Goal: Information Seeking & Learning: Learn about a topic

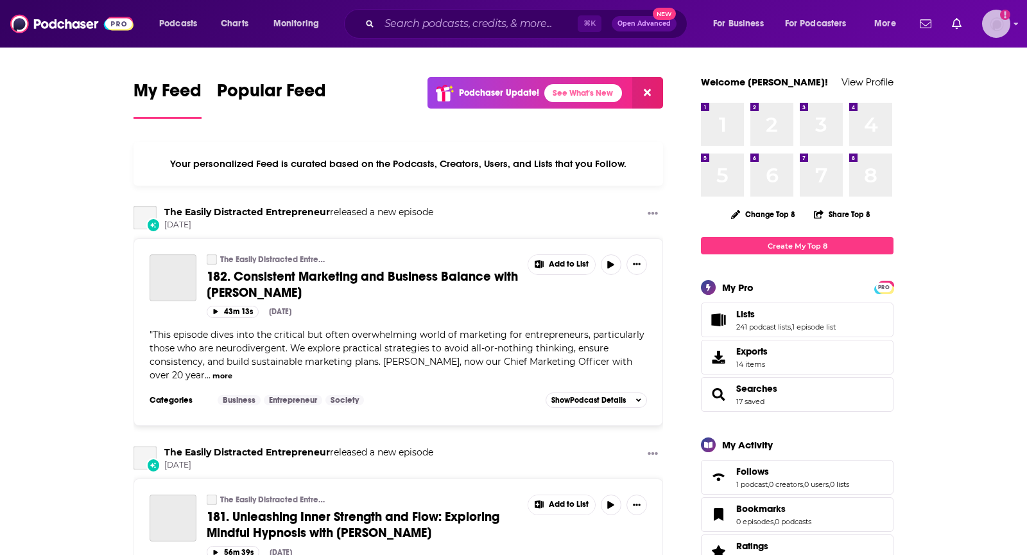
click at [997, 24] on img "Logged in as TeemsPR" at bounding box center [996, 24] width 28 height 28
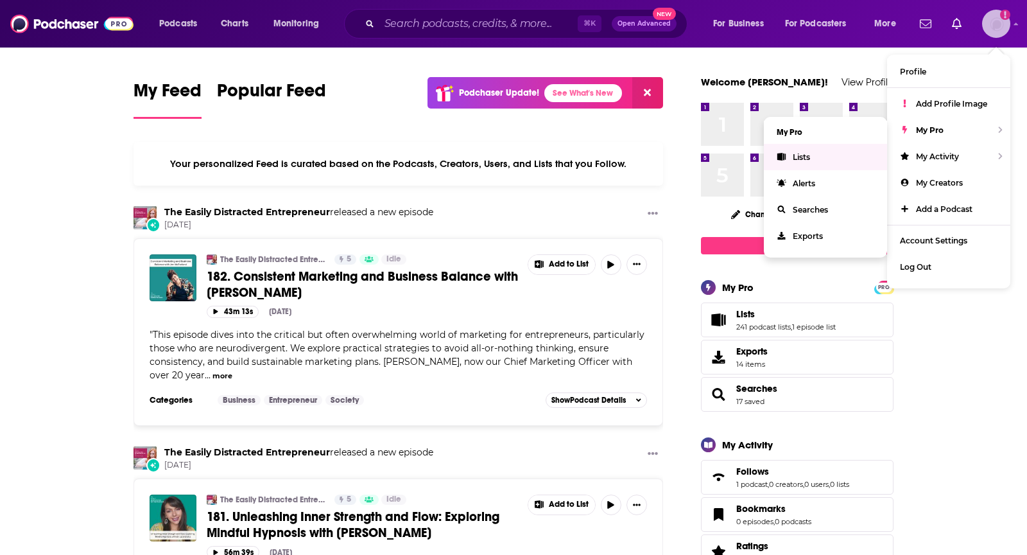
click at [796, 157] on span "Lists" at bounding box center [801, 157] width 17 height 10
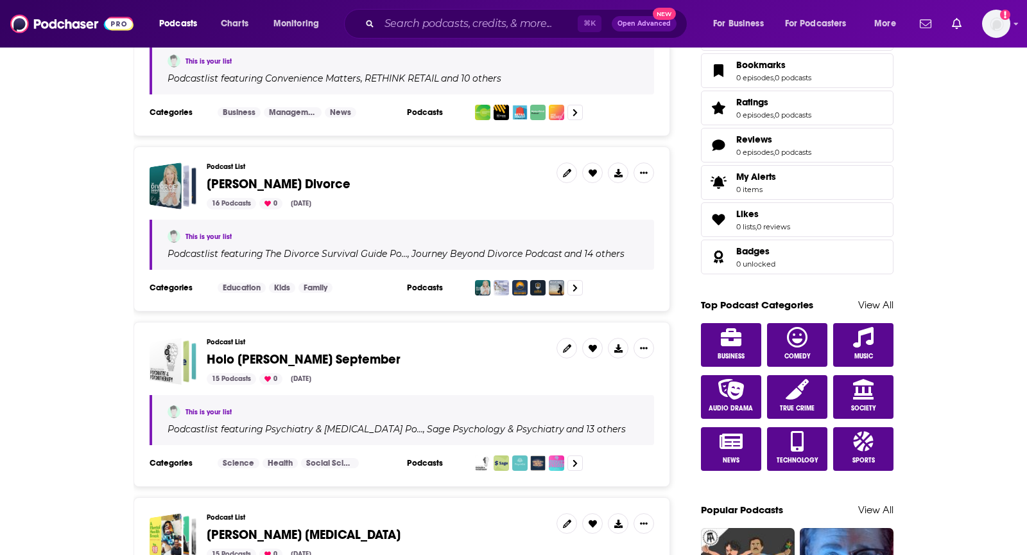
scroll to position [449, 0]
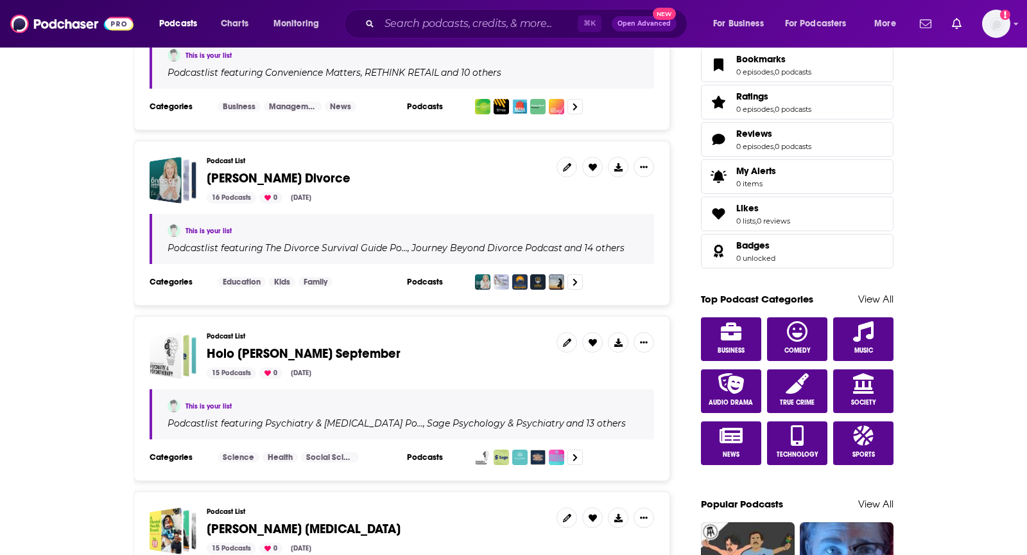
click at [284, 345] on span "Holo [PERSON_NAME] September" at bounding box center [304, 353] width 194 height 16
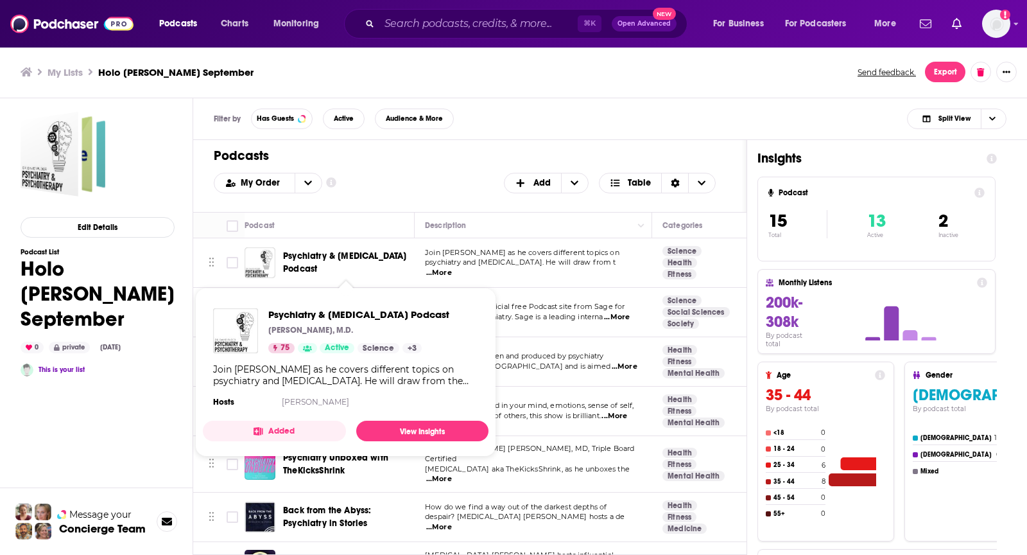
drag, startPoint x: 361, startPoint y: 311, endPoint x: 368, endPoint y: 304, distance: 10.0
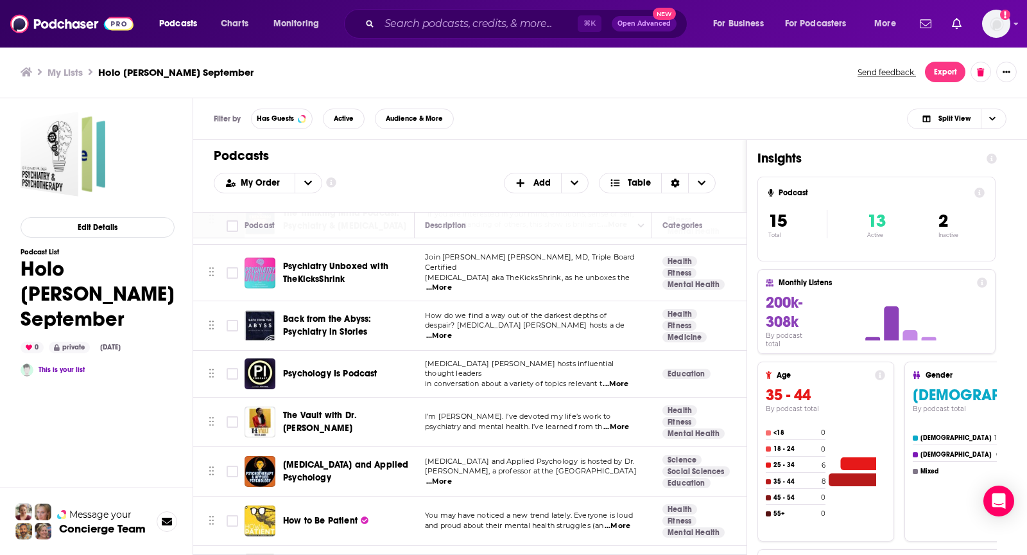
scroll to position [211, 0]
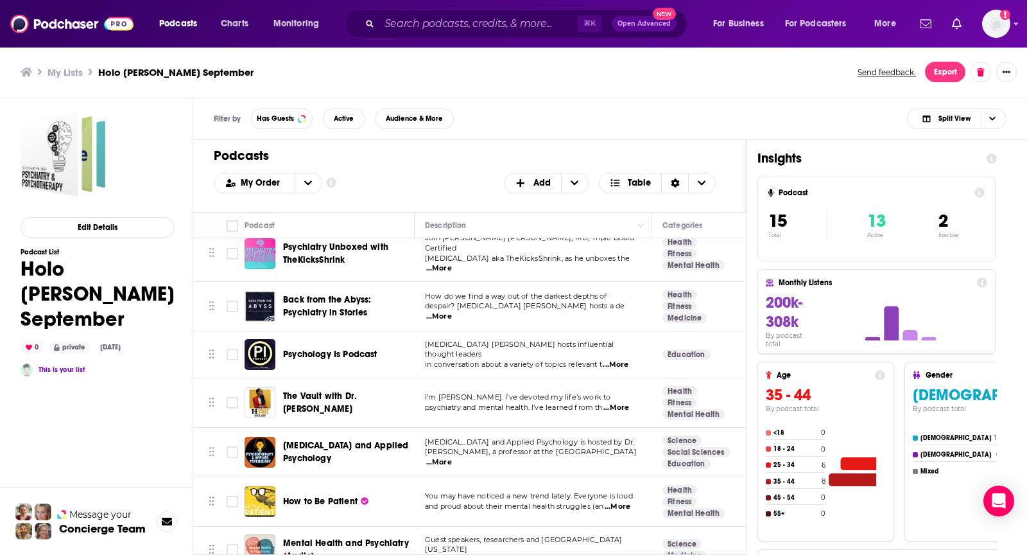
click at [452, 311] on span "...More" at bounding box center [439, 316] width 26 height 10
click at [530, 153] on h1 "Podcasts" at bounding box center [465, 156] width 502 height 16
drag, startPoint x: 336, startPoint y: 346, endPoint x: 346, endPoint y: 335, distance: 15.5
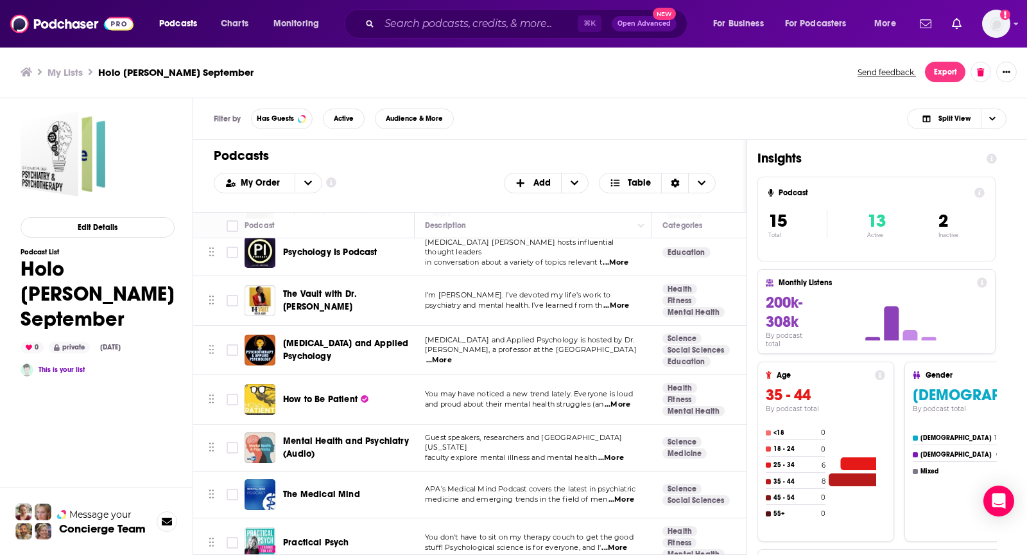
scroll to position [313, 0]
drag, startPoint x: 349, startPoint y: 387, endPoint x: 360, endPoint y: 381, distance: 13.2
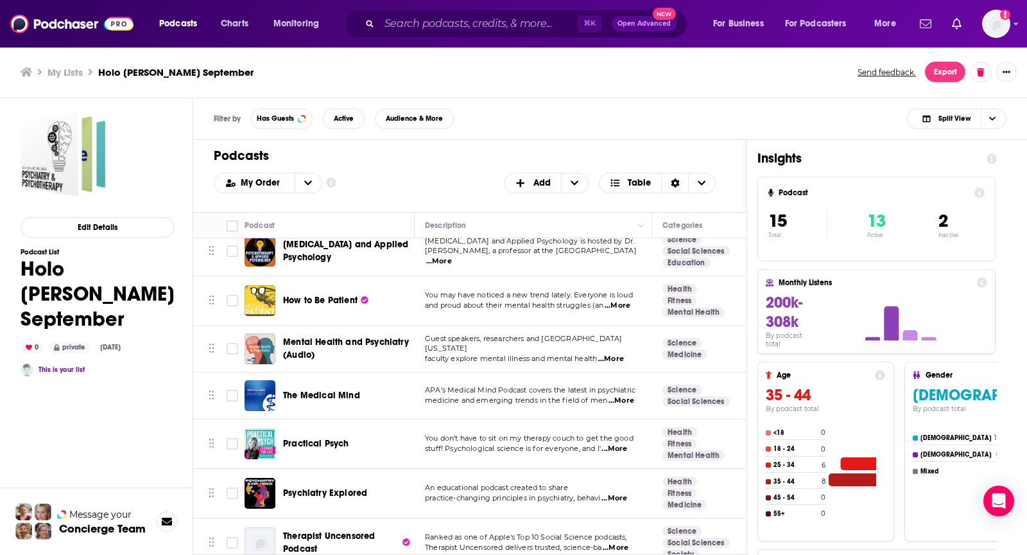
scroll to position [412, 0]
drag, startPoint x: 353, startPoint y: 388, endPoint x: 359, endPoint y: 385, distance: 6.6
click at [367, 486] on div "Psychiatry Explored" at bounding box center [350, 492] width 134 height 13
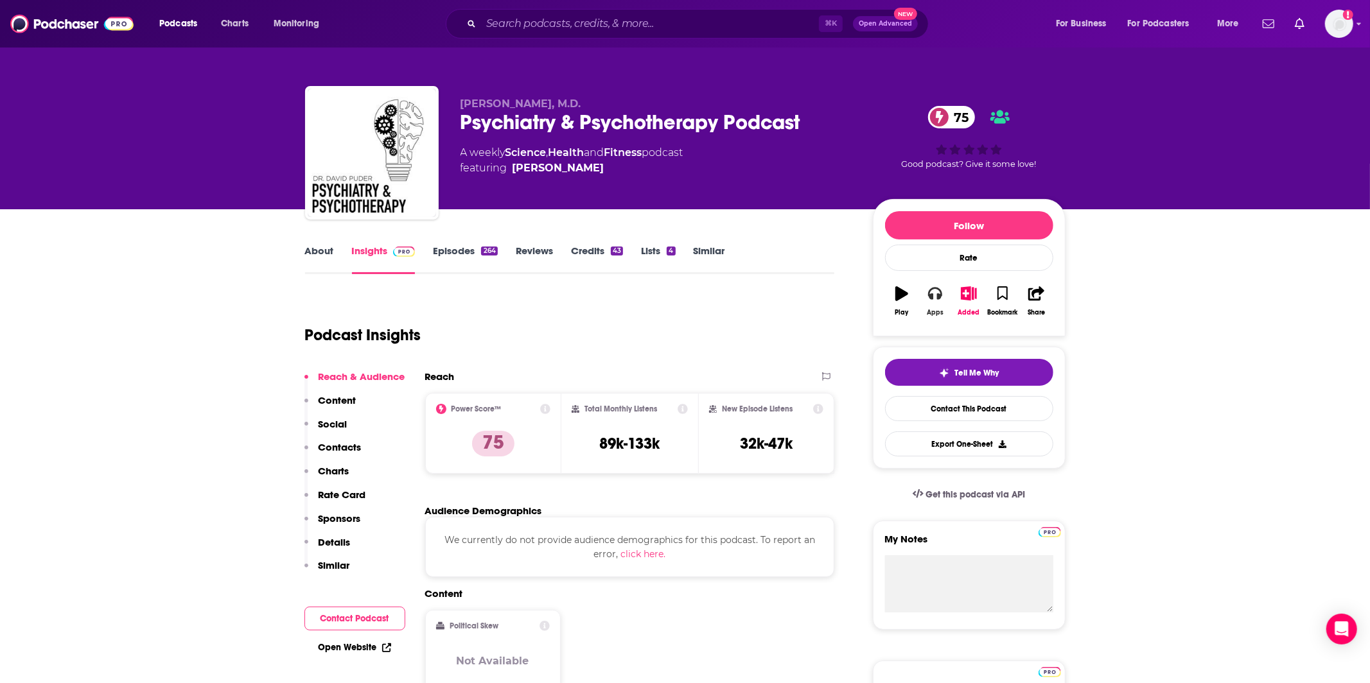
click at [937, 306] on button "Apps" at bounding box center [934, 301] width 33 height 46
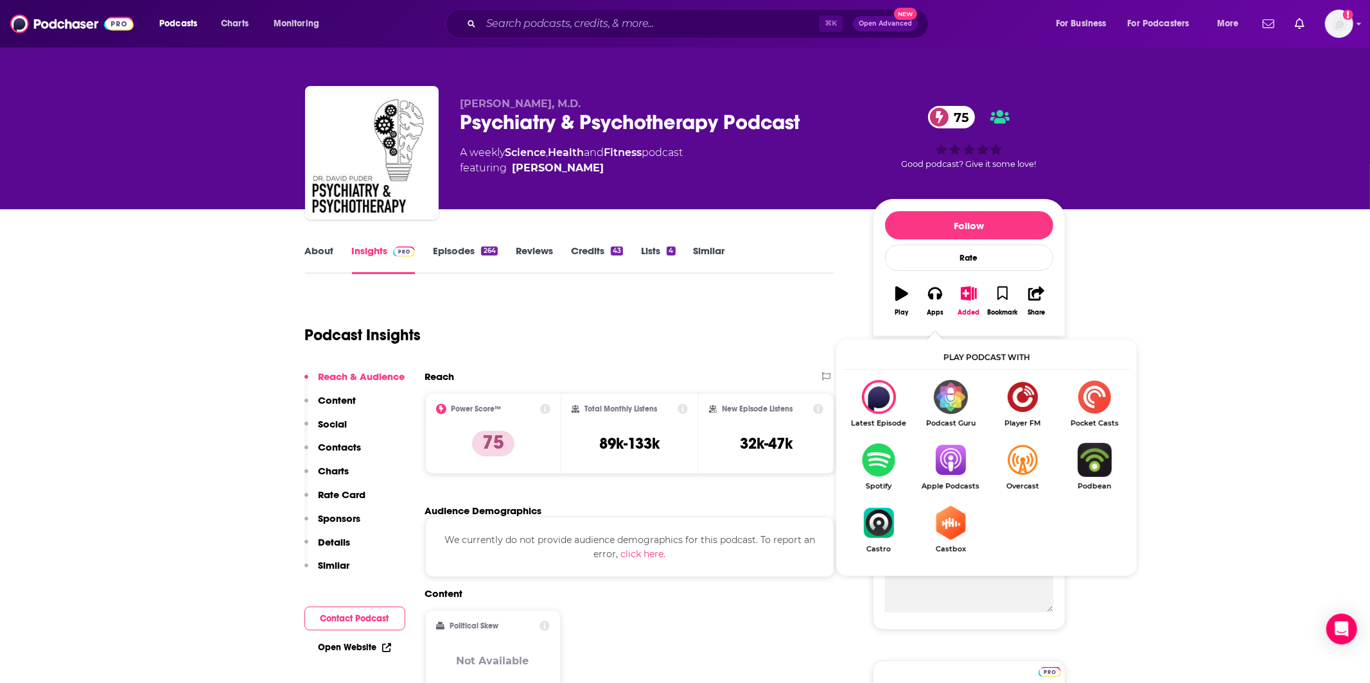
click at [946, 475] on img "Show Listen On dropdown" at bounding box center [950, 460] width 72 height 34
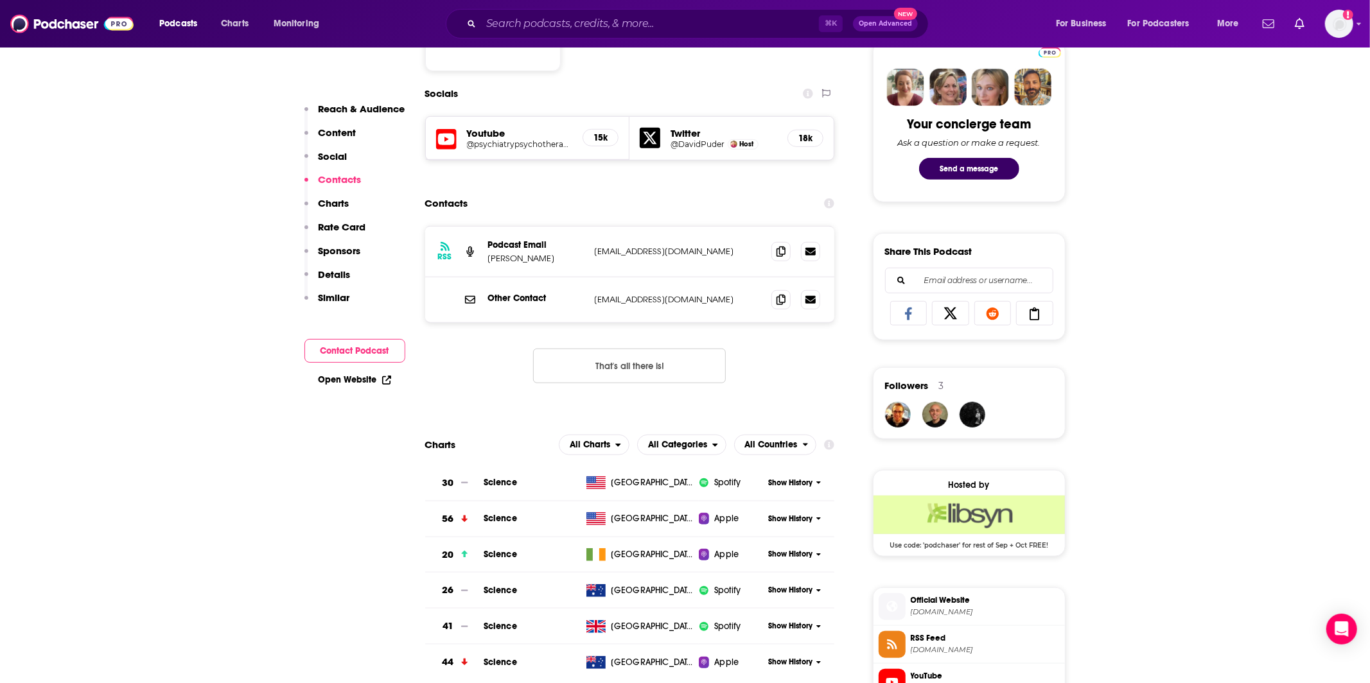
scroll to position [538, 0]
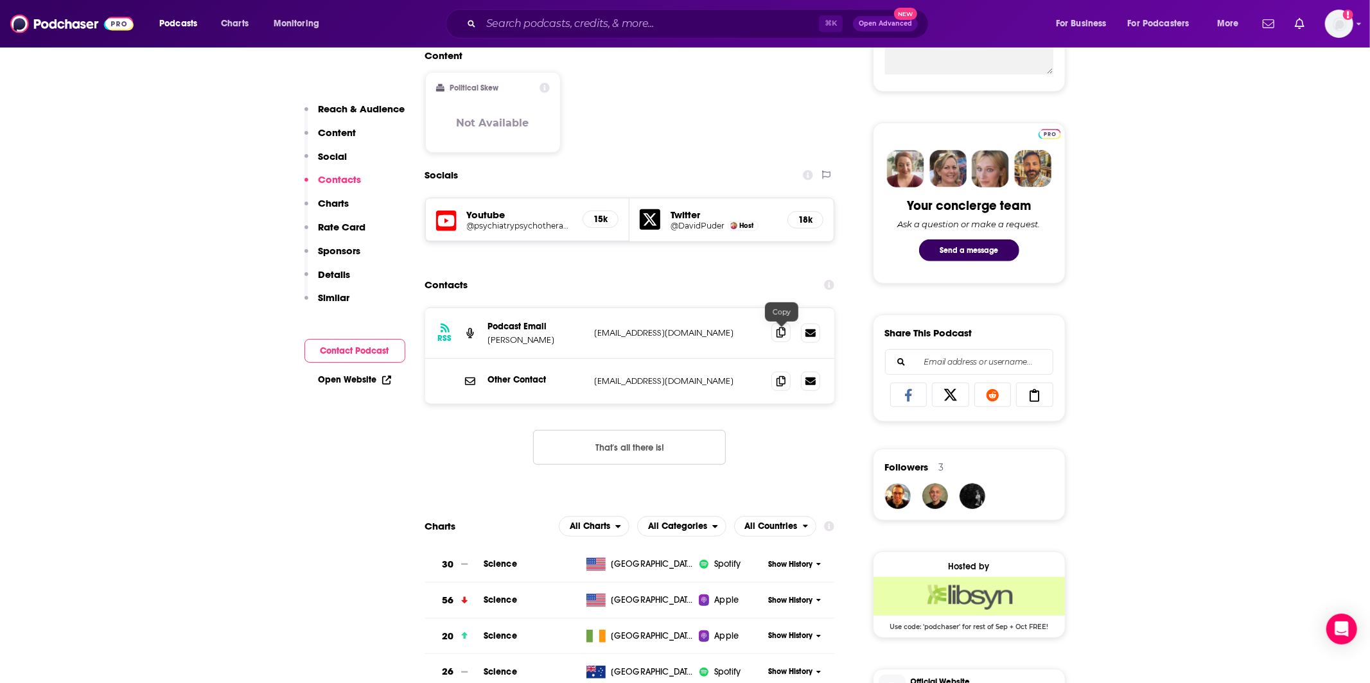
click at [771, 340] on span at bounding box center [780, 332] width 19 height 19
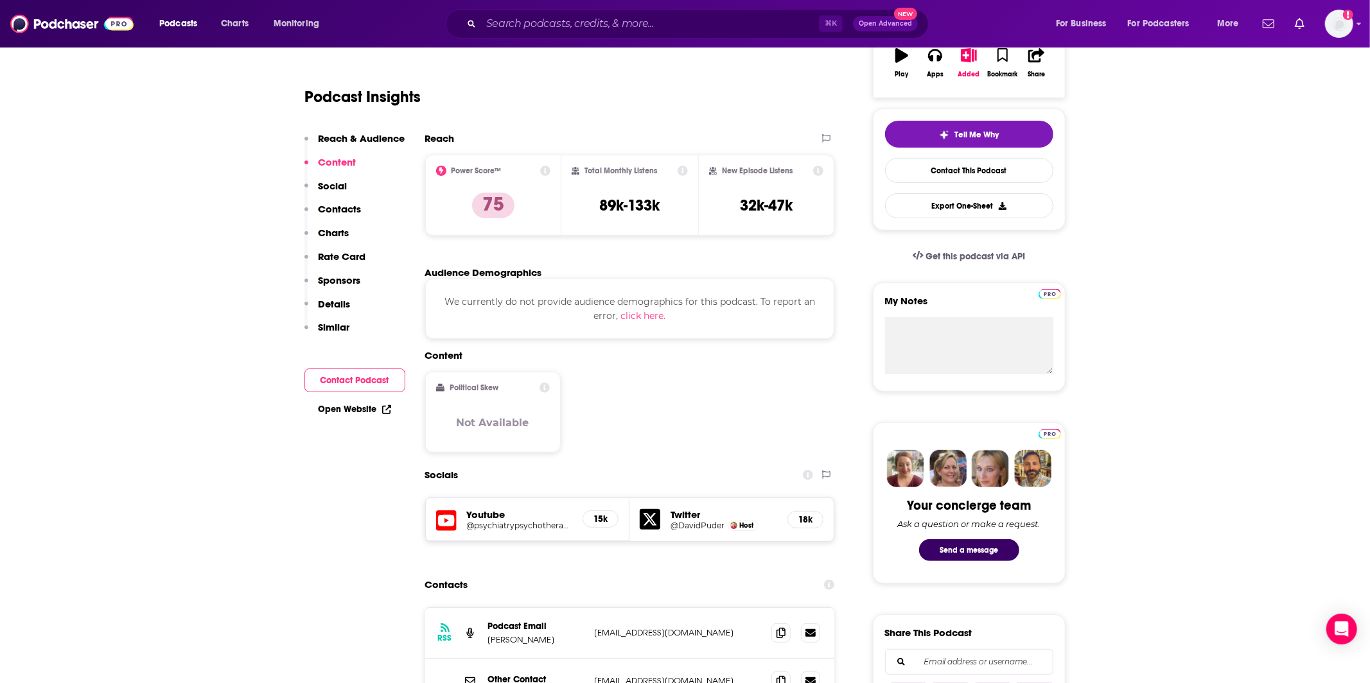
scroll to position [0, 0]
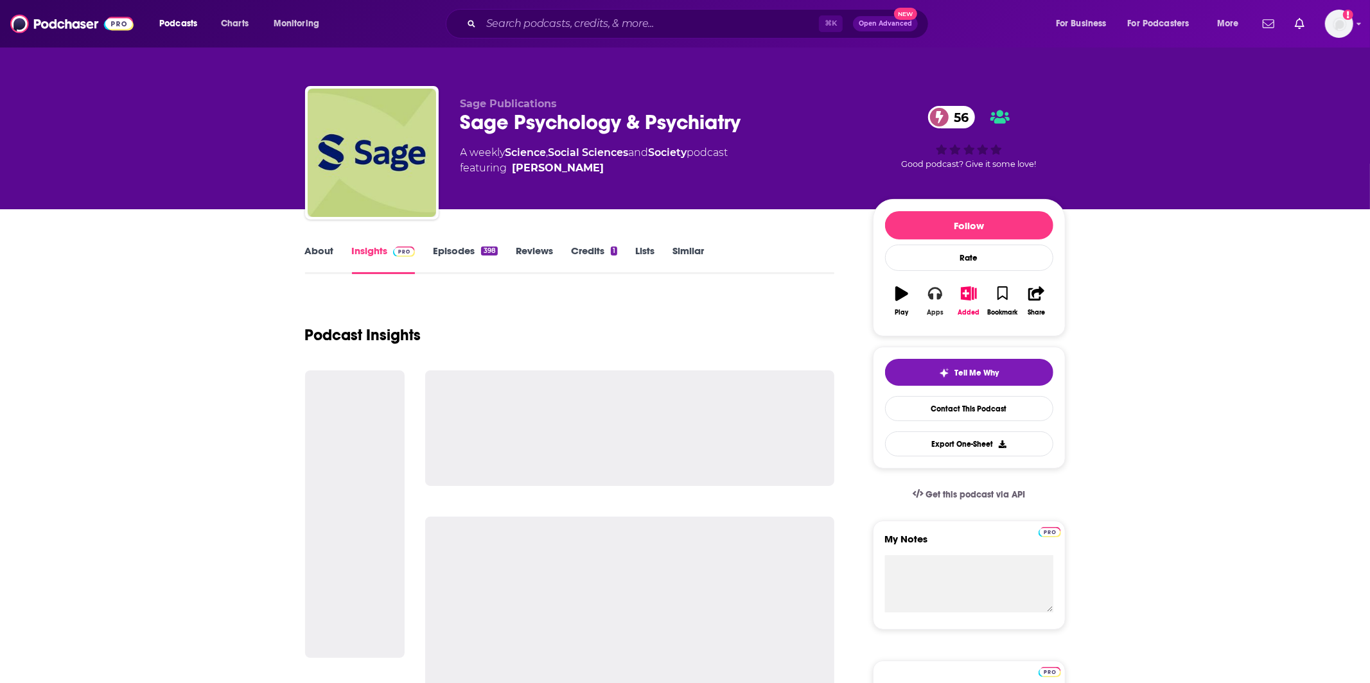
click at [935, 298] on icon "button" at bounding box center [935, 293] width 14 height 14
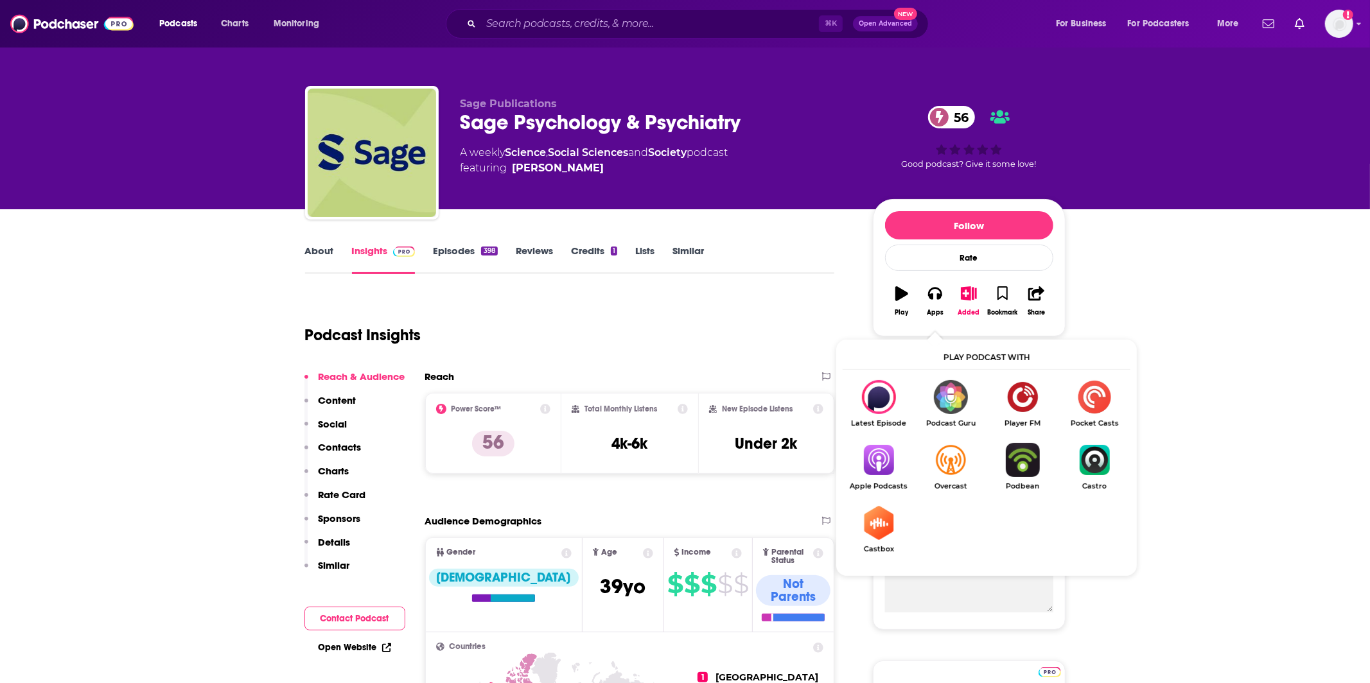
click at [875, 453] on img "Show Listen On dropdown" at bounding box center [878, 460] width 72 height 34
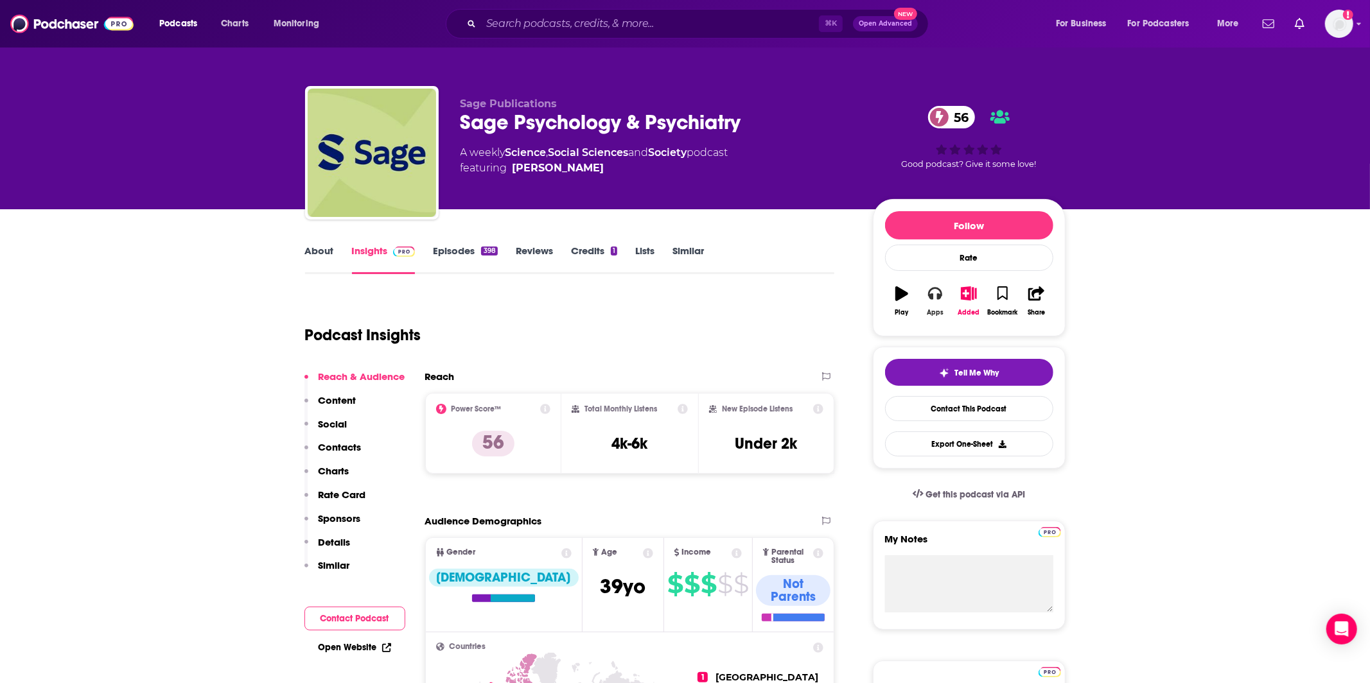
click at [931, 306] on button "Apps" at bounding box center [934, 301] width 33 height 46
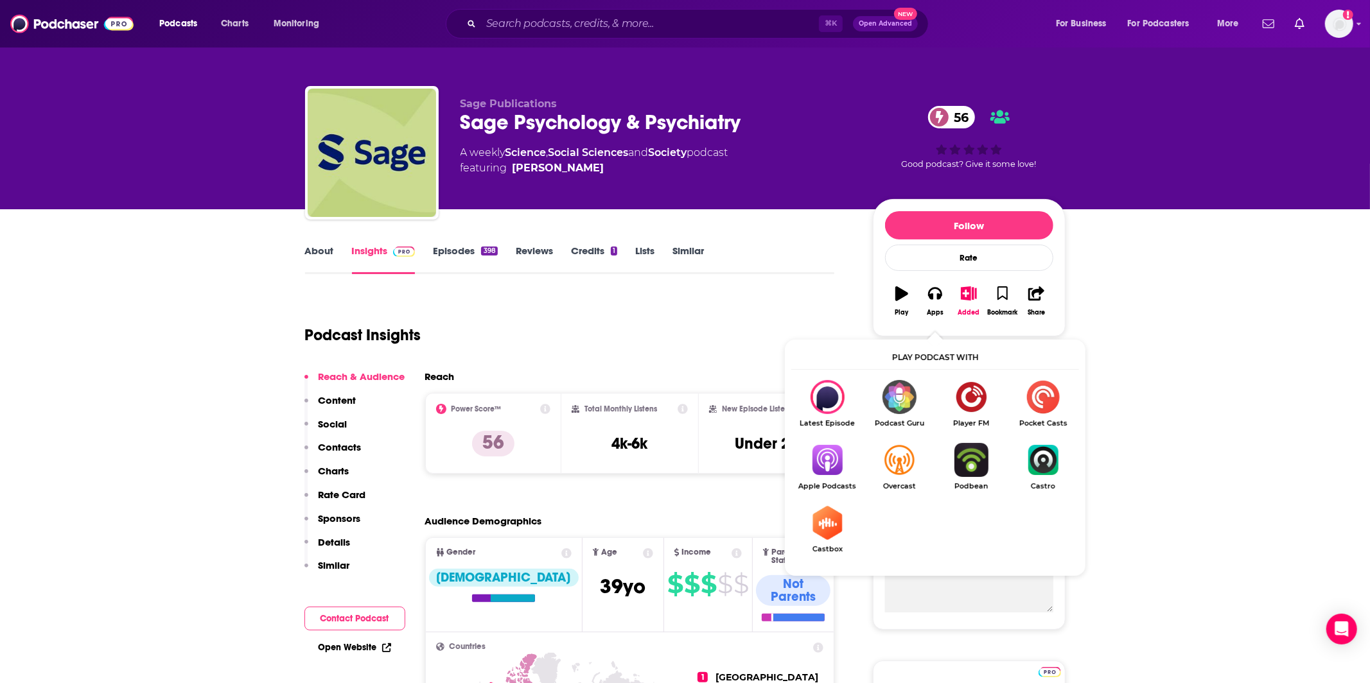
click at [830, 452] on img "Show Listen On dropdown" at bounding box center [827, 460] width 72 height 34
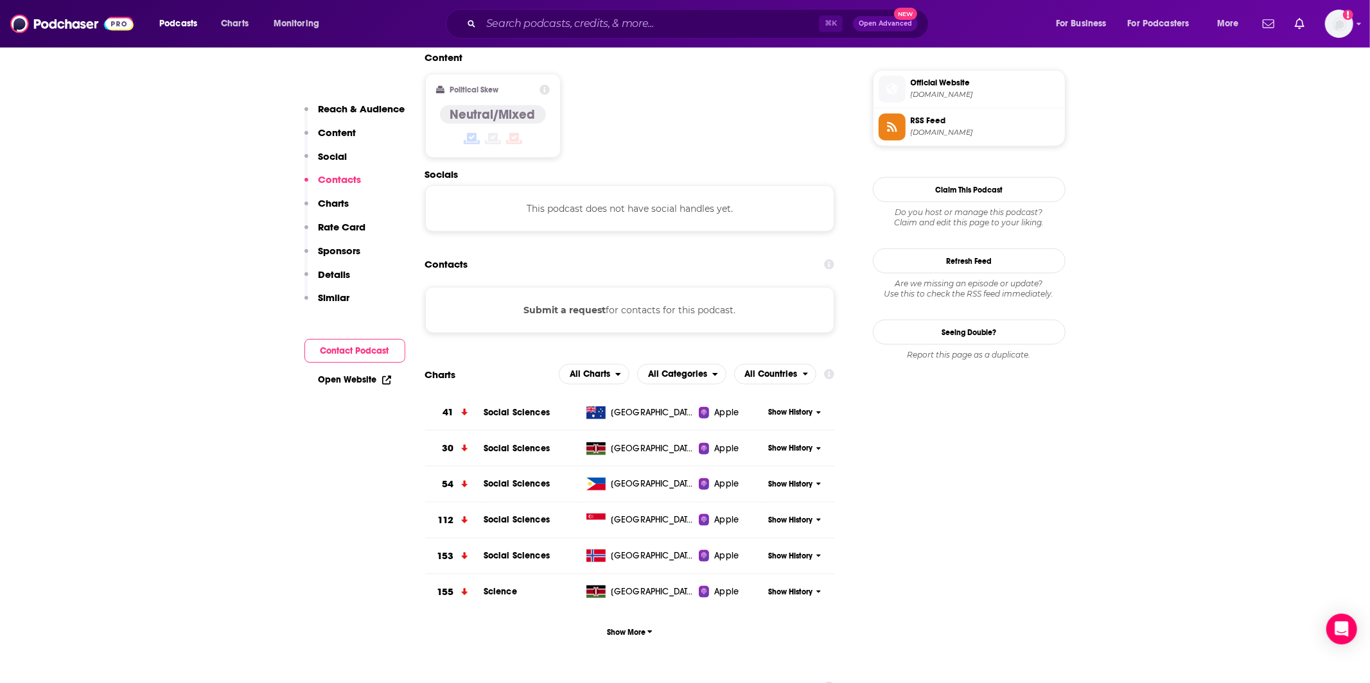
scroll to position [1051, 0]
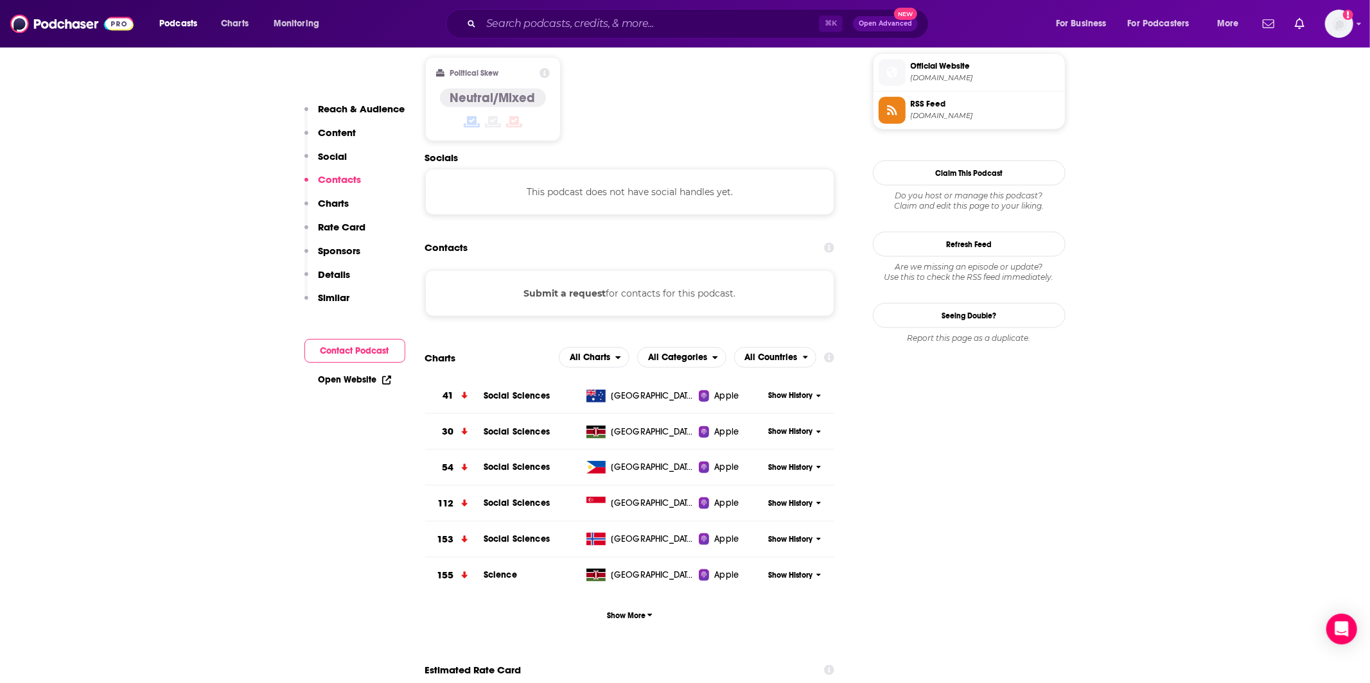
click at [571, 286] on button "Submit a request" at bounding box center [564, 293] width 82 height 14
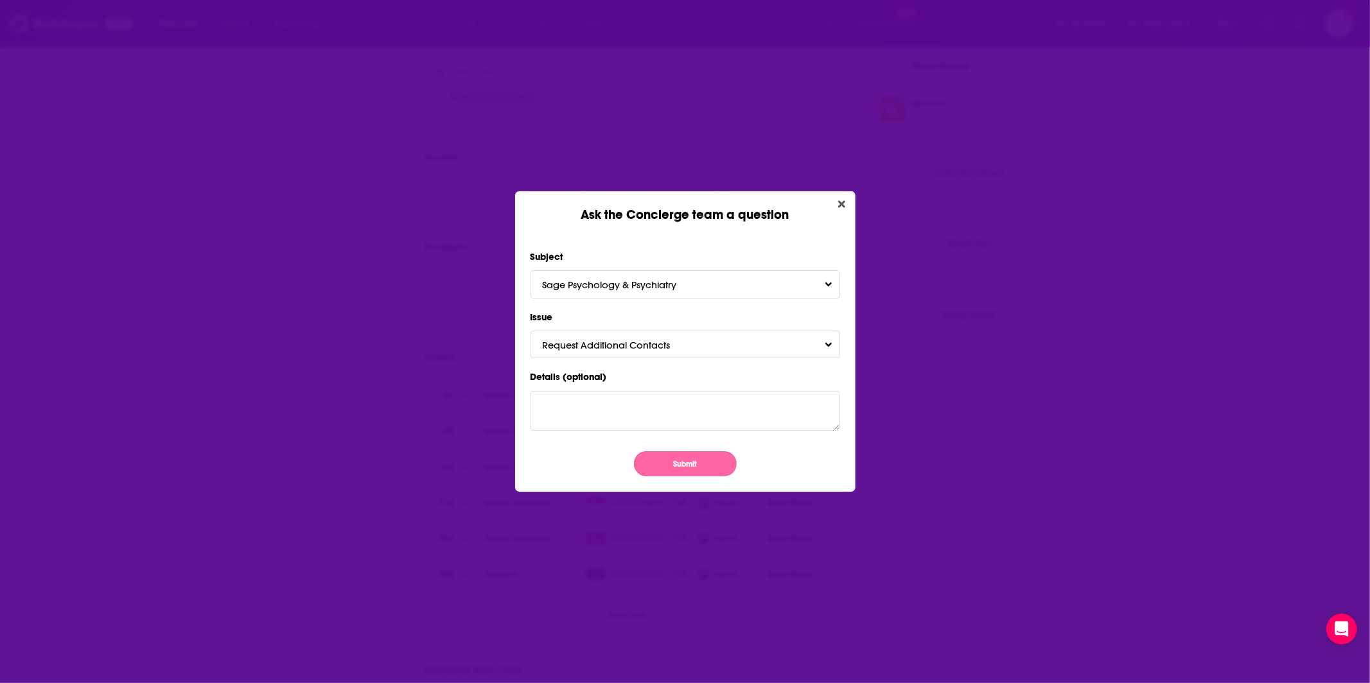
click at [681, 467] on button "Submit" at bounding box center [685, 463] width 103 height 25
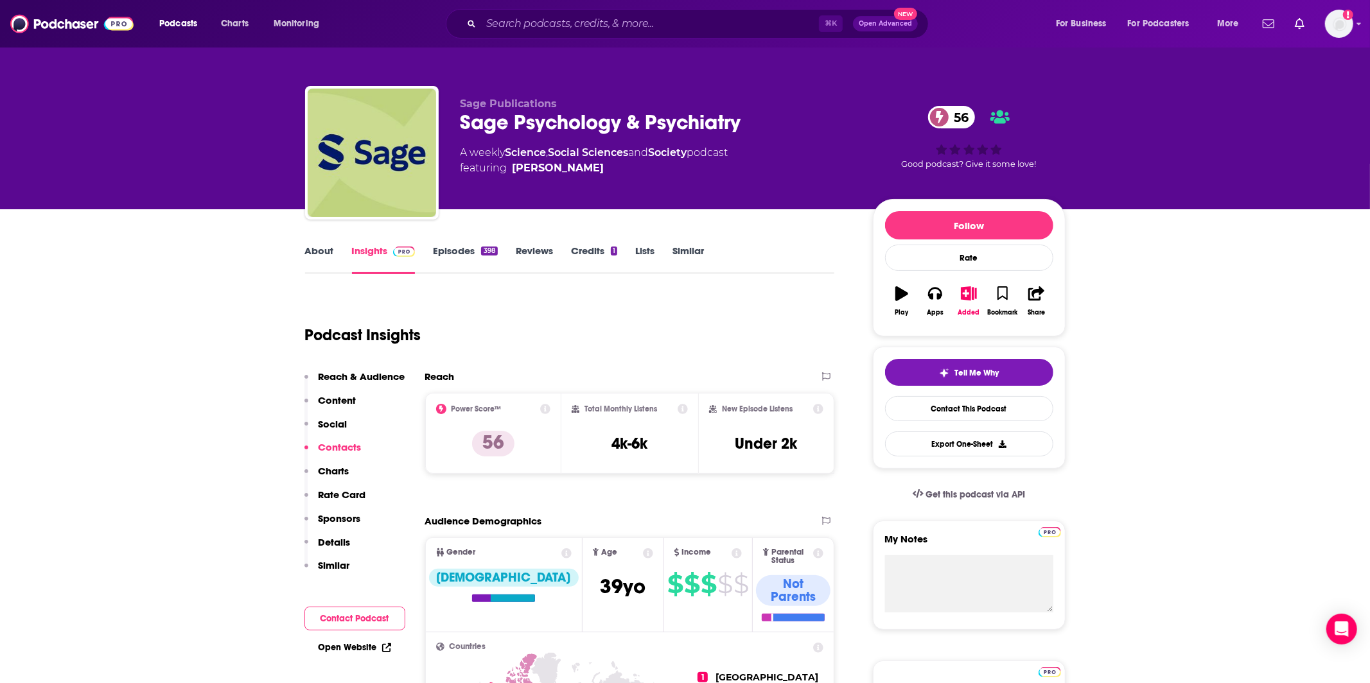
scroll to position [1051, 0]
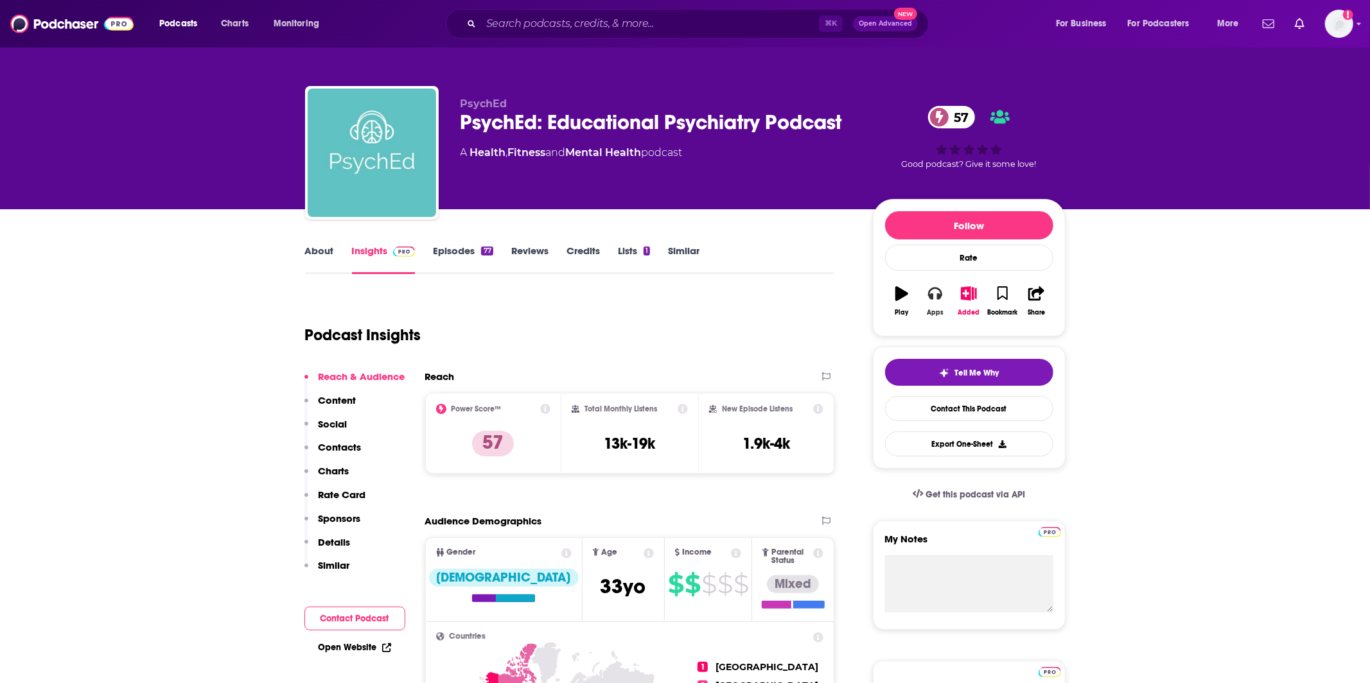
click at [930, 309] on div "Apps" at bounding box center [935, 313] width 17 height 8
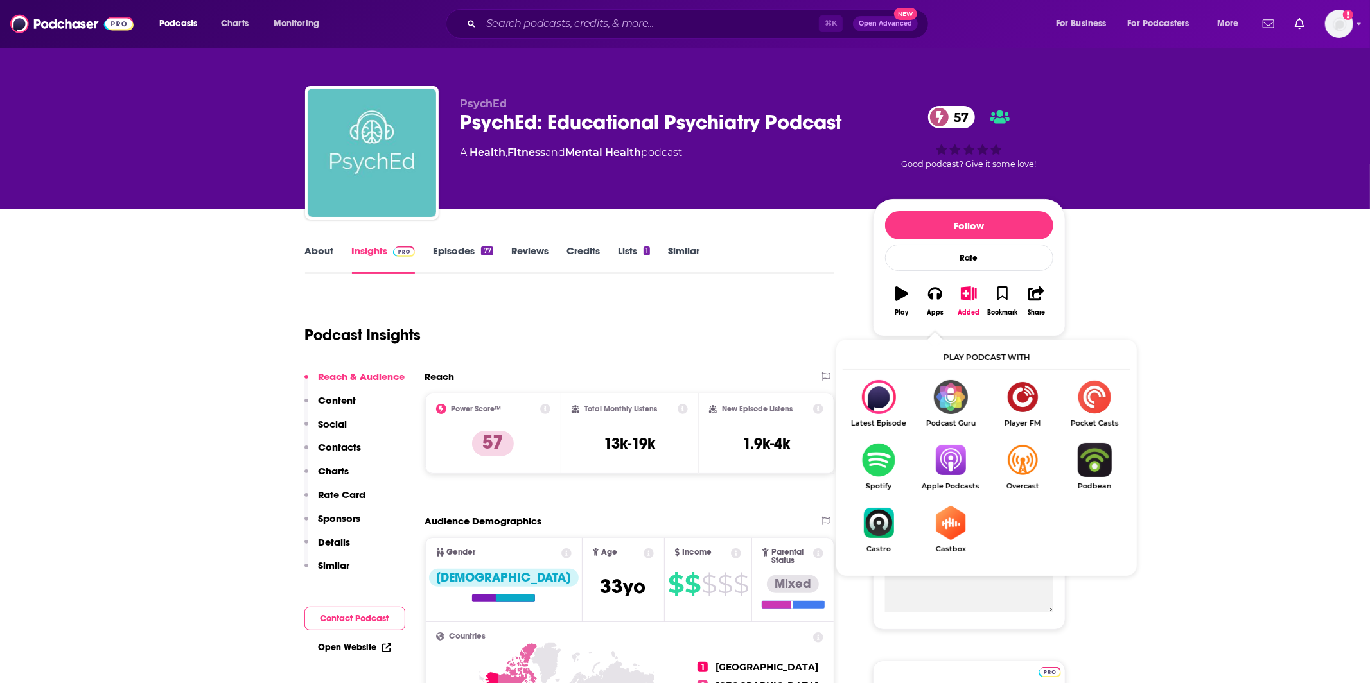
click at [938, 462] on img "Show Listen On dropdown" at bounding box center [950, 460] width 72 height 34
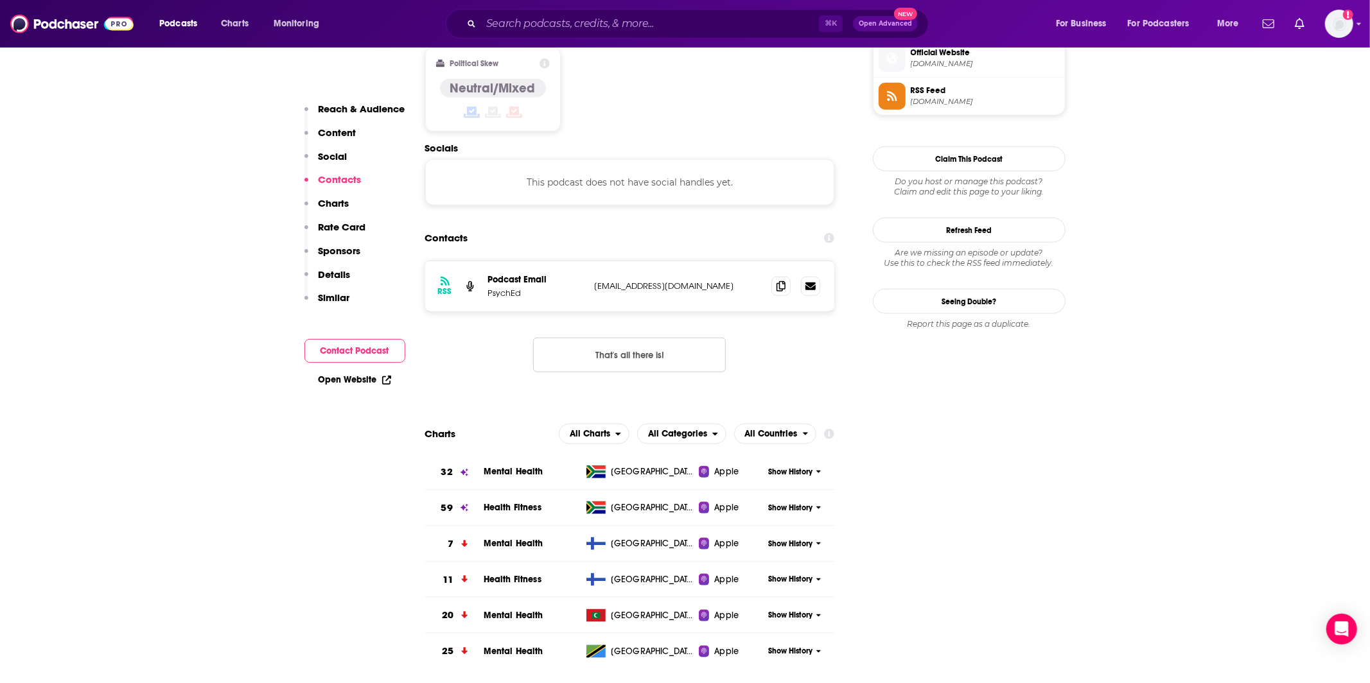
scroll to position [1075, 0]
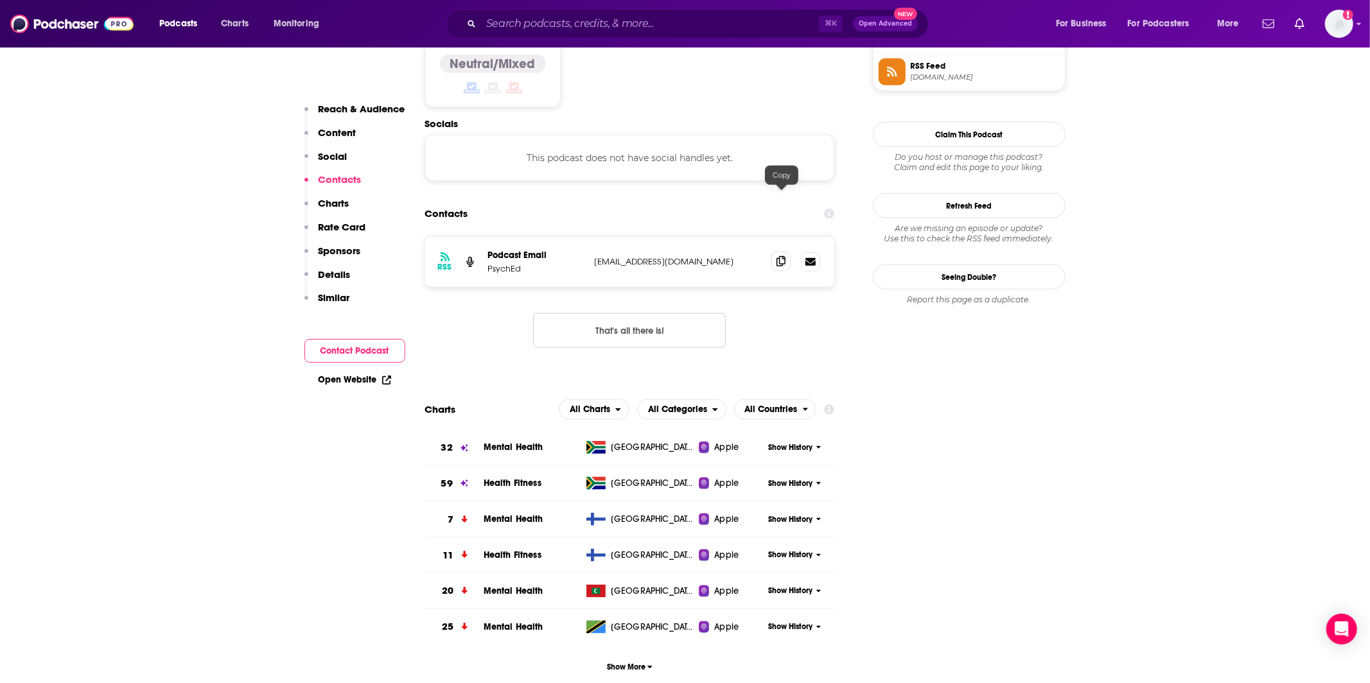
click at [777, 256] on icon at bounding box center [780, 261] width 9 height 10
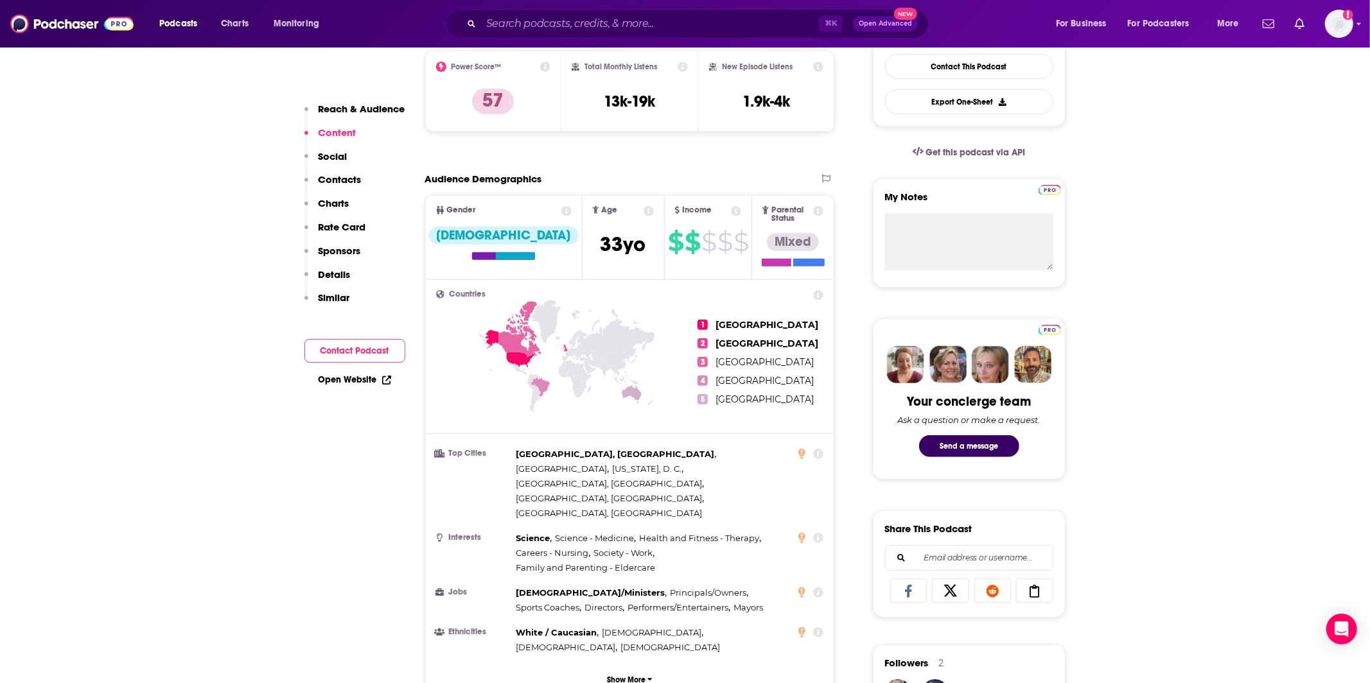
scroll to position [0, 0]
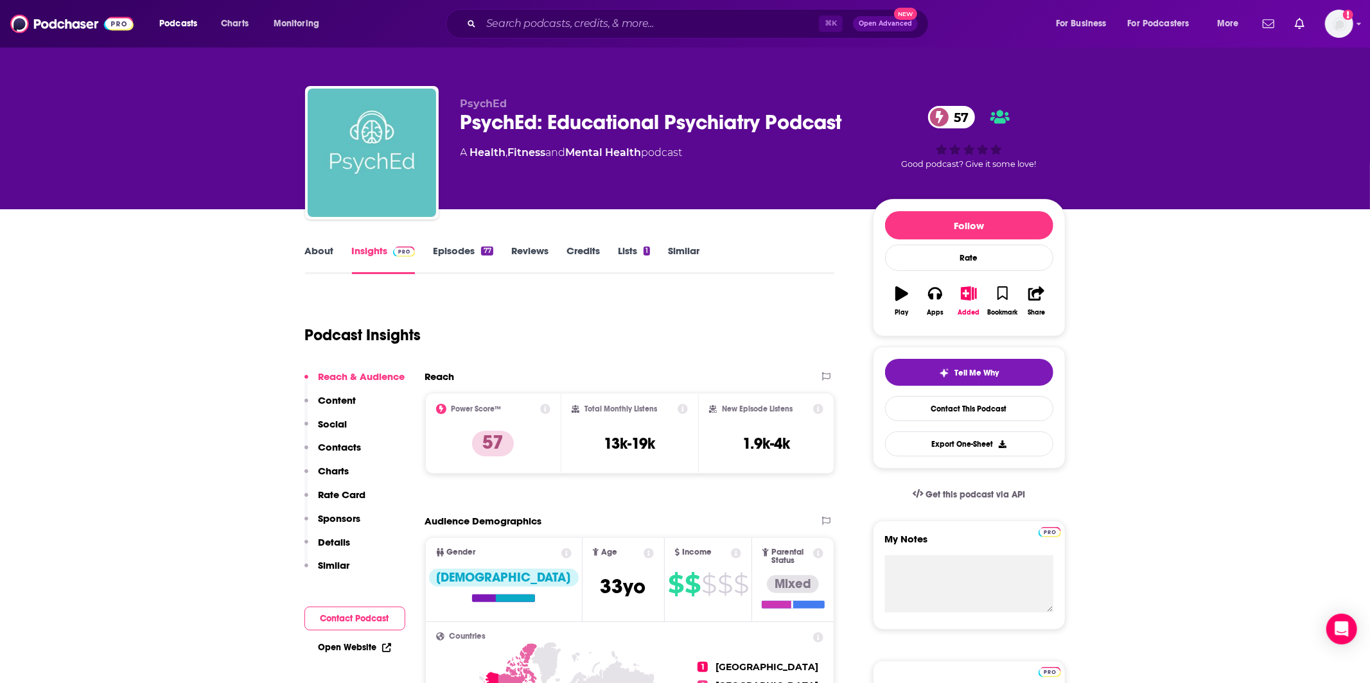
click at [316, 254] on link "About" at bounding box center [319, 260] width 29 height 30
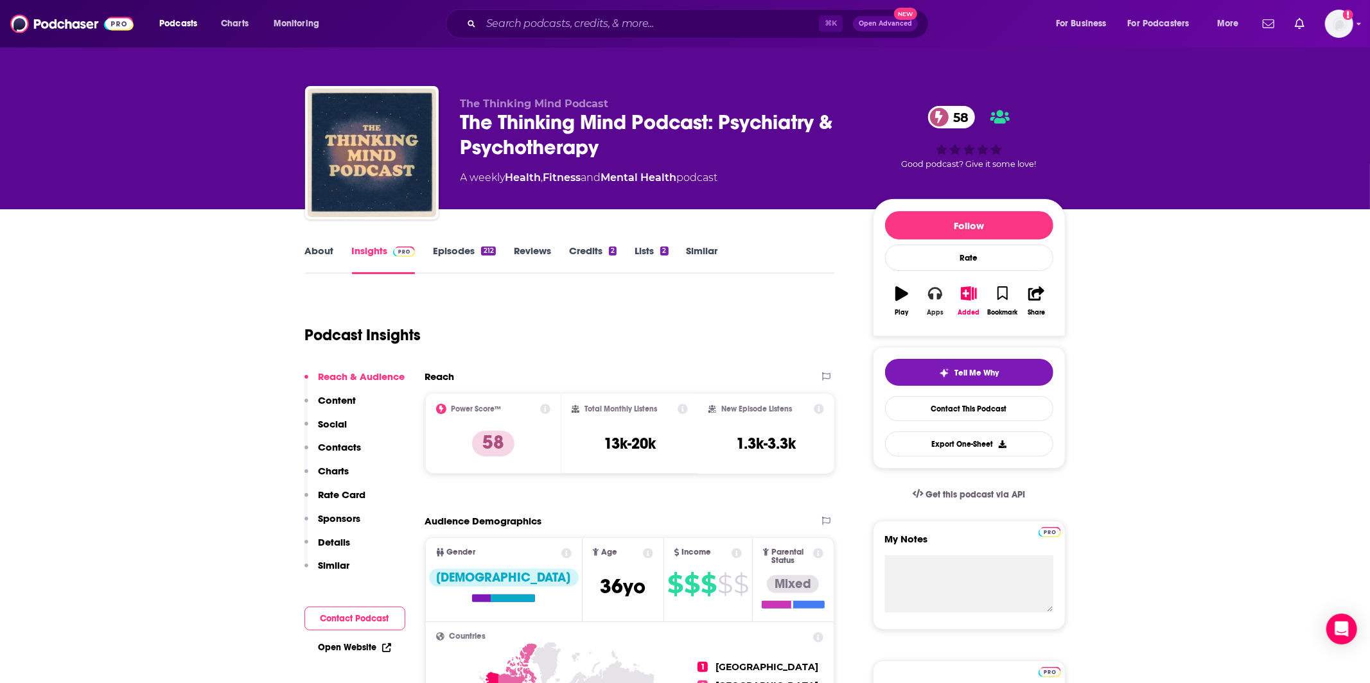
click at [937, 318] on button "Apps" at bounding box center [934, 301] width 33 height 46
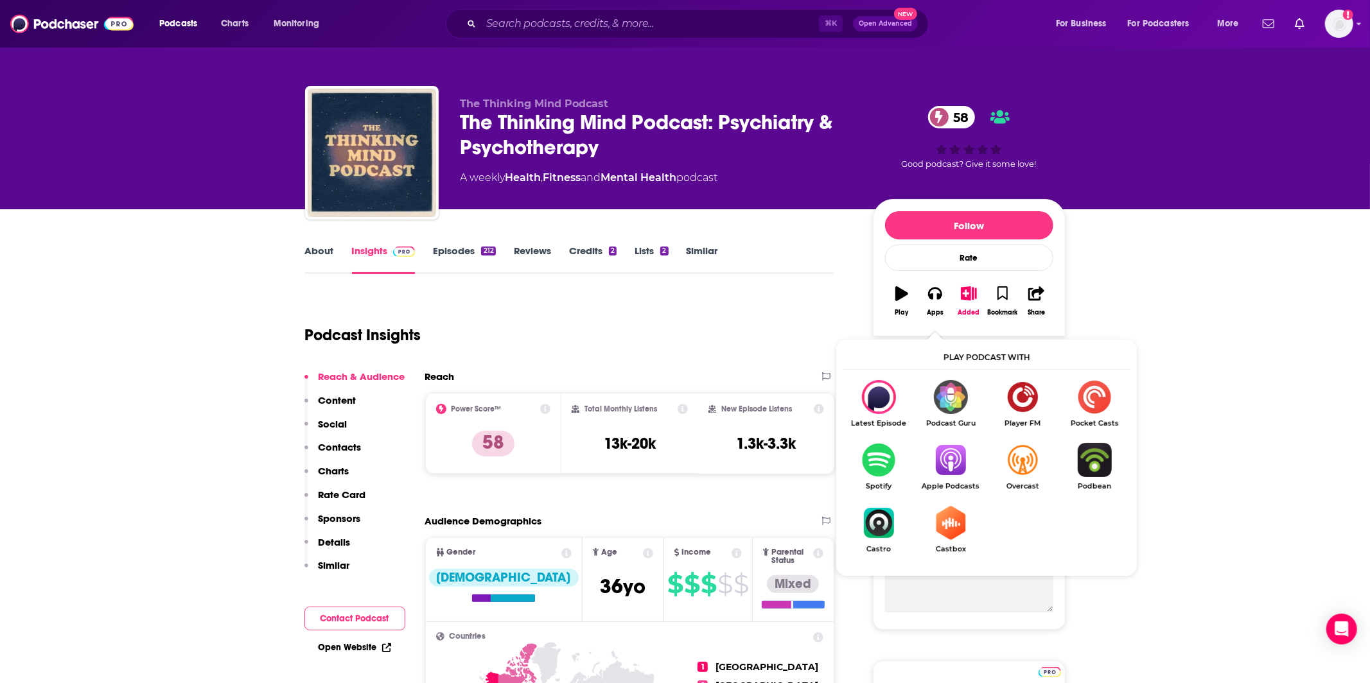
click at [957, 467] on img "Show Listen On dropdown" at bounding box center [950, 460] width 72 height 34
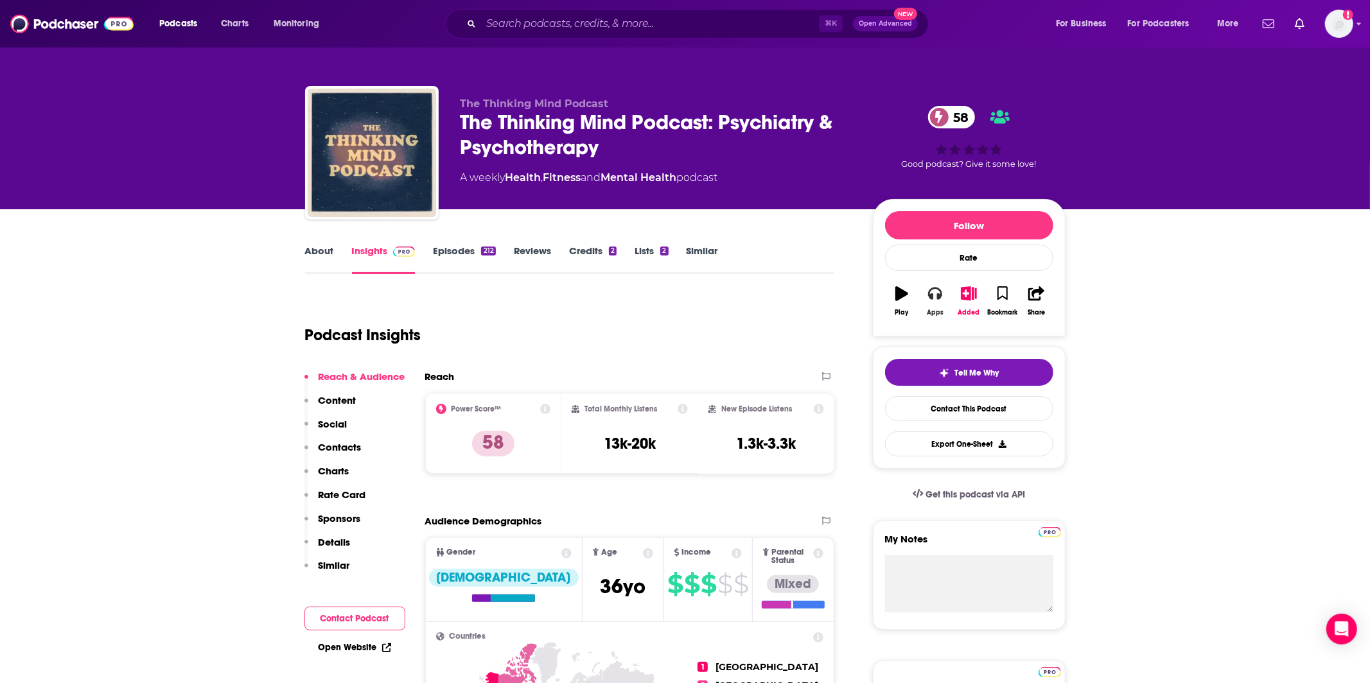
click at [944, 305] on button "Apps" at bounding box center [934, 301] width 33 height 46
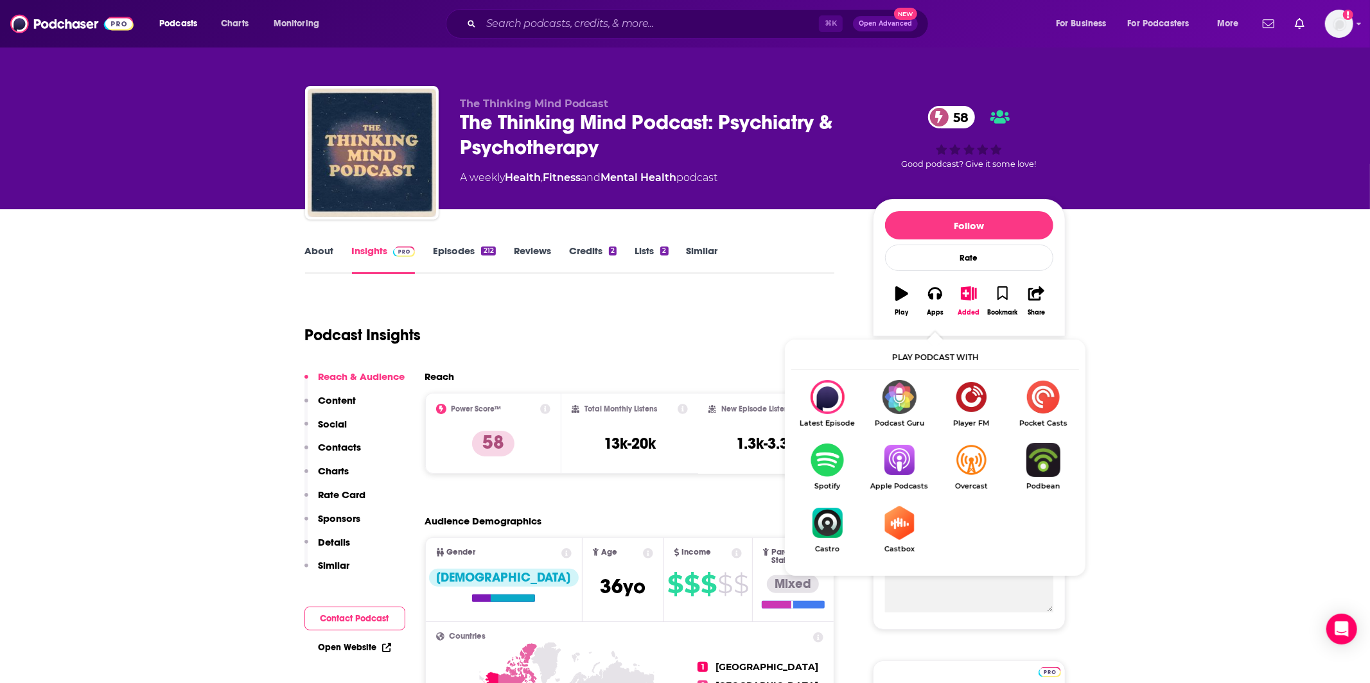
click at [901, 464] on img "Show Listen On dropdown" at bounding box center [899, 460] width 72 height 34
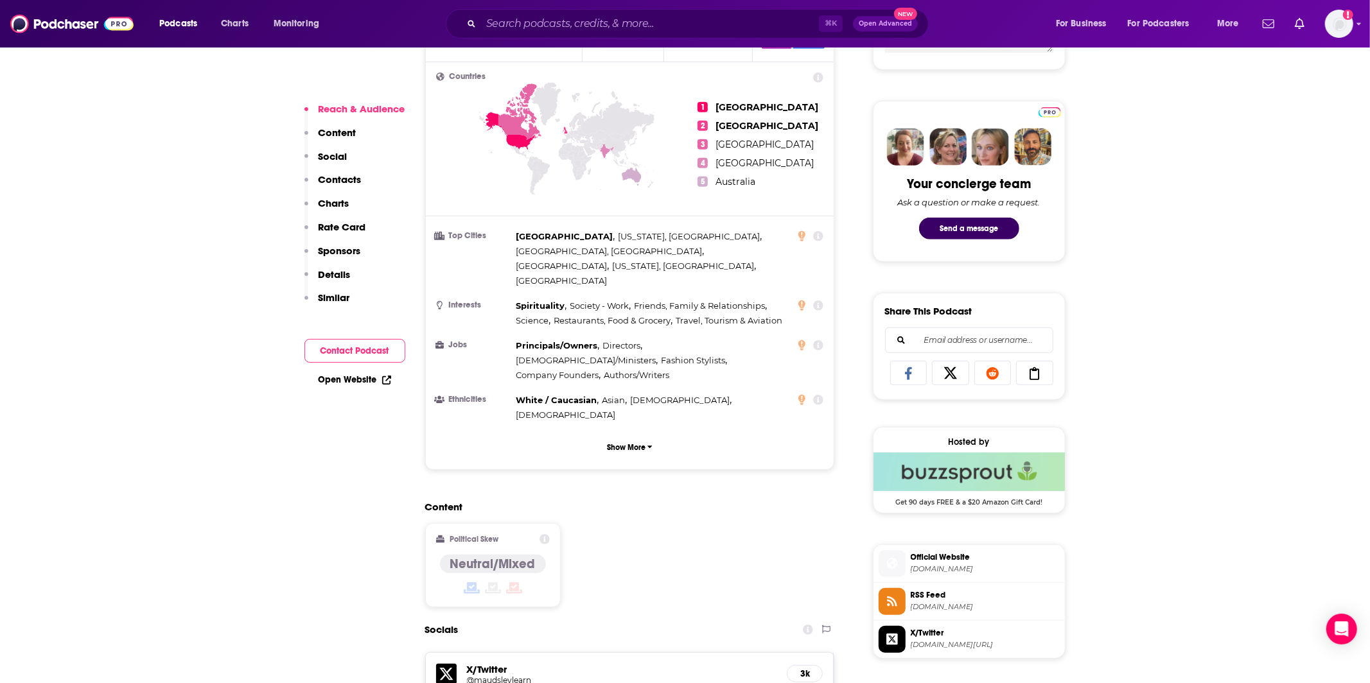
scroll to position [905, 0]
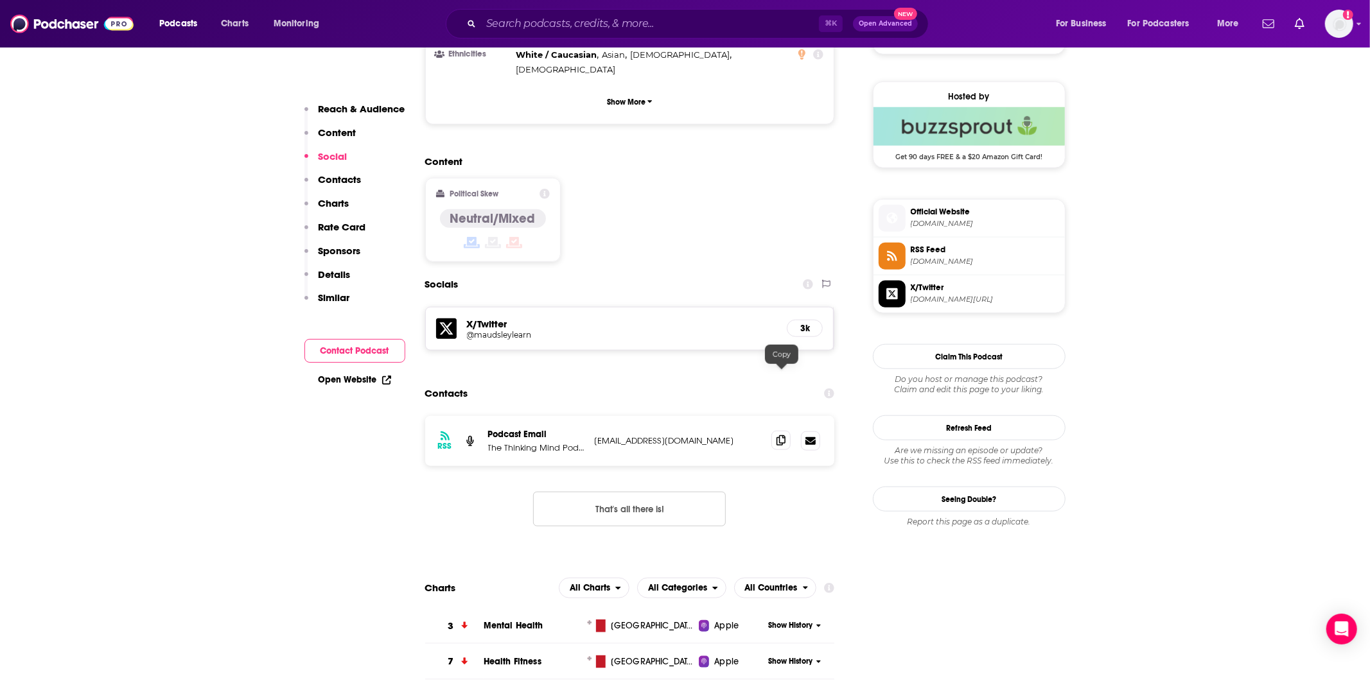
click at [780, 435] on icon at bounding box center [780, 440] width 9 height 10
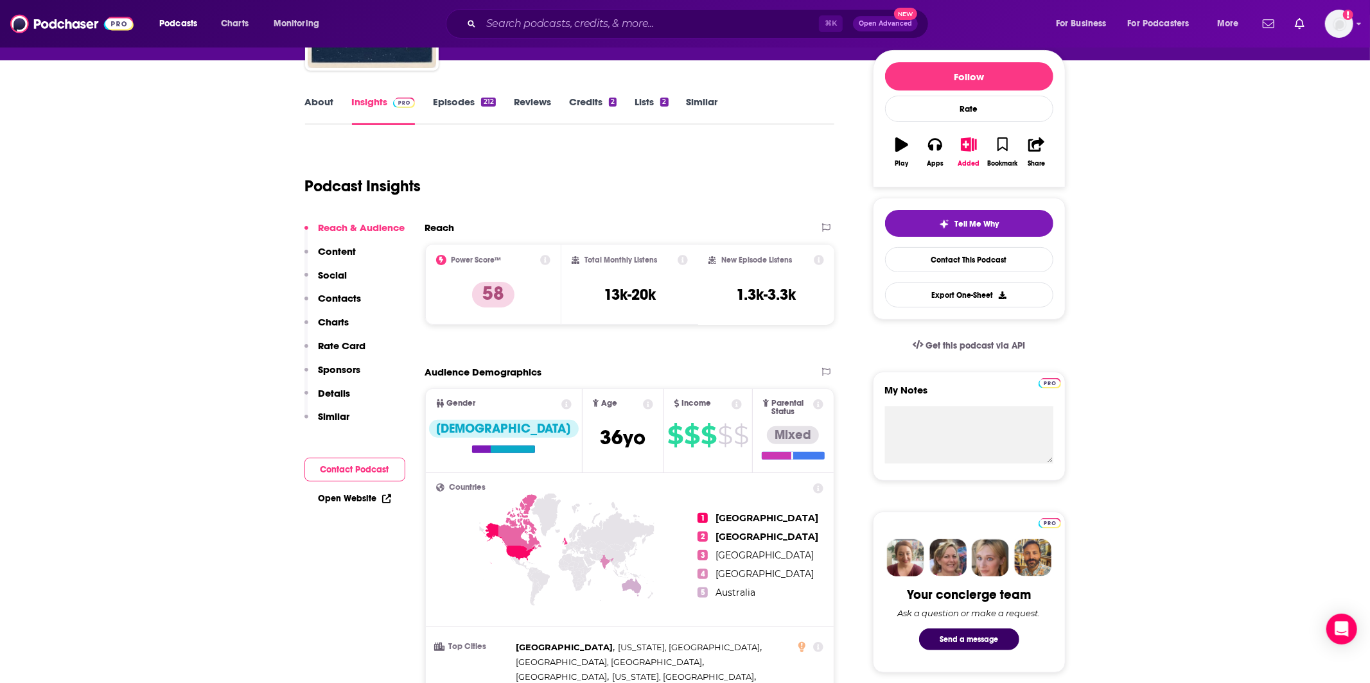
scroll to position [0, 0]
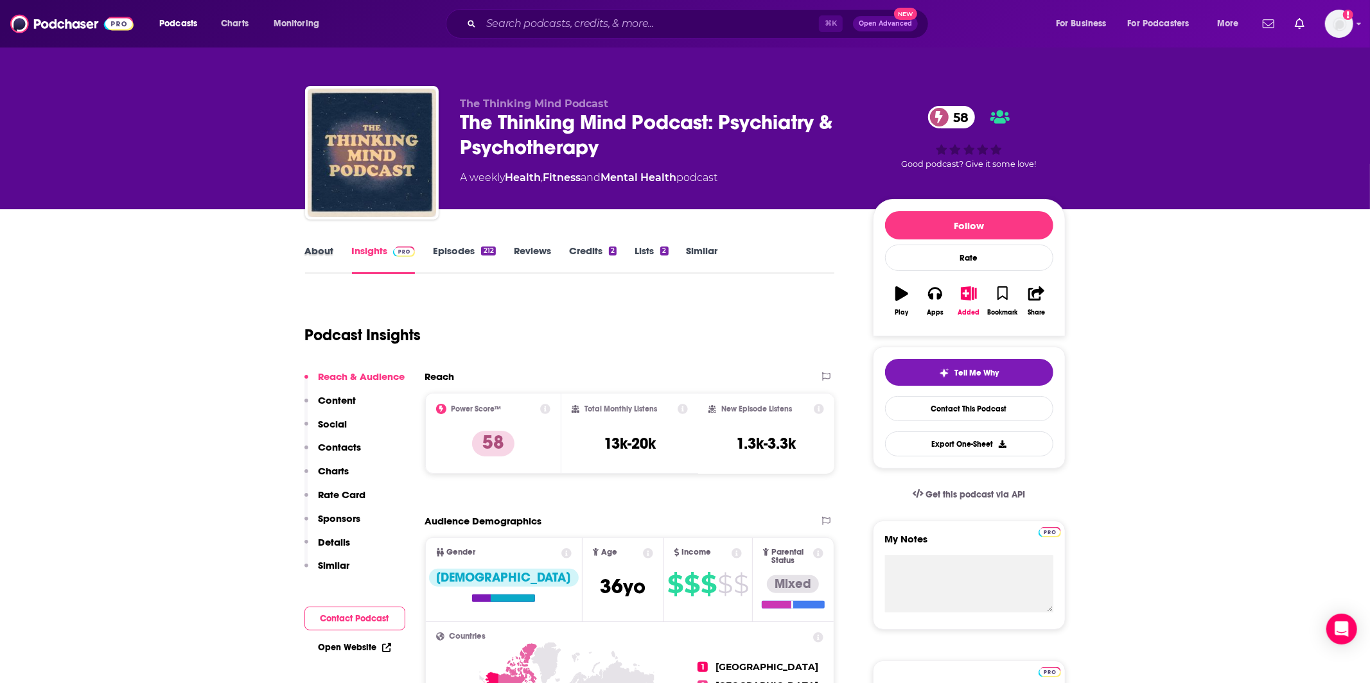
click at [340, 247] on div "About" at bounding box center [328, 260] width 47 height 30
click at [322, 250] on link "About" at bounding box center [319, 260] width 29 height 30
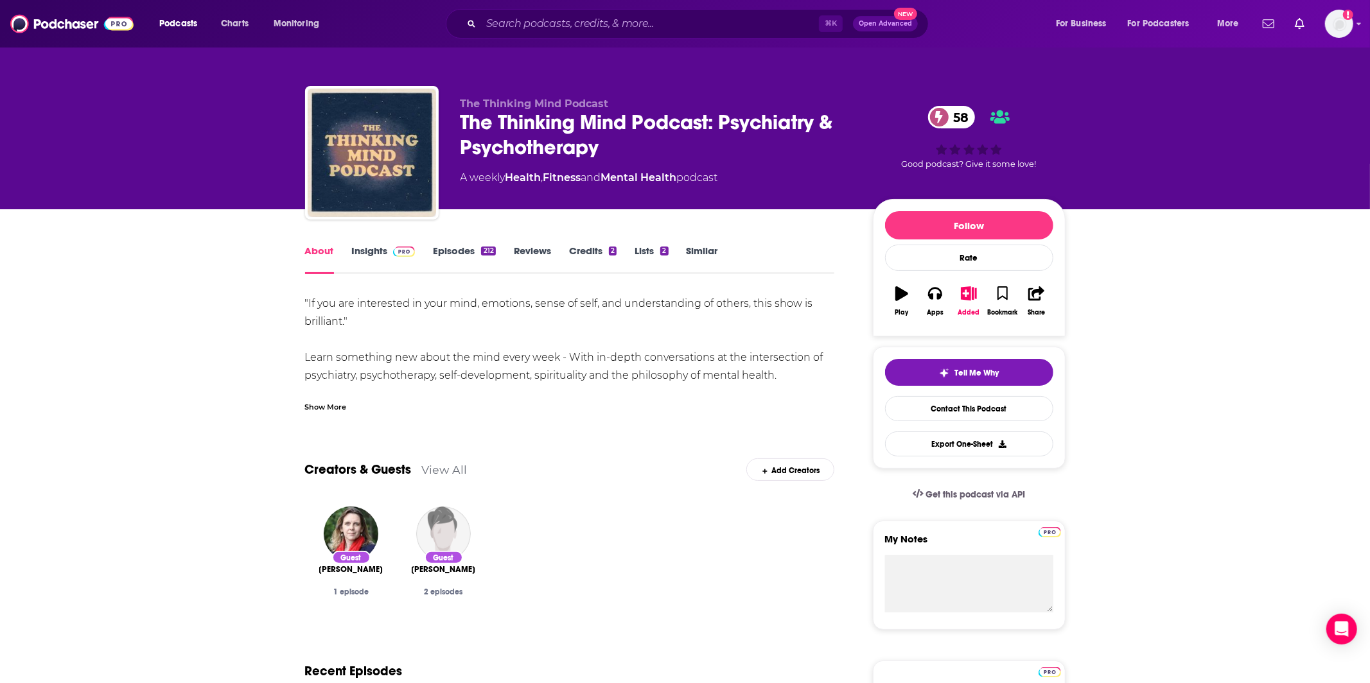
click at [312, 405] on div "Show More" at bounding box center [326, 406] width 42 height 12
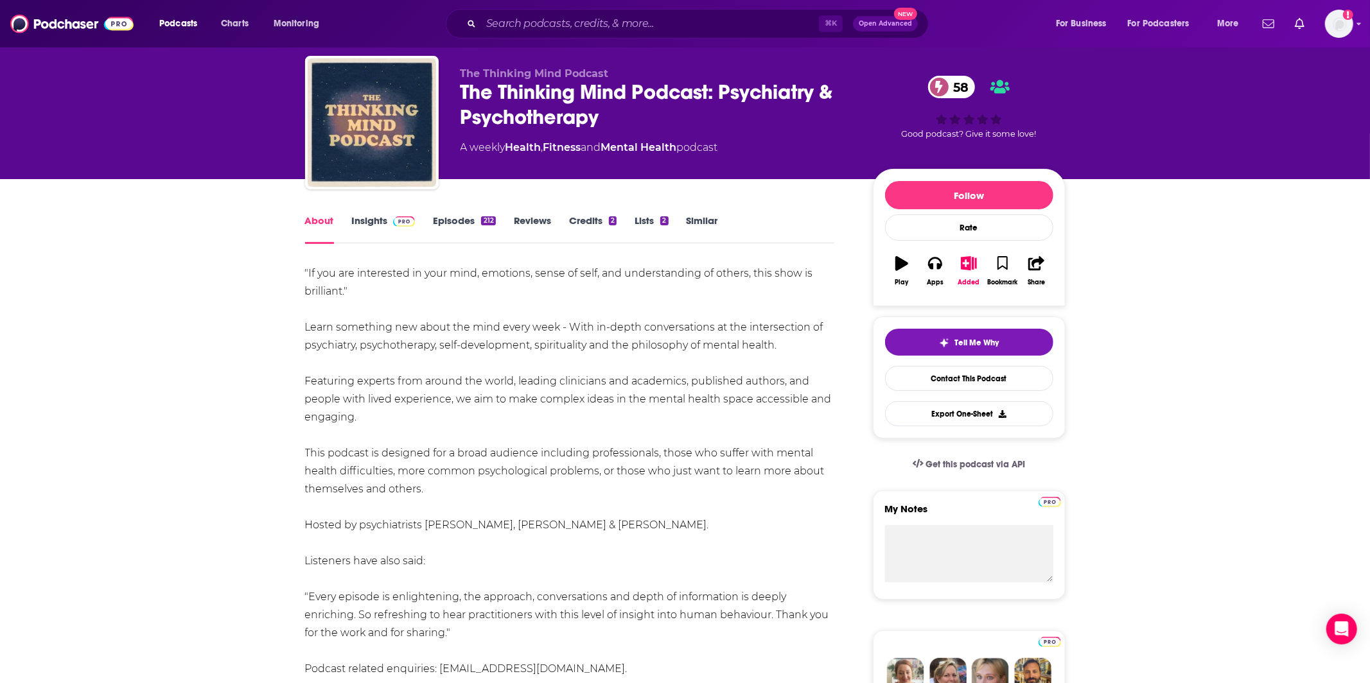
scroll to position [32, 0]
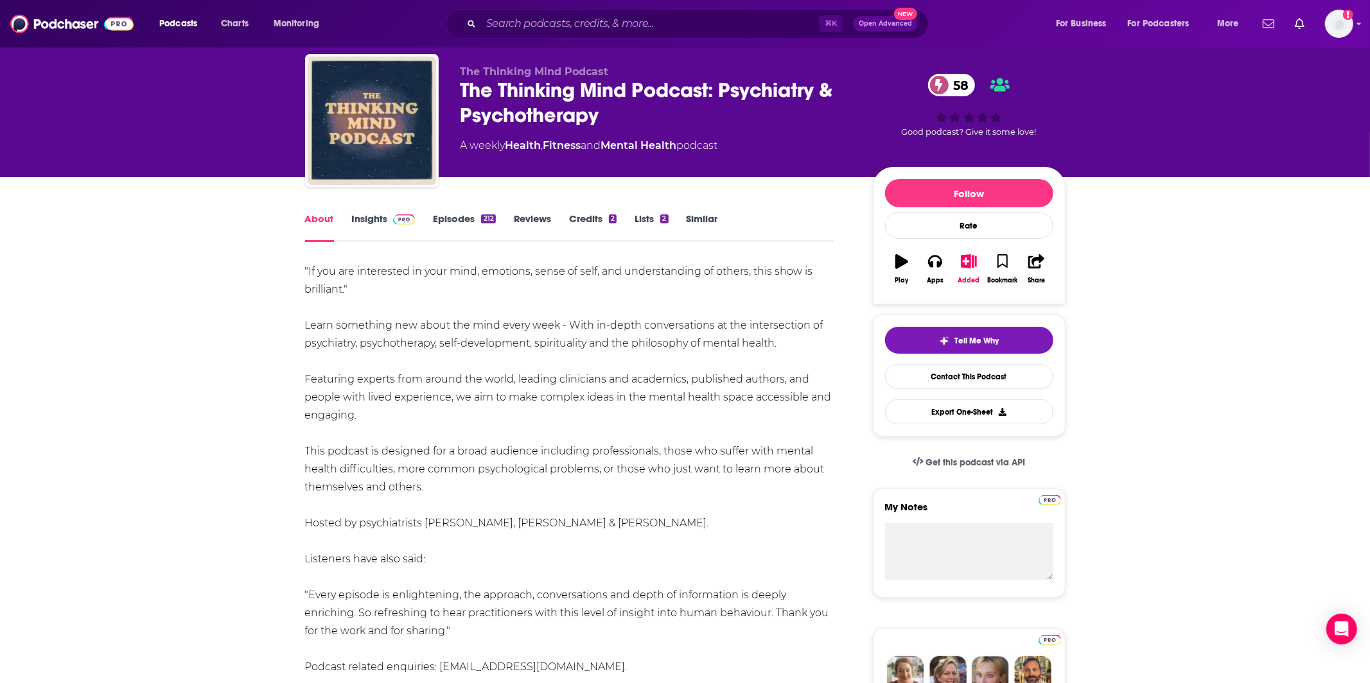
click at [374, 220] on link "Insights" at bounding box center [384, 228] width 64 height 30
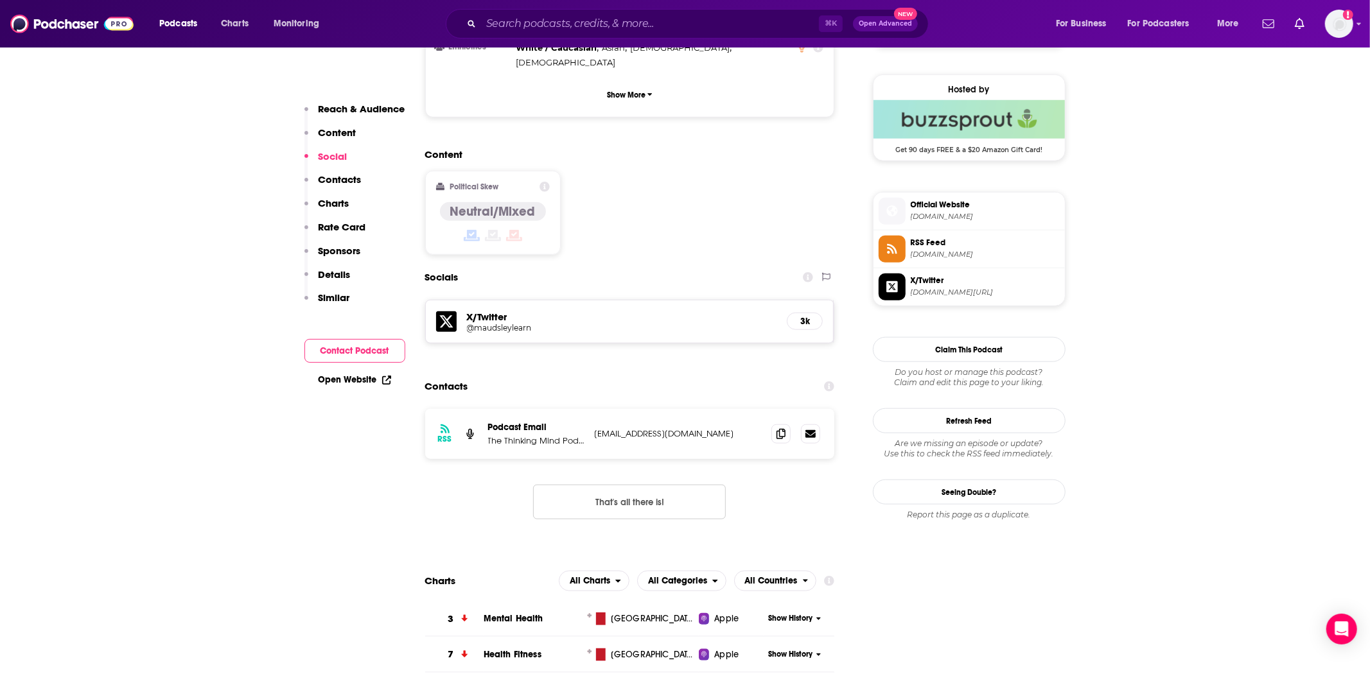
scroll to position [937, 0]
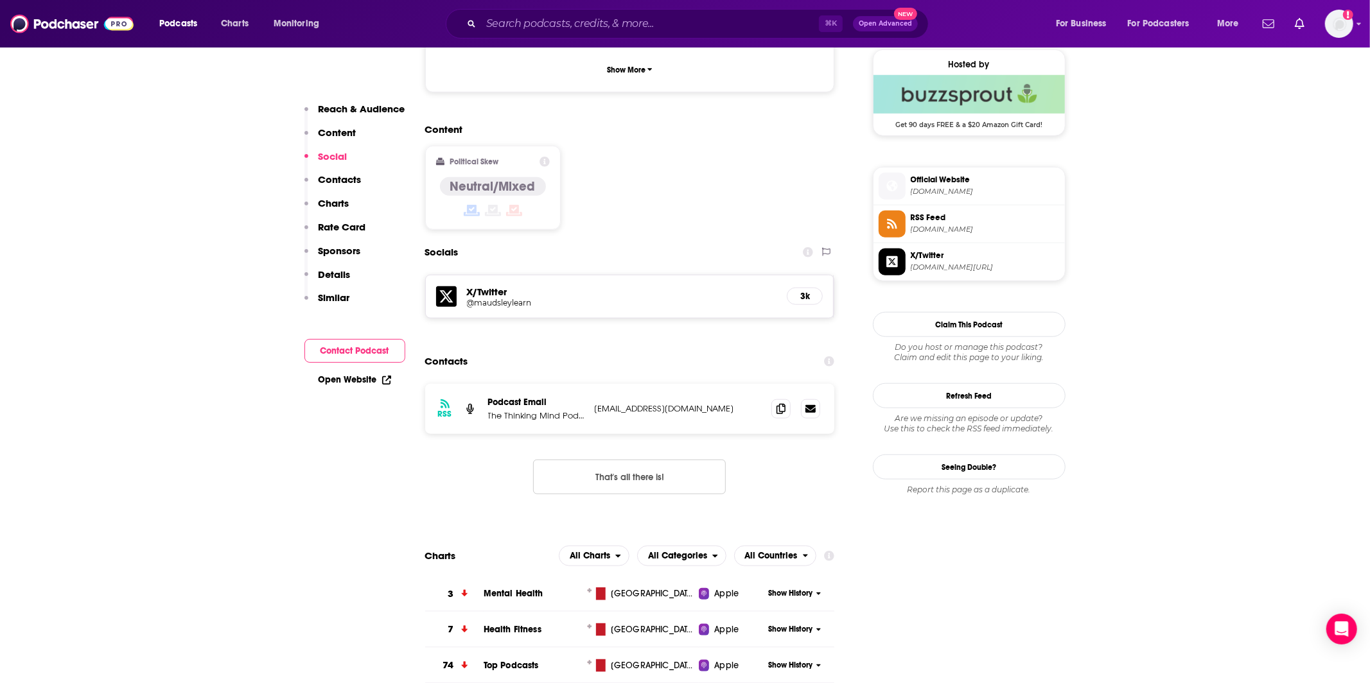
click at [771, 384] on div "RSS Podcast Email The Thinking Mind Podcast thinkingmindpodcast@gmail.com think…" at bounding box center [630, 409] width 410 height 50
click at [785, 399] on span at bounding box center [780, 408] width 19 height 19
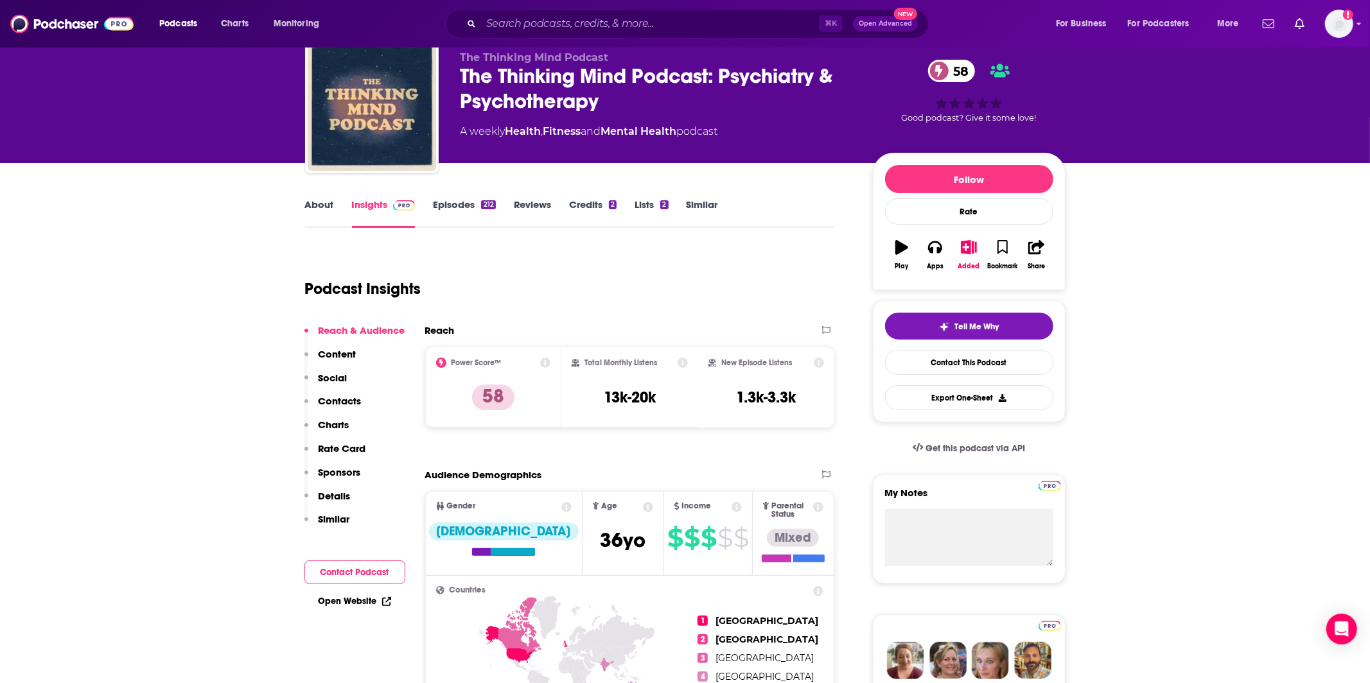
scroll to position [0, 0]
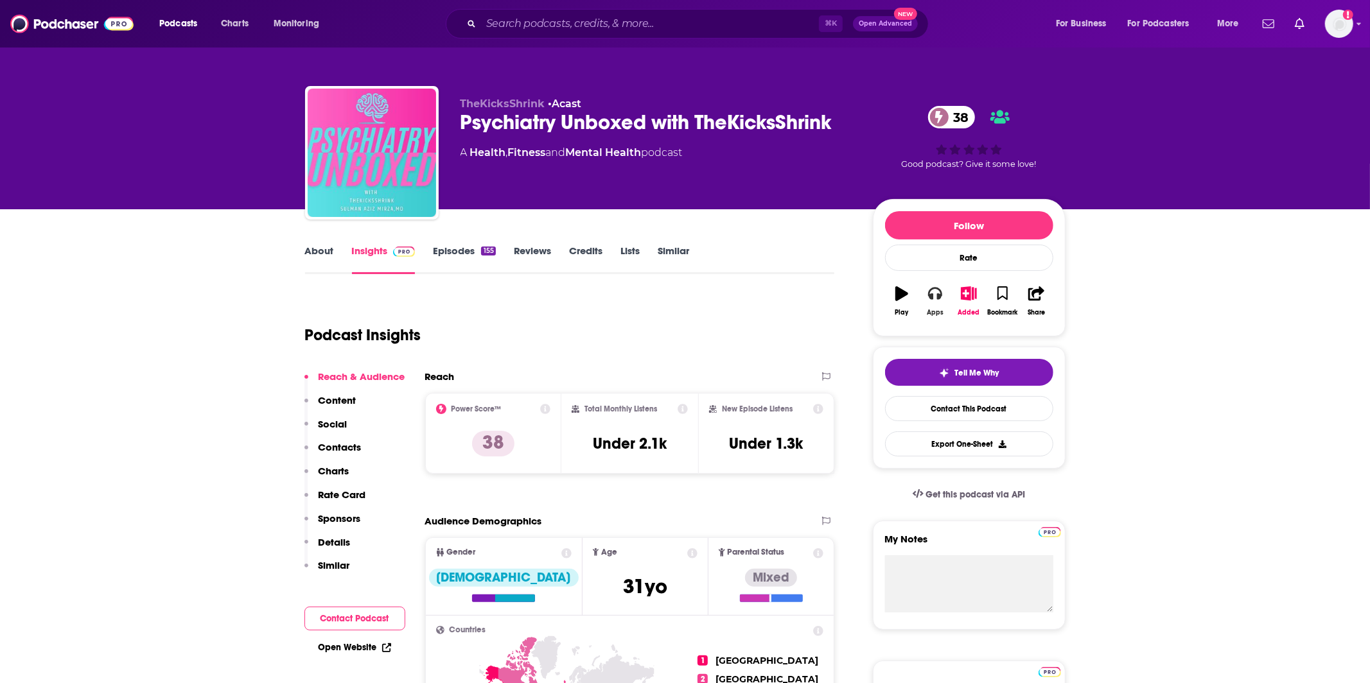
click at [934, 301] on button "Apps" at bounding box center [934, 301] width 33 height 46
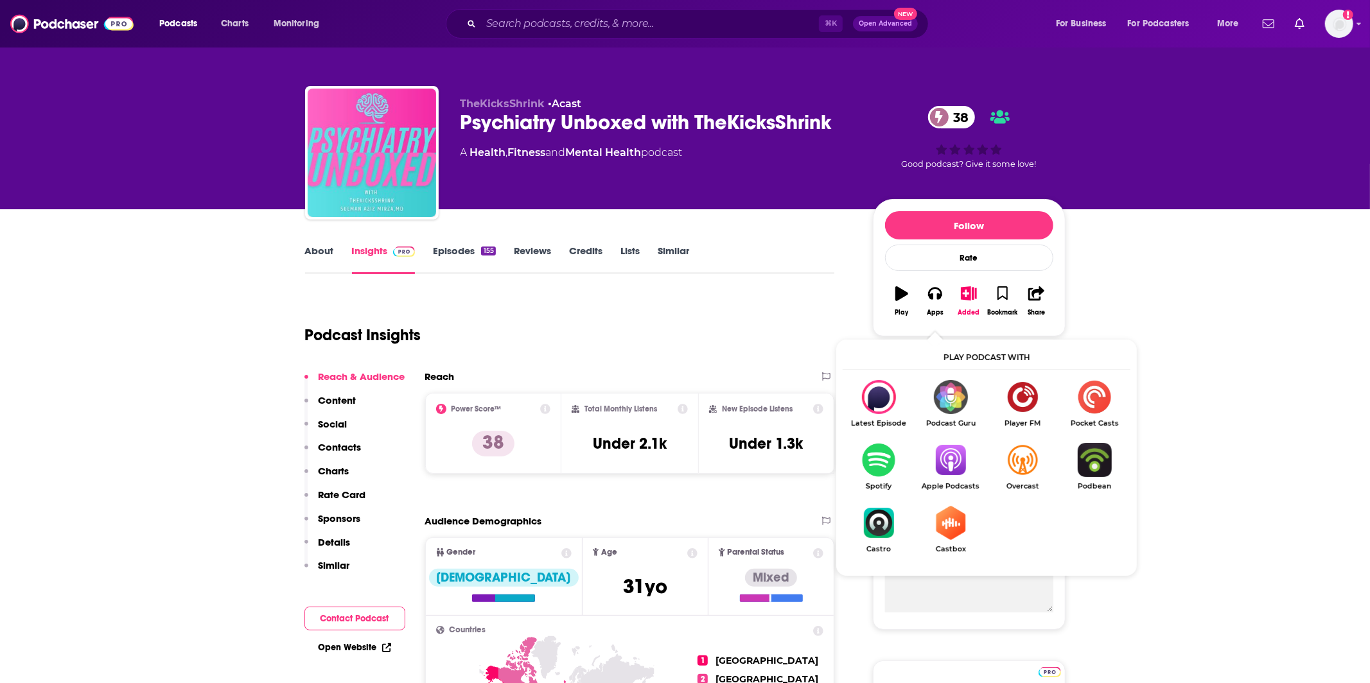
click at [945, 459] on img "Show Listen On dropdown" at bounding box center [950, 460] width 72 height 34
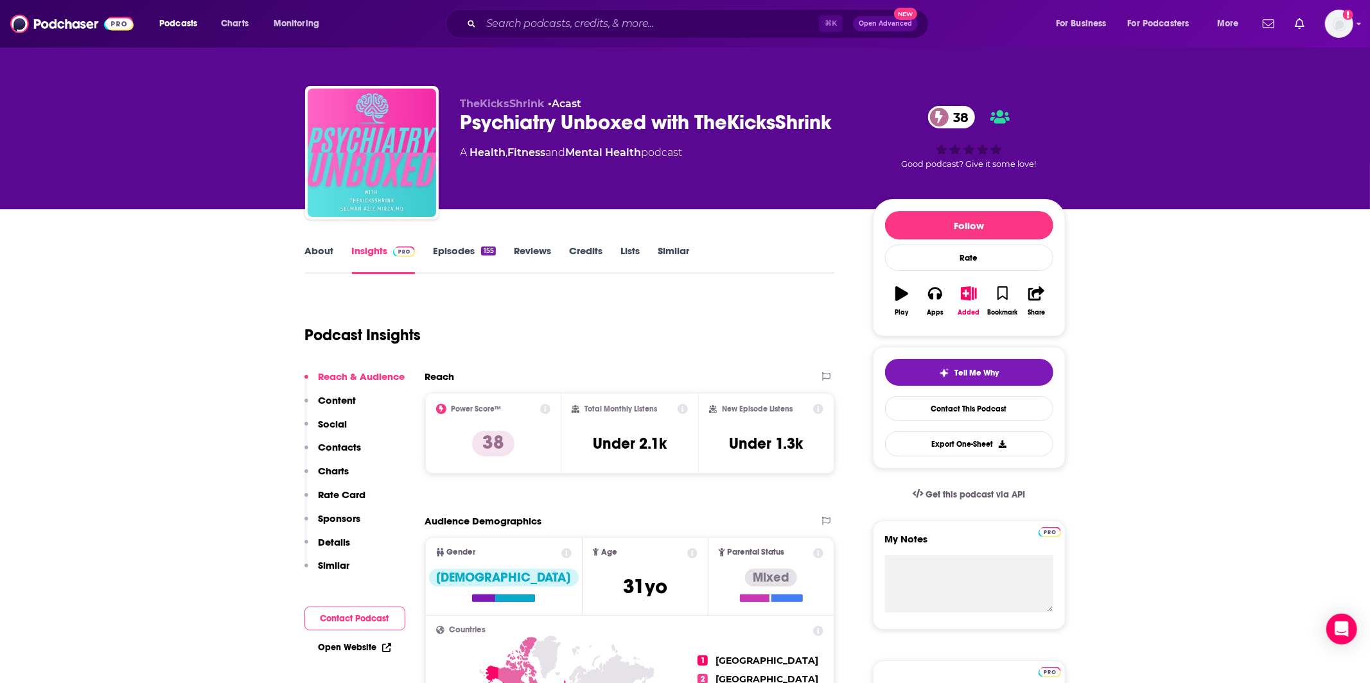
click at [315, 248] on link "About" at bounding box center [319, 260] width 29 height 30
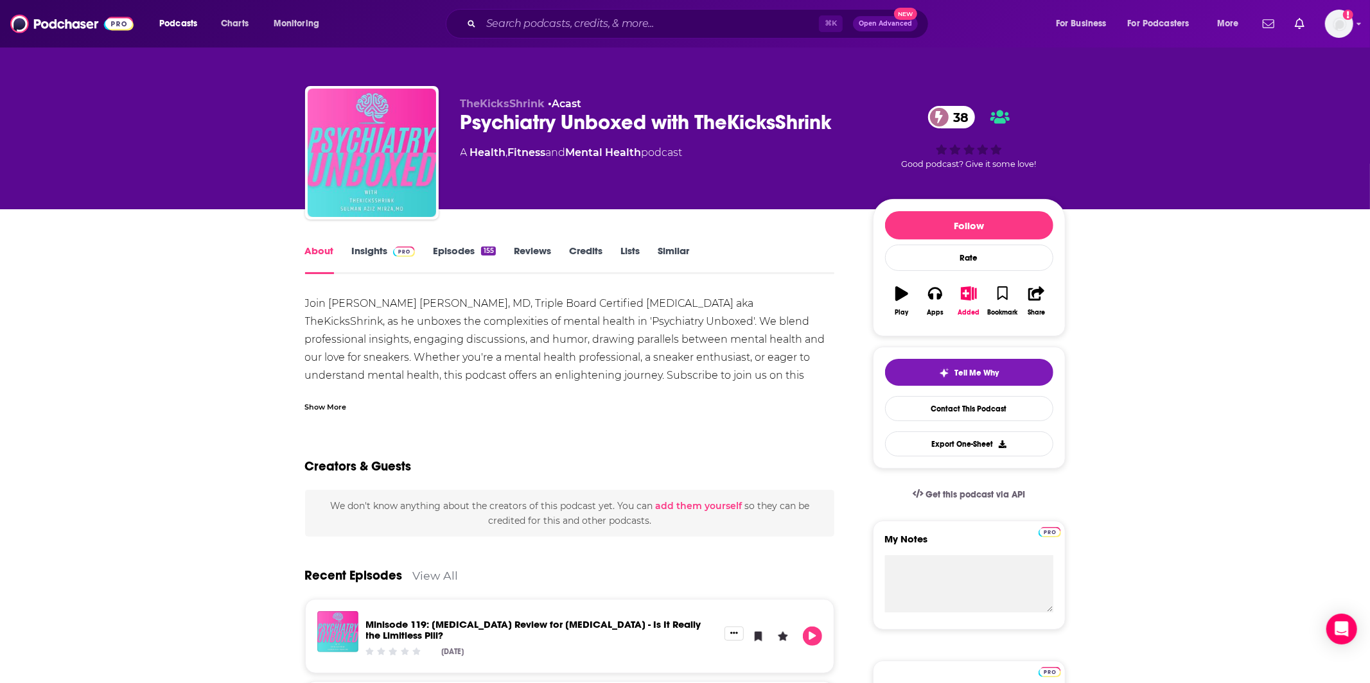
click at [360, 264] on link "Insights" at bounding box center [384, 260] width 64 height 30
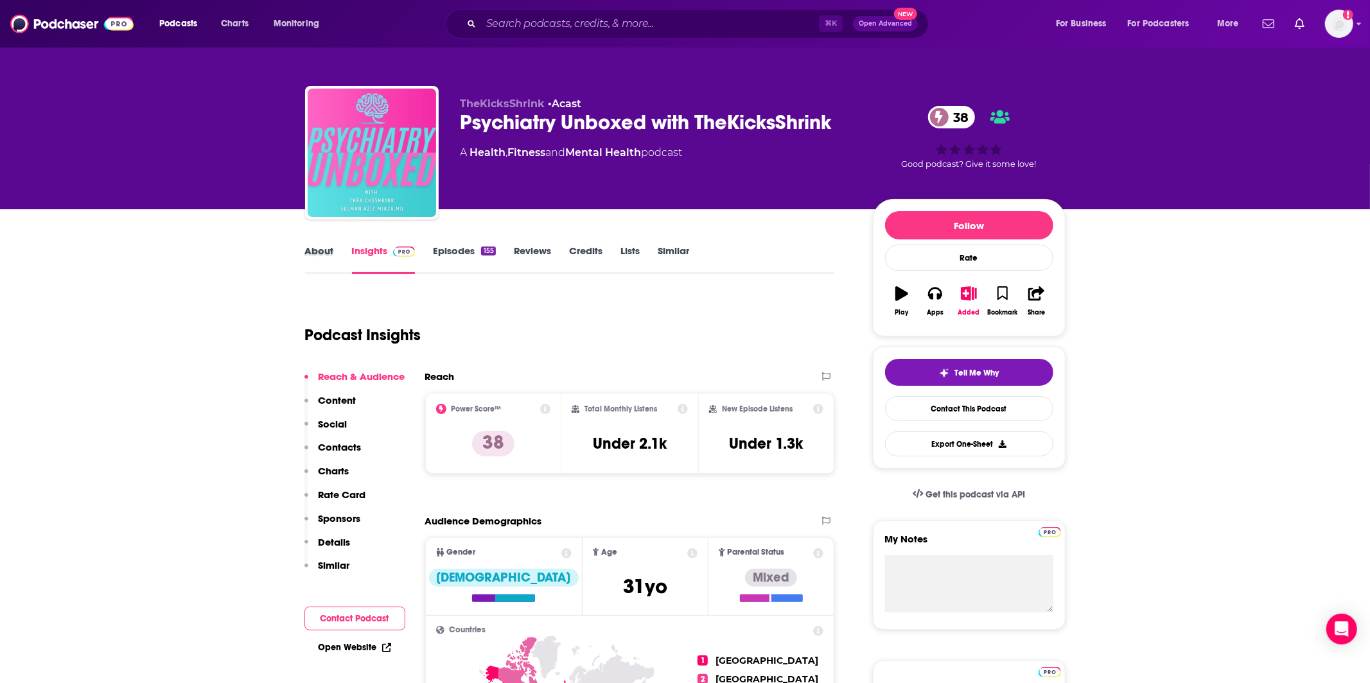
click at [335, 253] on div "About" at bounding box center [328, 260] width 47 height 30
click at [330, 248] on link "About" at bounding box center [319, 260] width 29 height 30
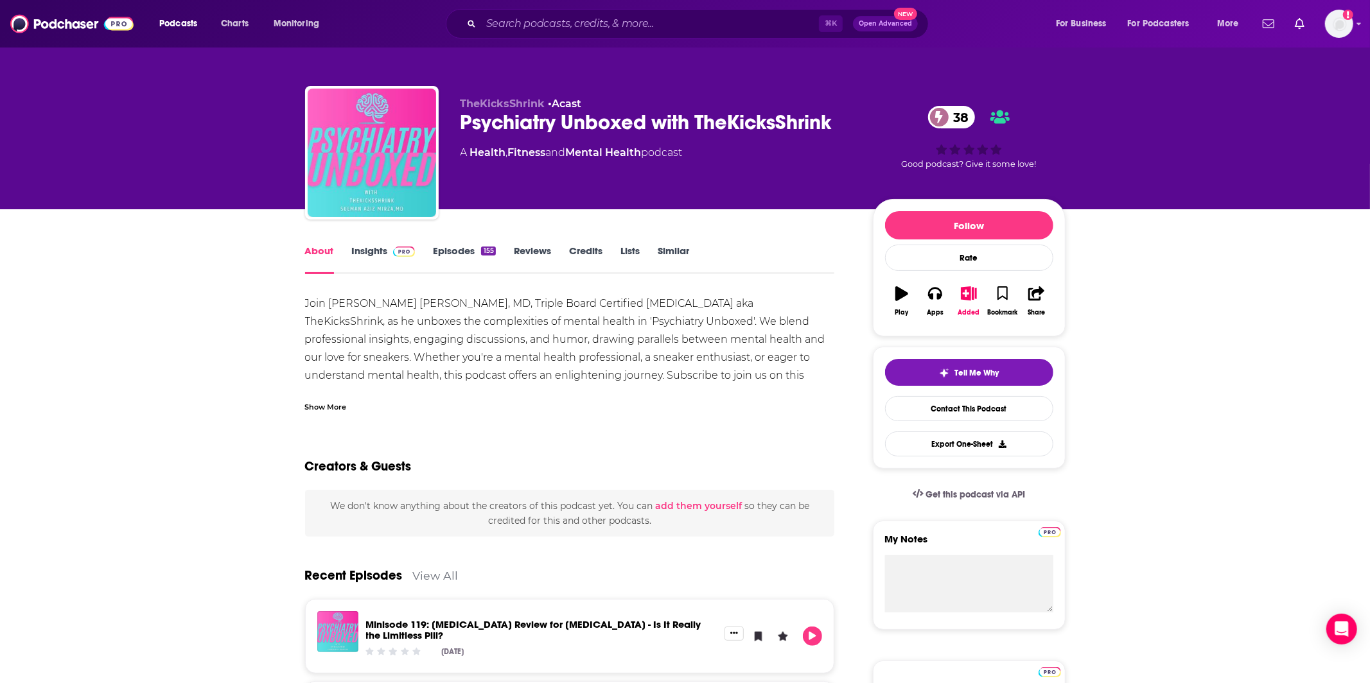
scroll to position [5, 0]
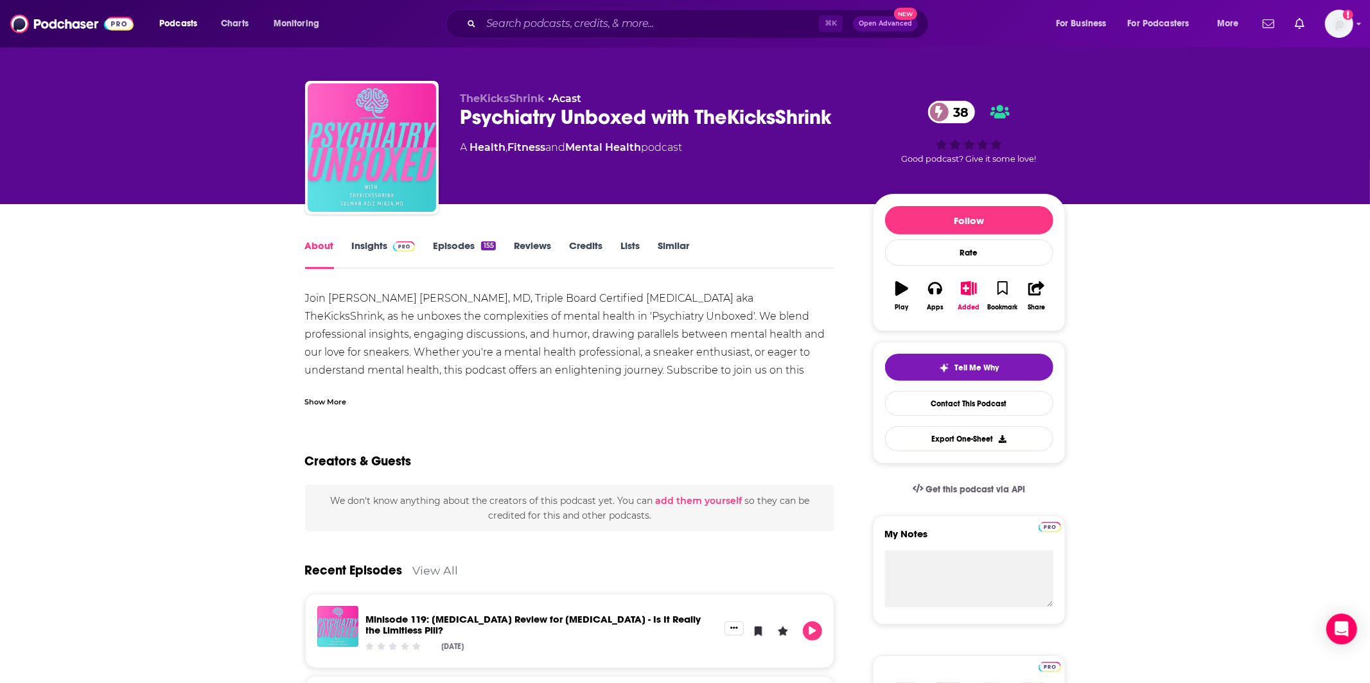
click at [329, 396] on div "Show More" at bounding box center [326, 401] width 42 height 12
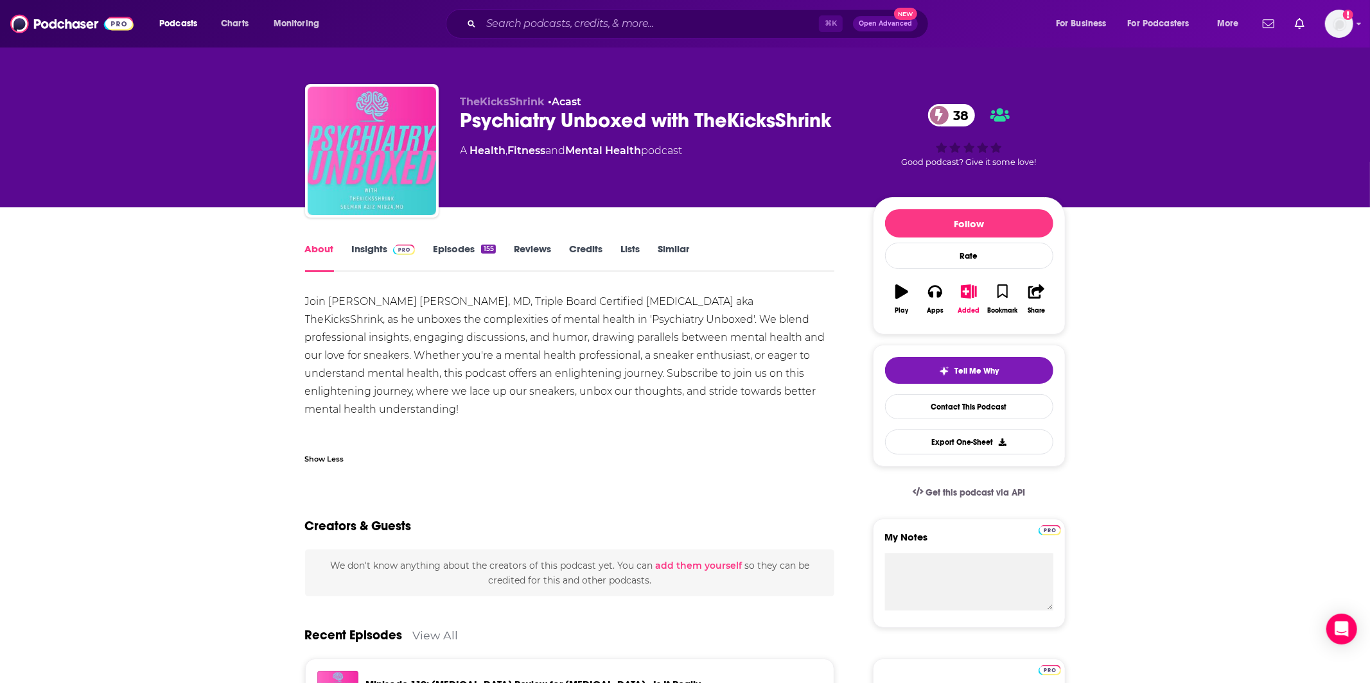
scroll to position [0, 0]
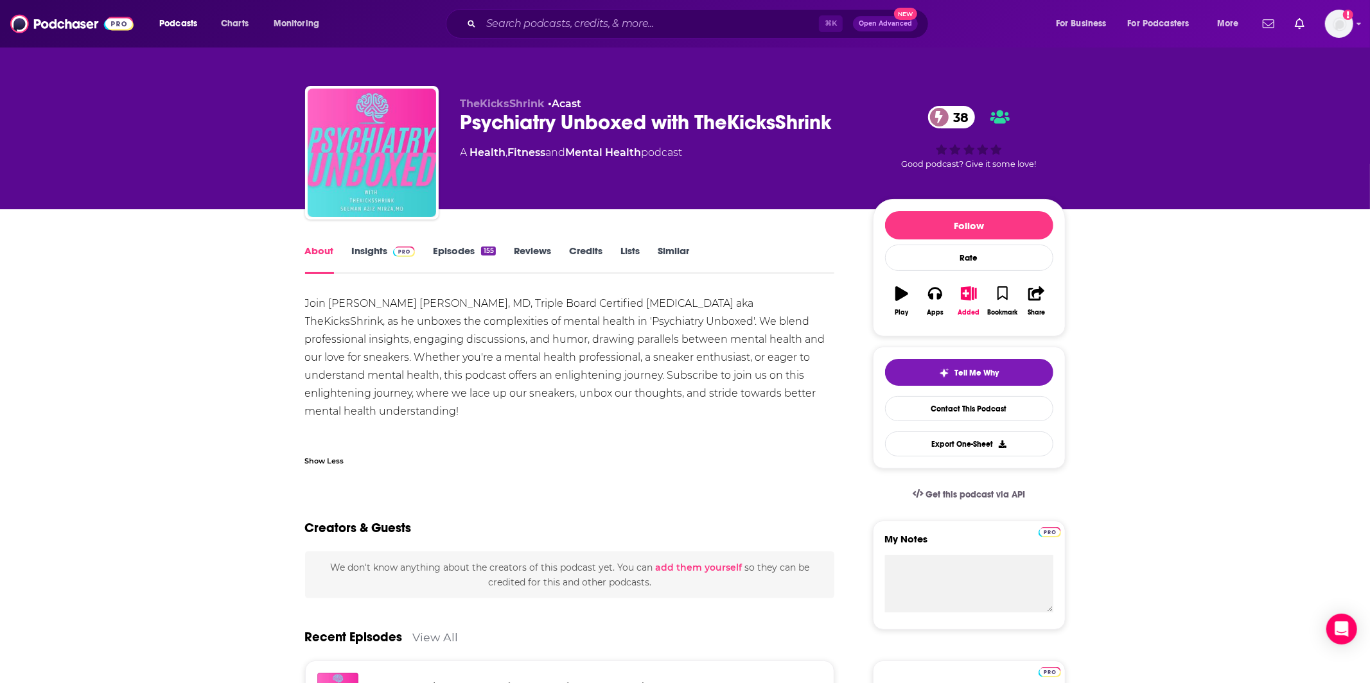
click at [380, 262] on link "Insights" at bounding box center [384, 260] width 64 height 30
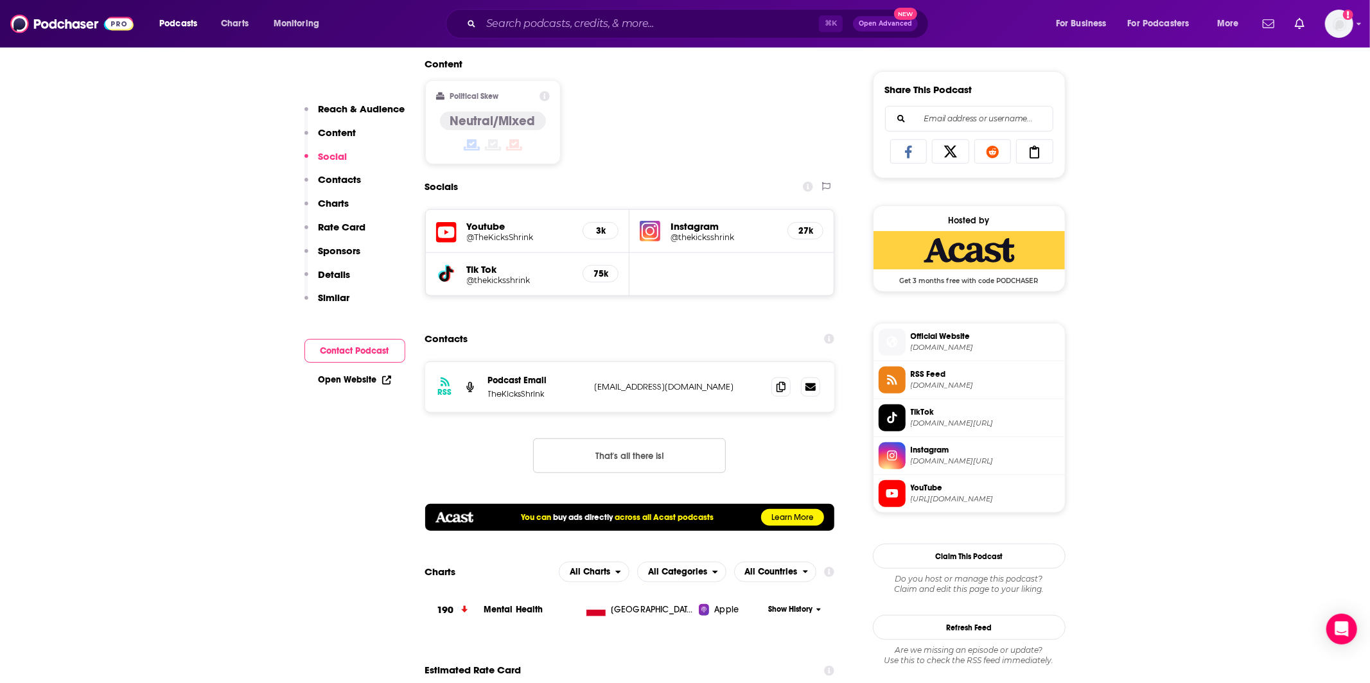
scroll to position [785, 0]
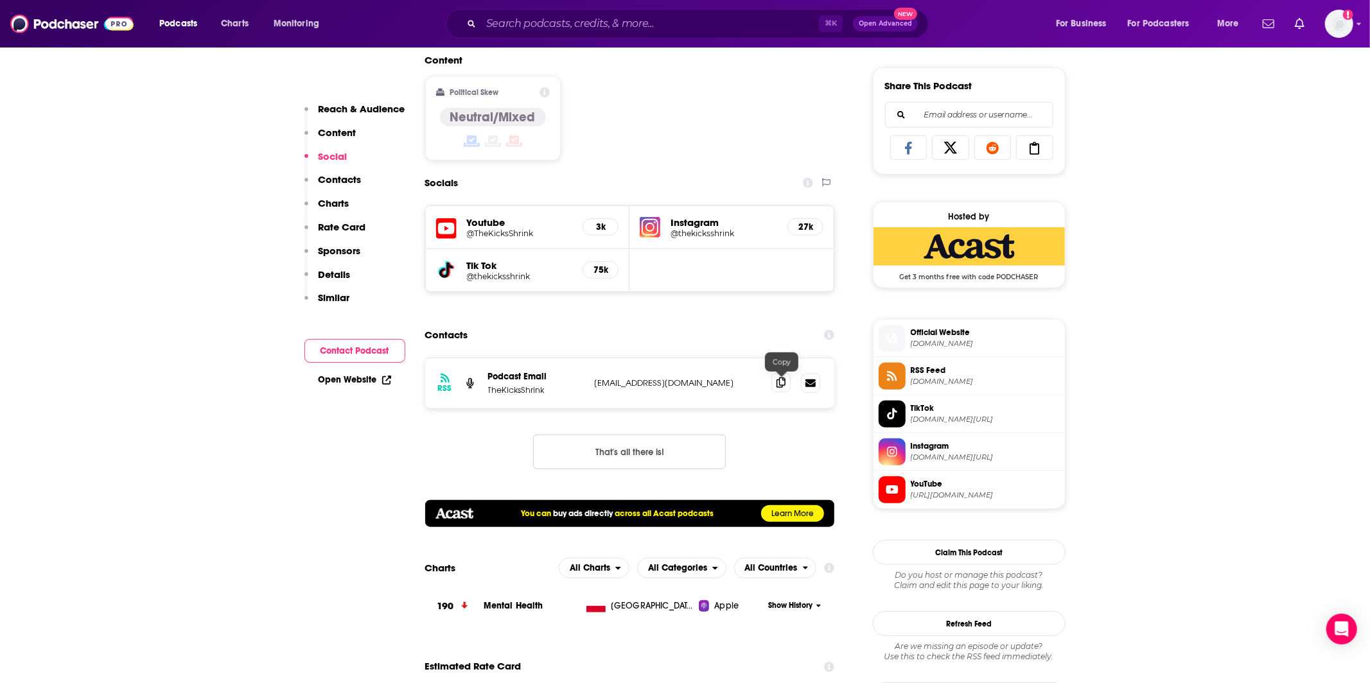
click at [778, 389] on span at bounding box center [780, 382] width 19 height 19
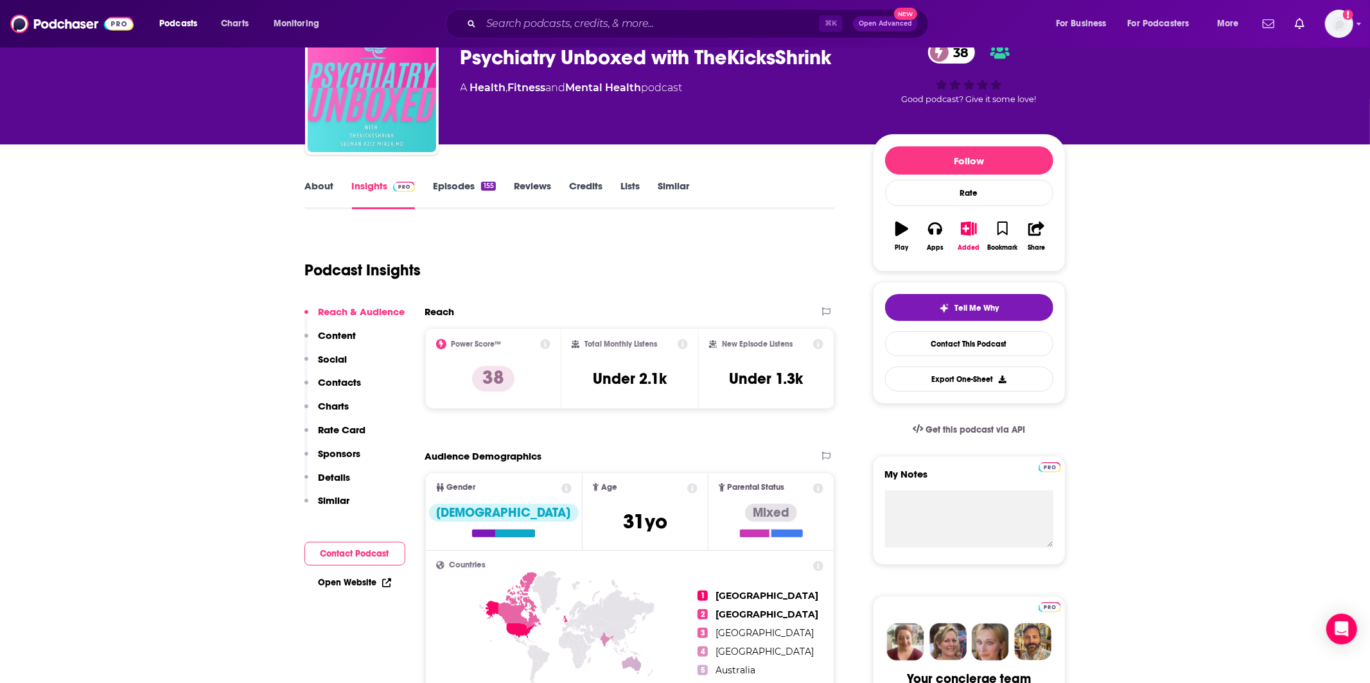
scroll to position [0, 0]
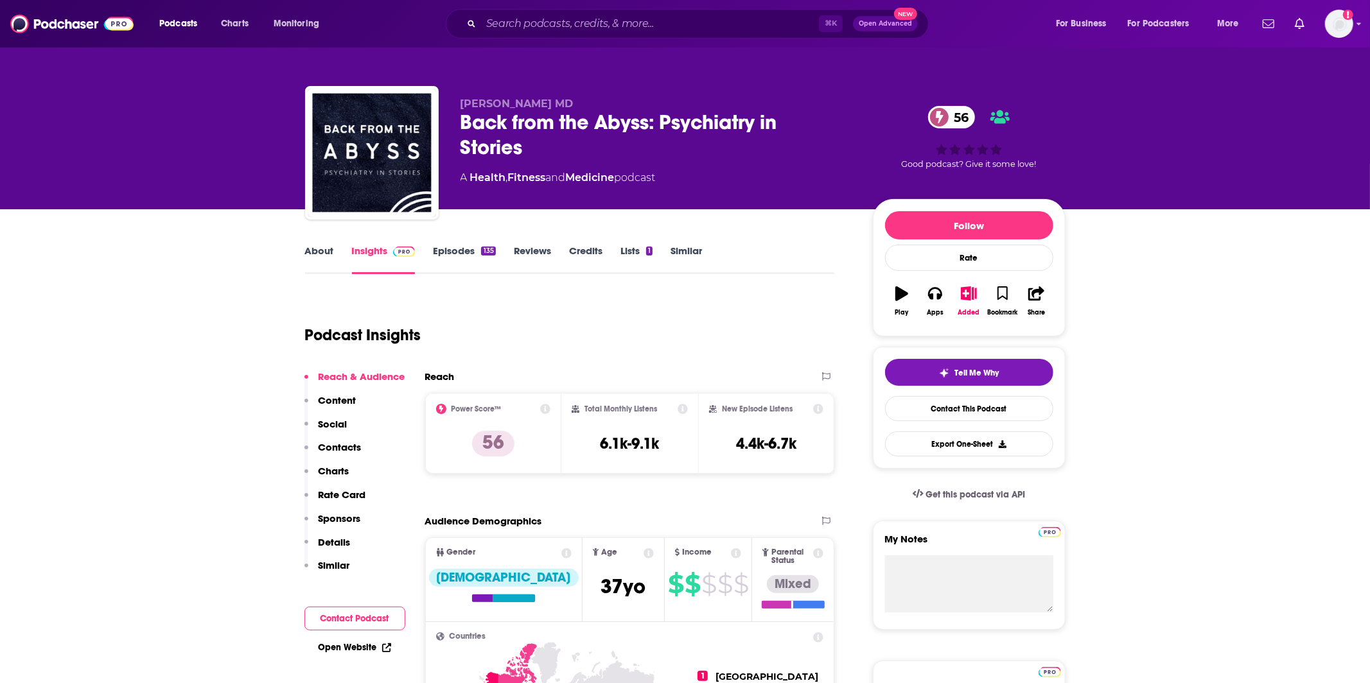
click at [322, 250] on link "About" at bounding box center [319, 260] width 29 height 30
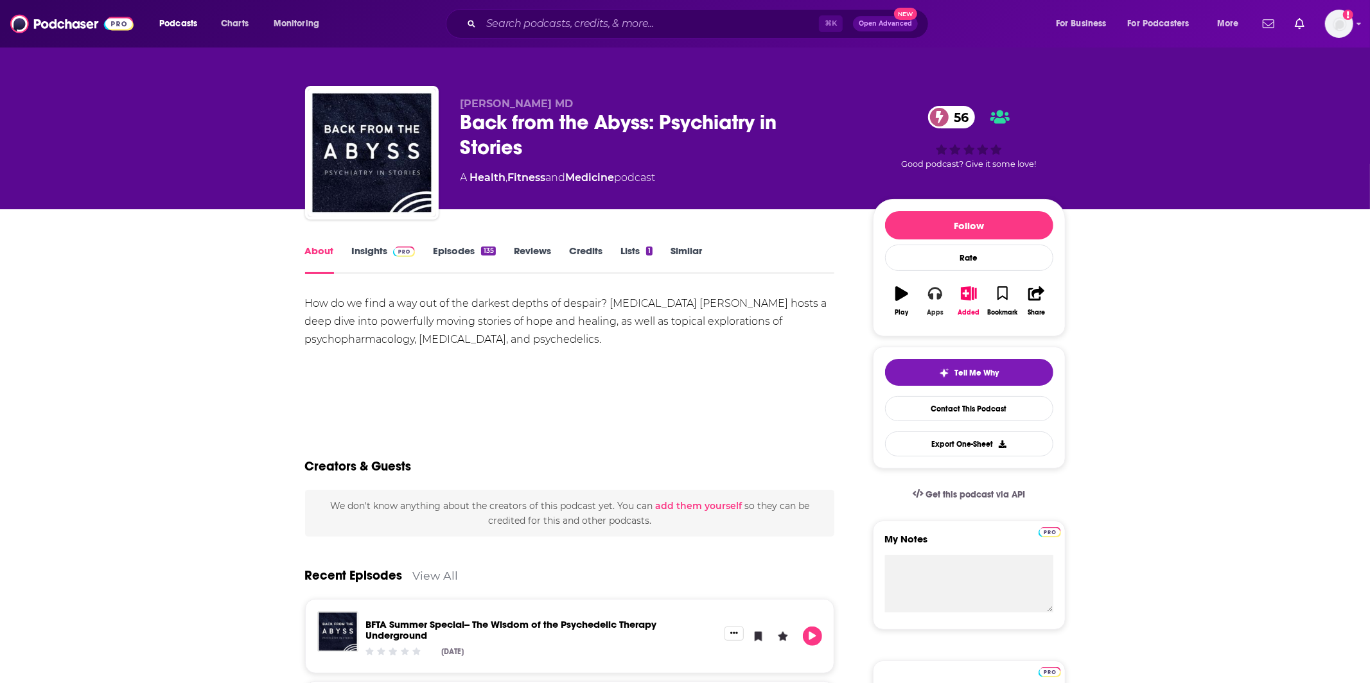
click at [928, 306] on button "Apps" at bounding box center [934, 301] width 33 height 46
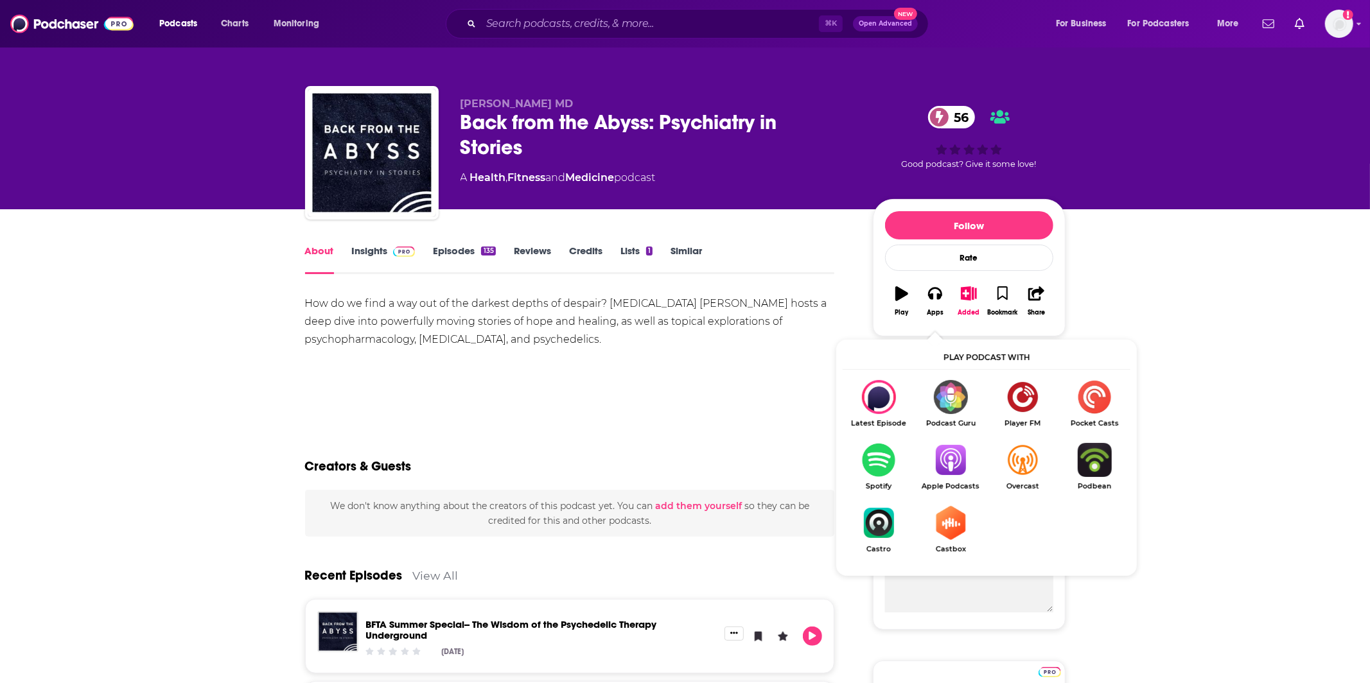
click at [943, 461] on img "Show Listen On dropdown" at bounding box center [950, 460] width 72 height 34
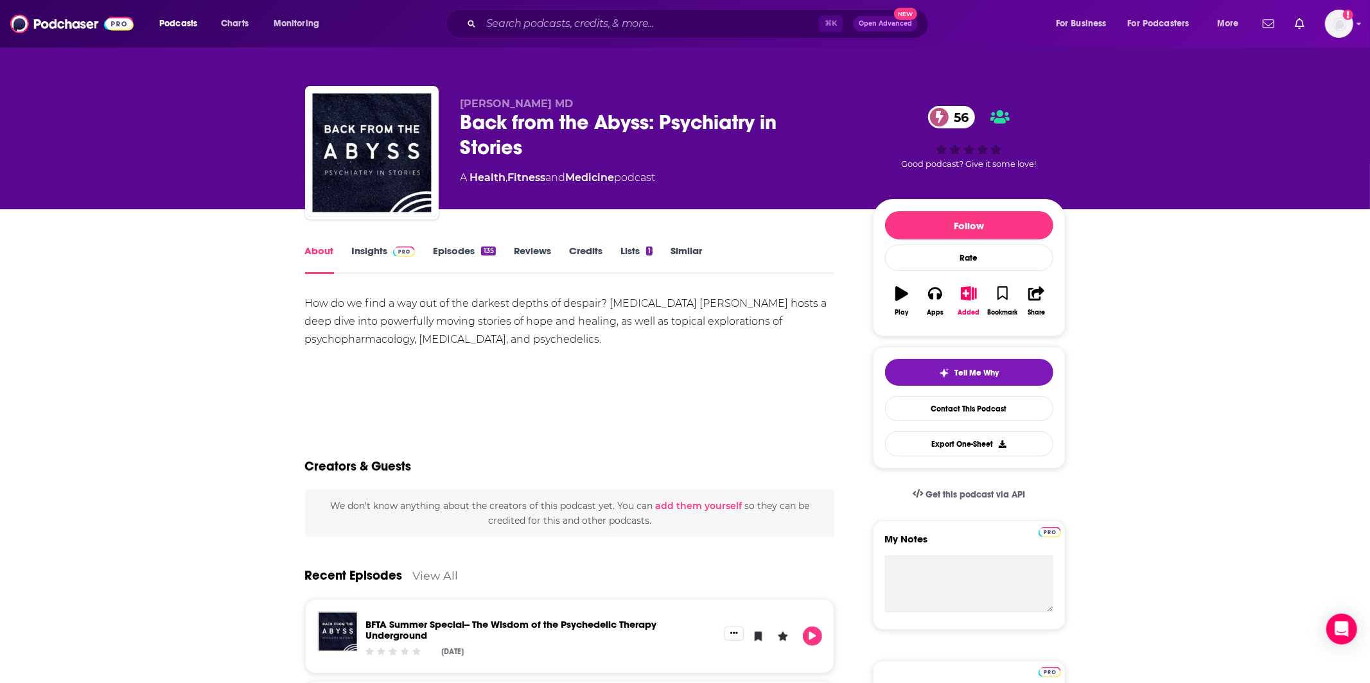
click at [393, 259] on link "Insights" at bounding box center [384, 260] width 64 height 30
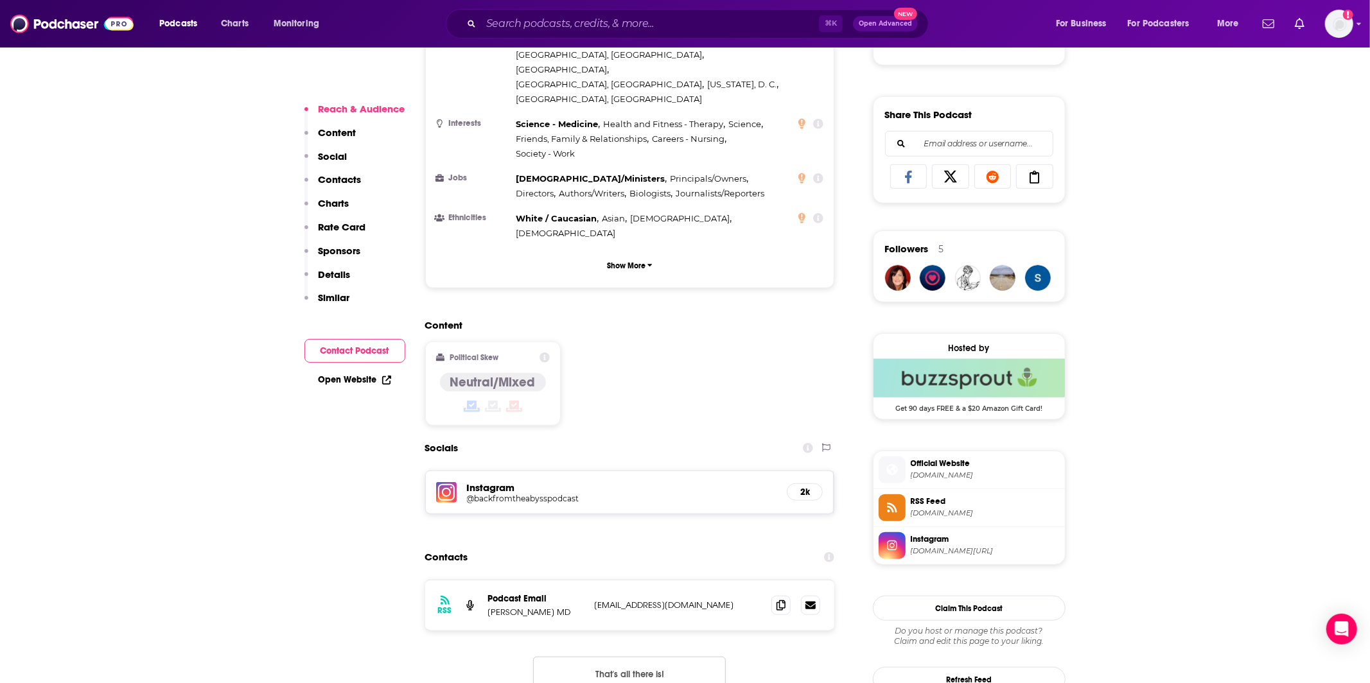
scroll to position [765, 0]
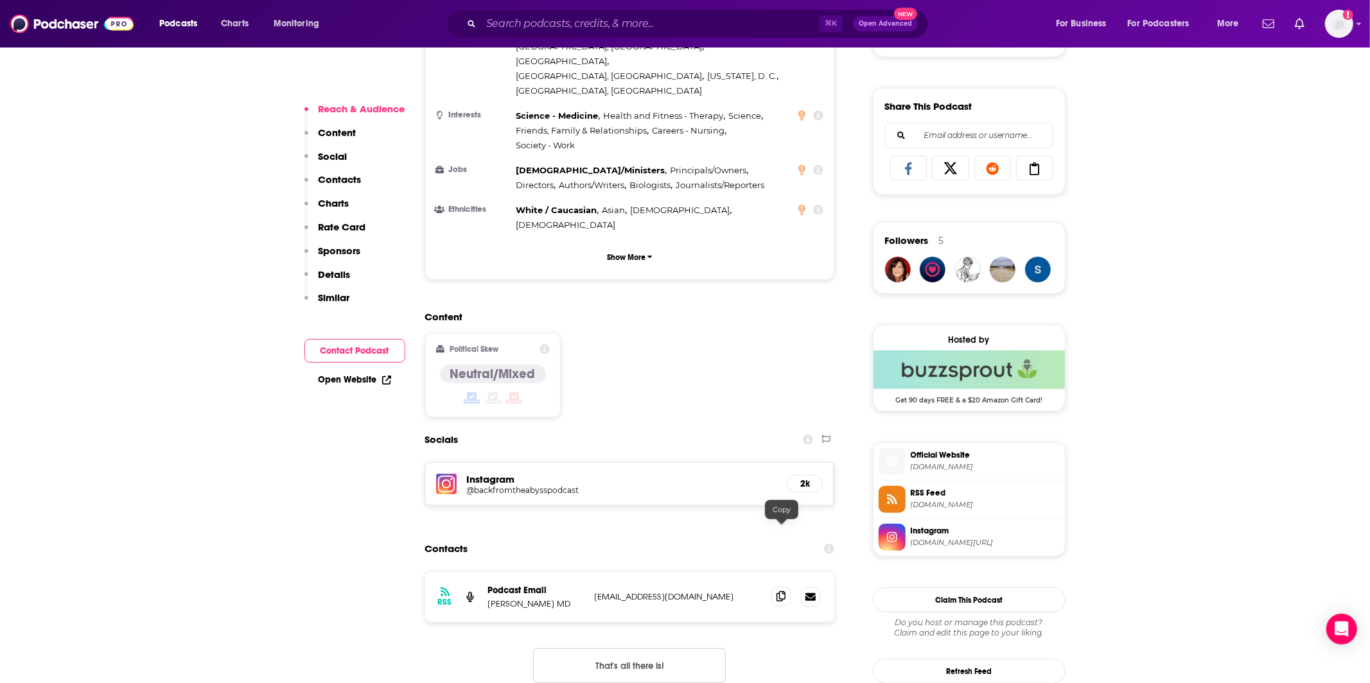
click at [774, 587] on span at bounding box center [780, 596] width 19 height 19
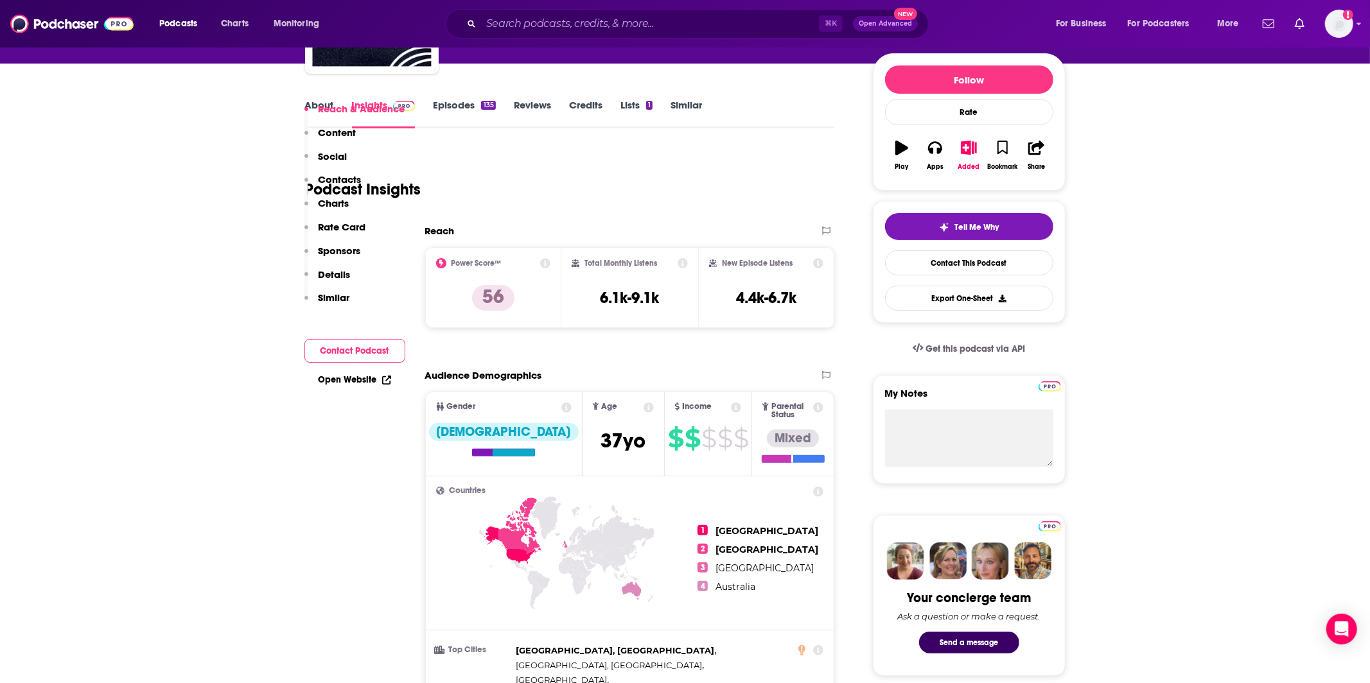
scroll to position [0, 0]
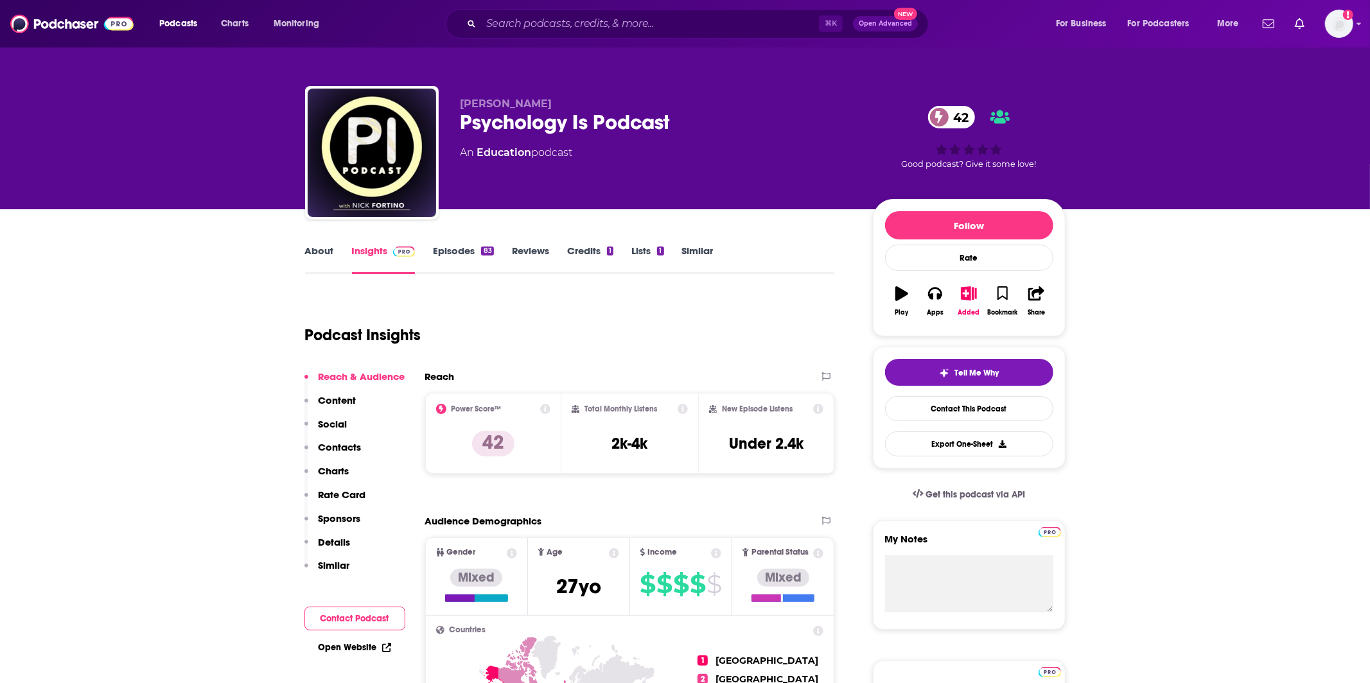
click at [322, 257] on link "About" at bounding box center [319, 260] width 29 height 30
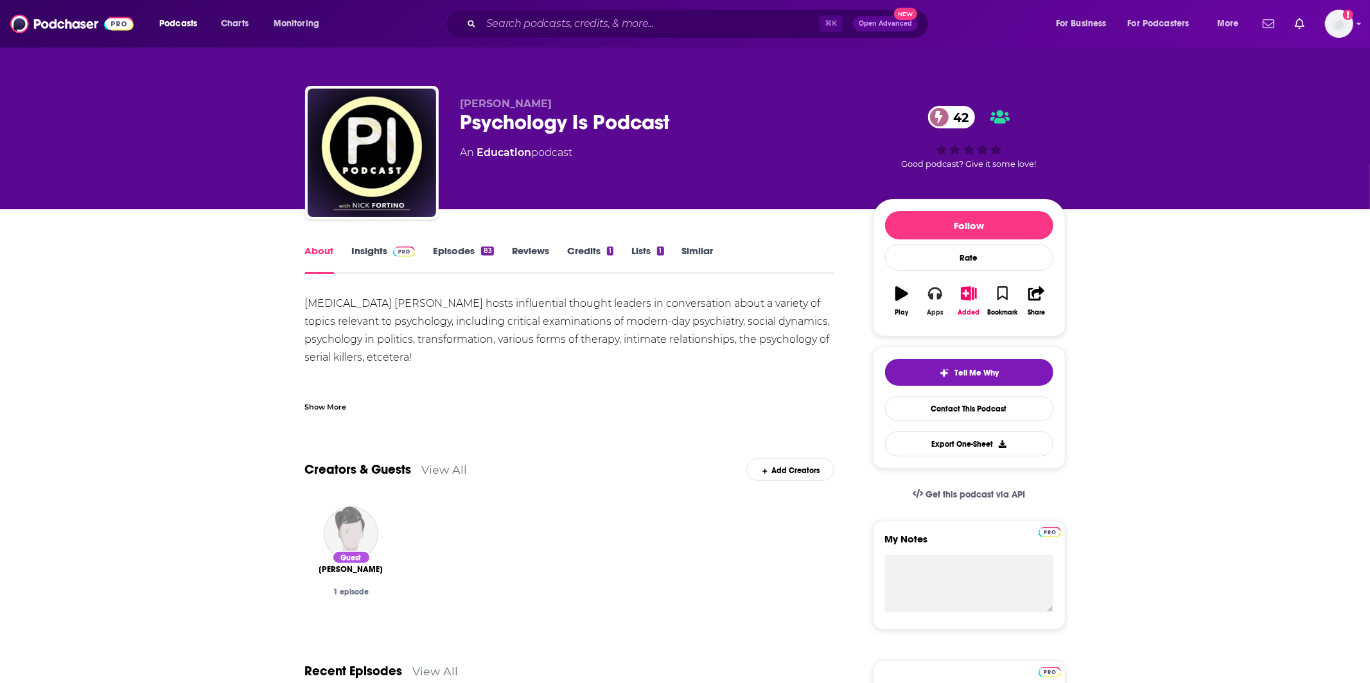
click at [927, 295] on button "Apps" at bounding box center [934, 301] width 33 height 46
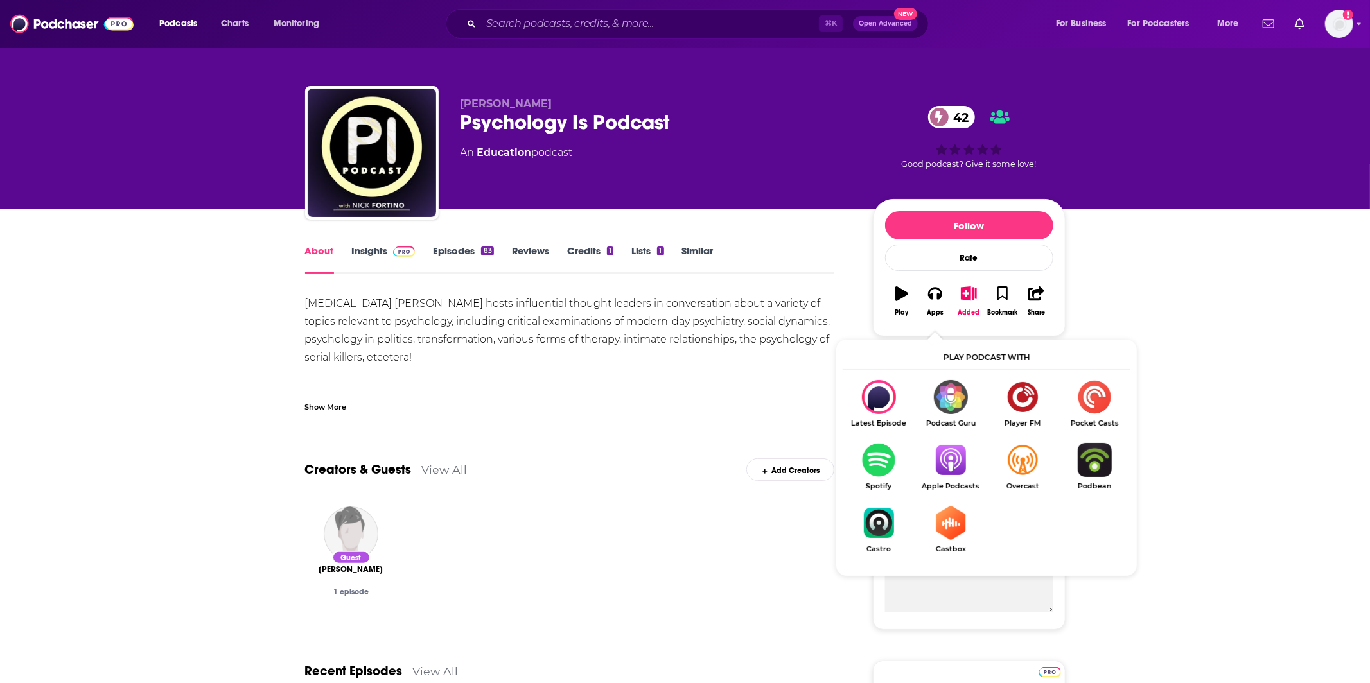
click at [938, 457] on img "Show Listen On dropdown" at bounding box center [950, 460] width 72 height 34
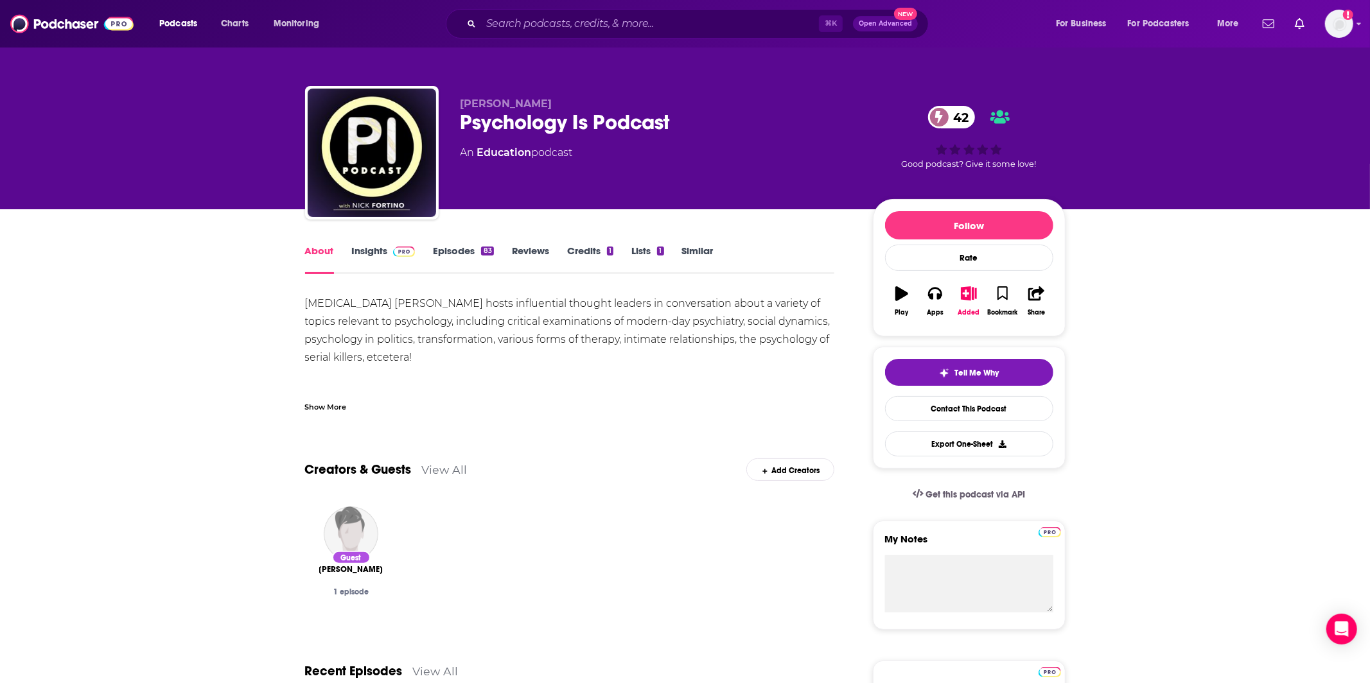
click at [376, 245] on link "Insights" at bounding box center [384, 260] width 64 height 30
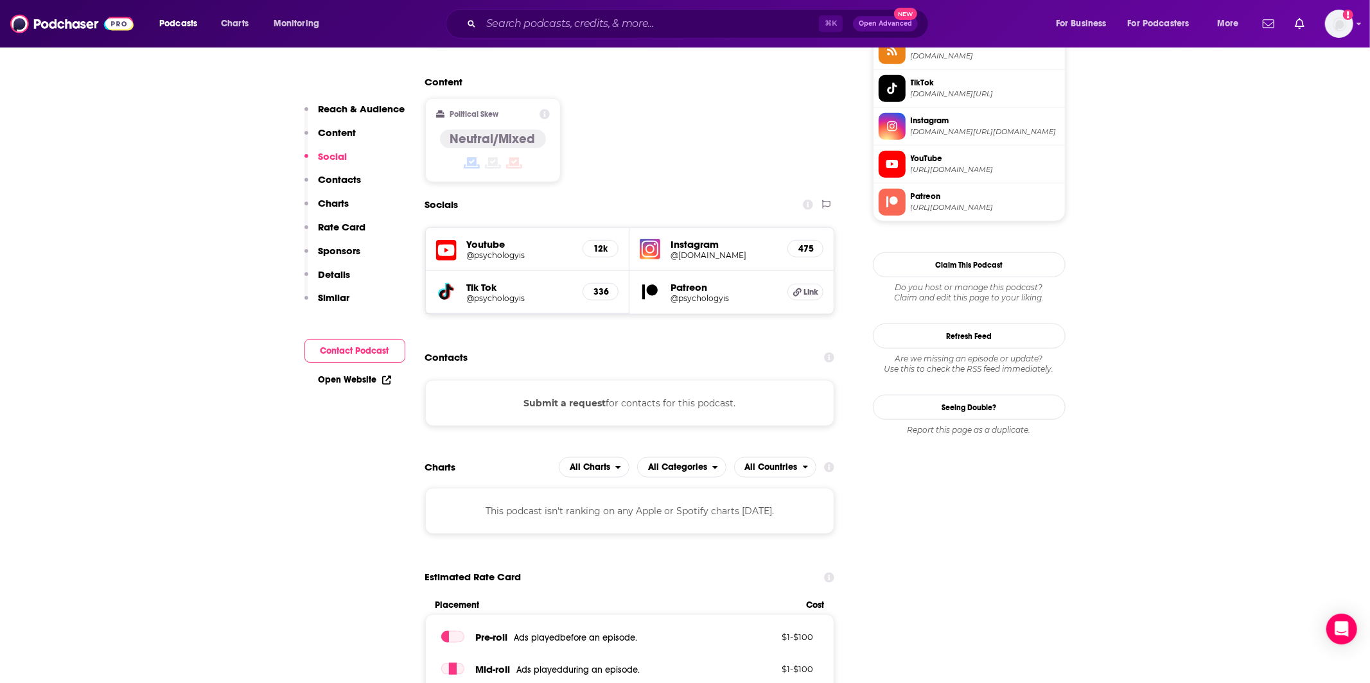
scroll to position [1021, 0]
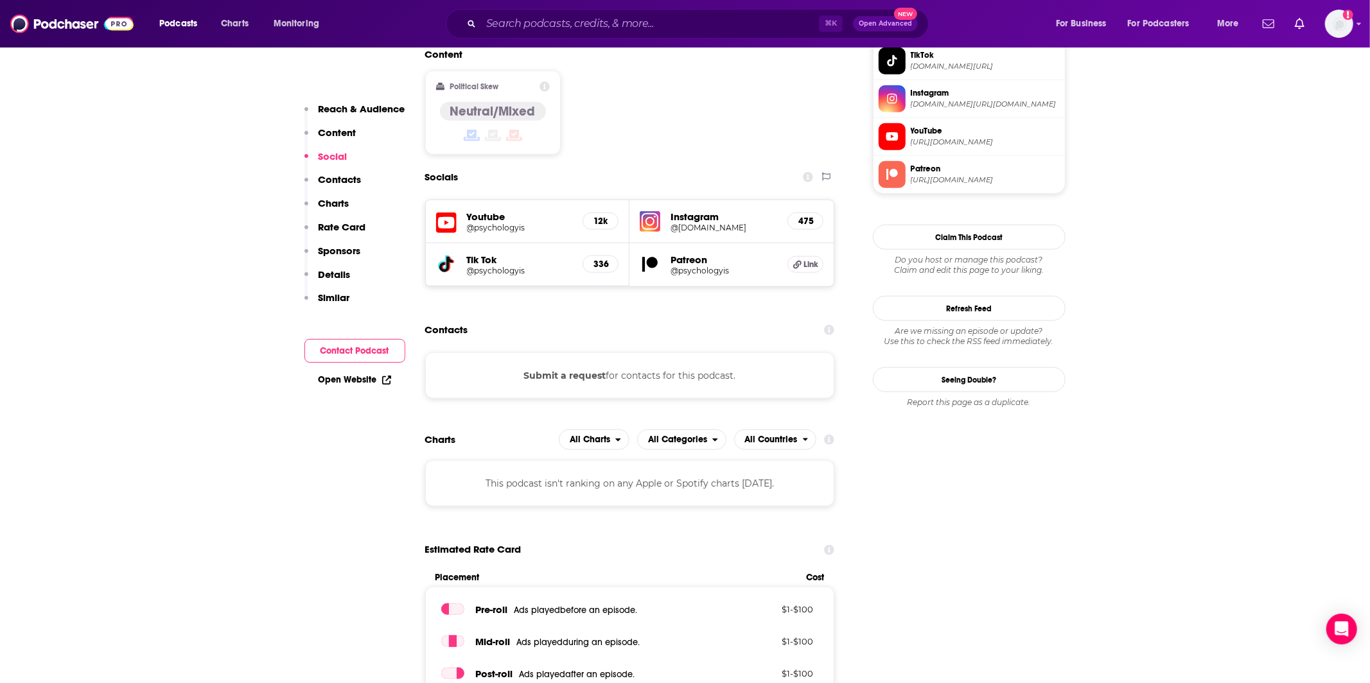
click at [554, 369] on button "Submit a request" at bounding box center [564, 376] width 82 height 14
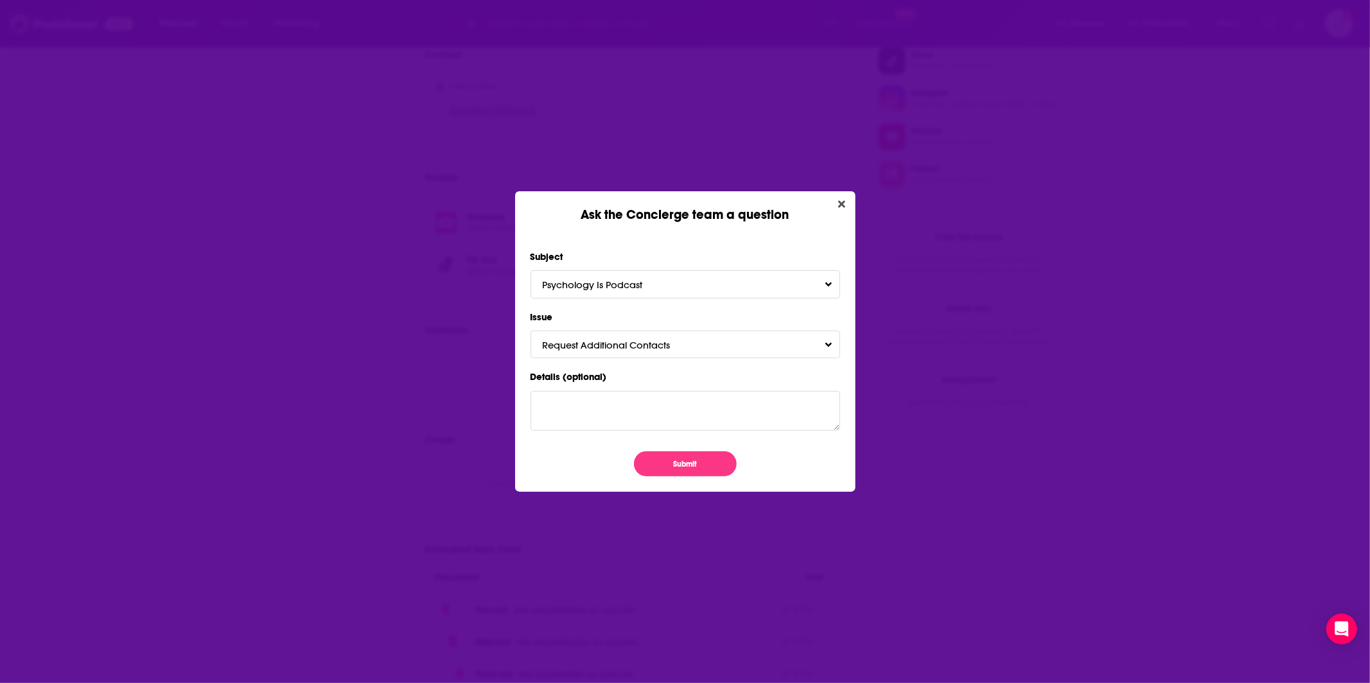
click at [661, 450] on form "Subject Psychology Is Podcast Issue Request Additional Contacts Details (option…" at bounding box center [684, 362] width 309 height 228
click at [661, 460] on button "Submit" at bounding box center [685, 463] width 103 height 25
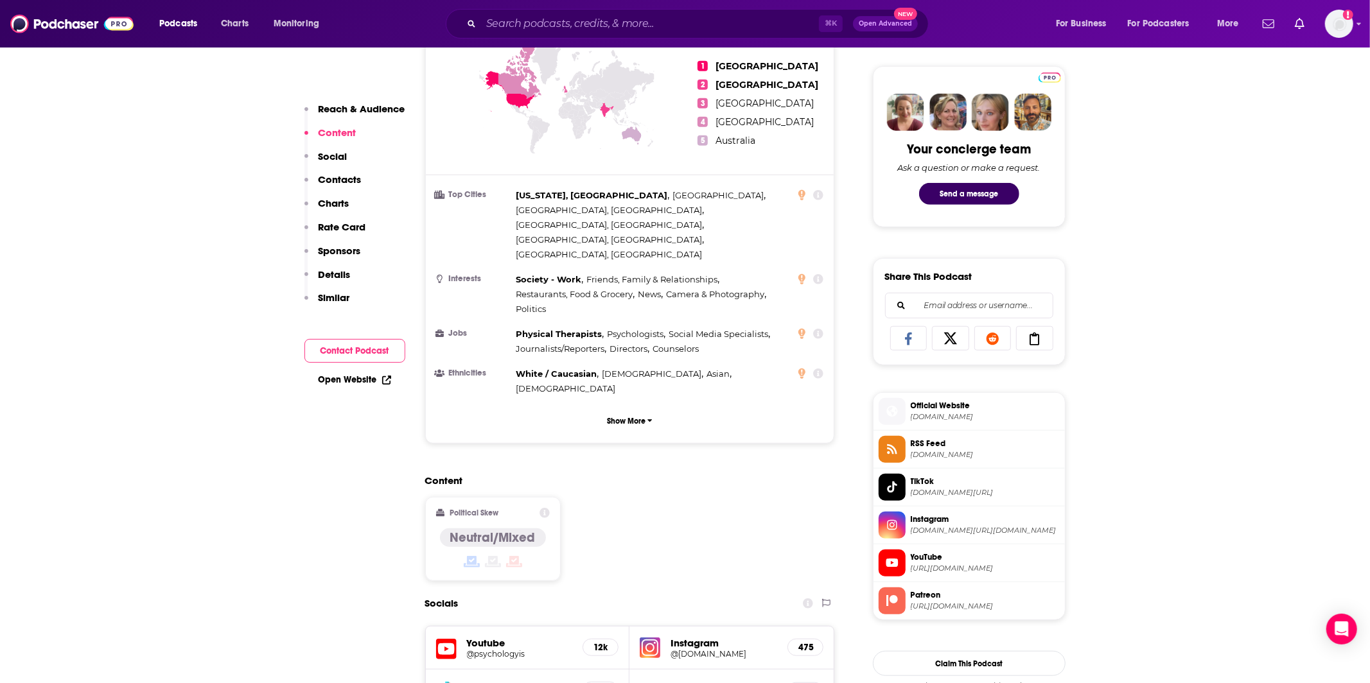
scroll to position [410, 0]
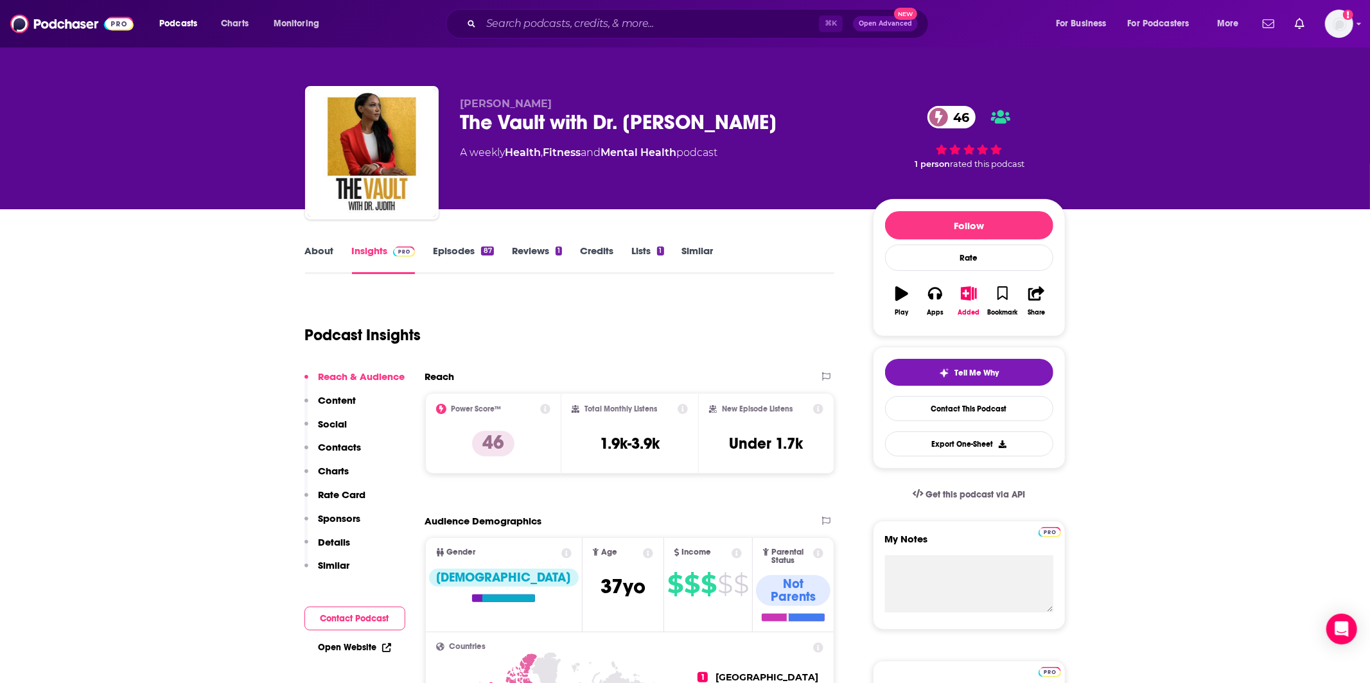
click at [319, 254] on link "About" at bounding box center [319, 260] width 29 height 30
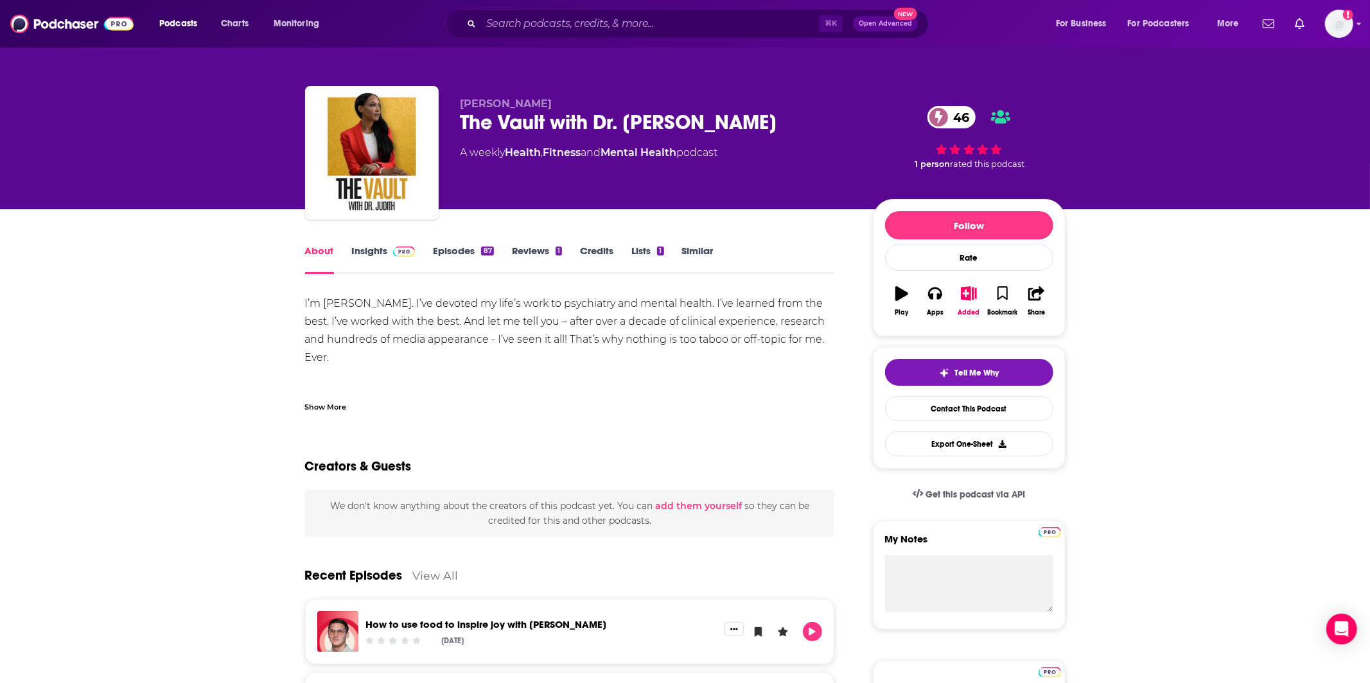
click at [331, 406] on div "Show More" at bounding box center [326, 406] width 42 height 12
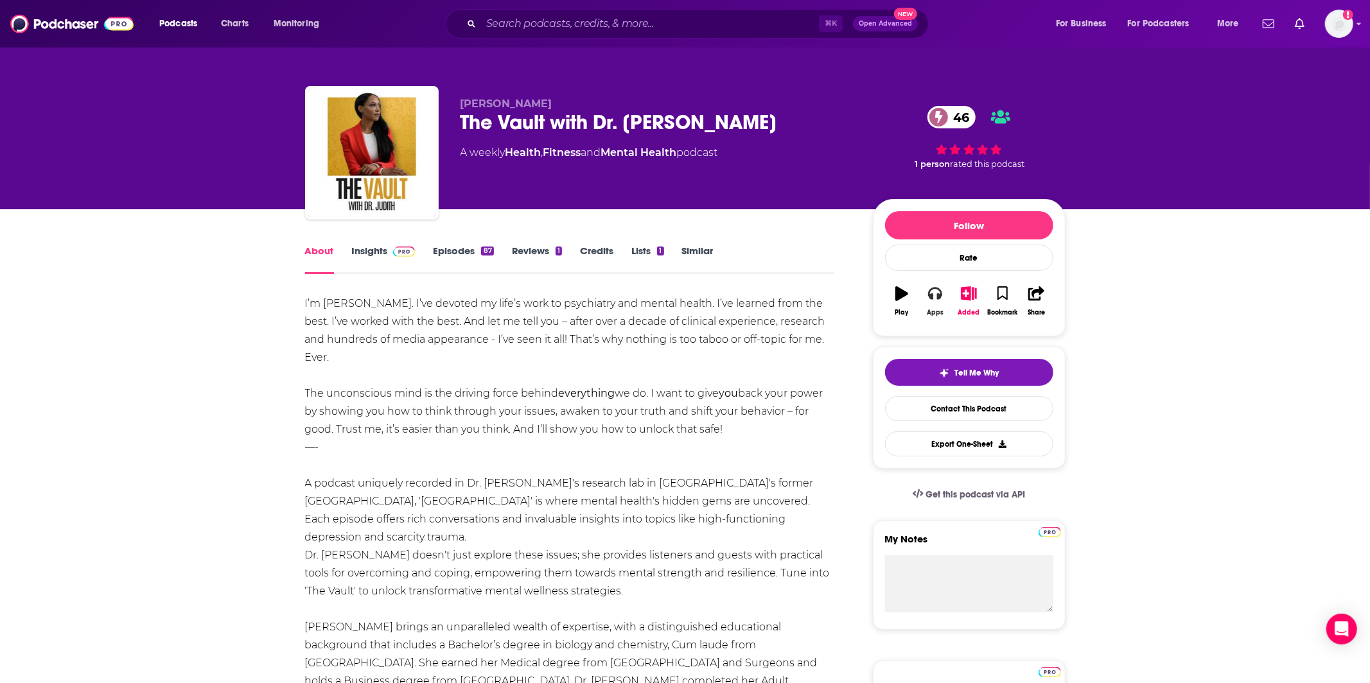
click at [937, 297] on icon "button" at bounding box center [935, 294] width 14 height 13
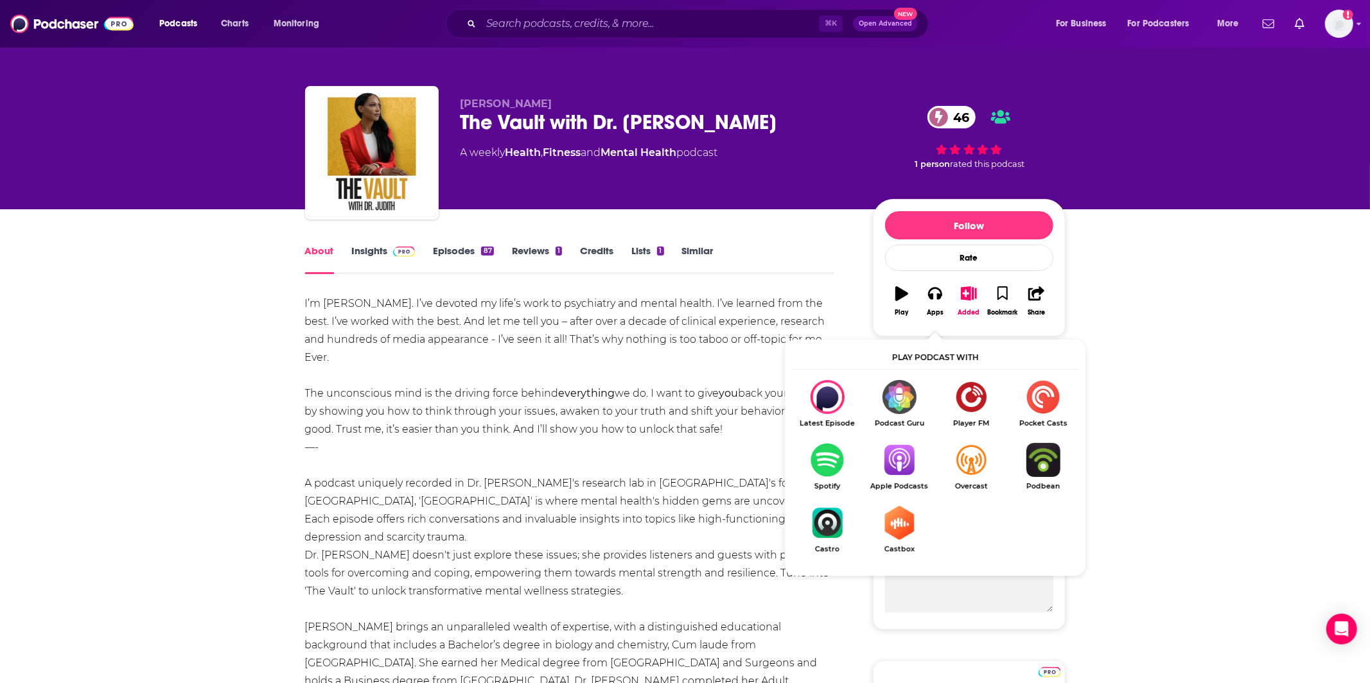
click at [888, 469] on img "Show Listen On dropdown" at bounding box center [899, 460] width 72 height 34
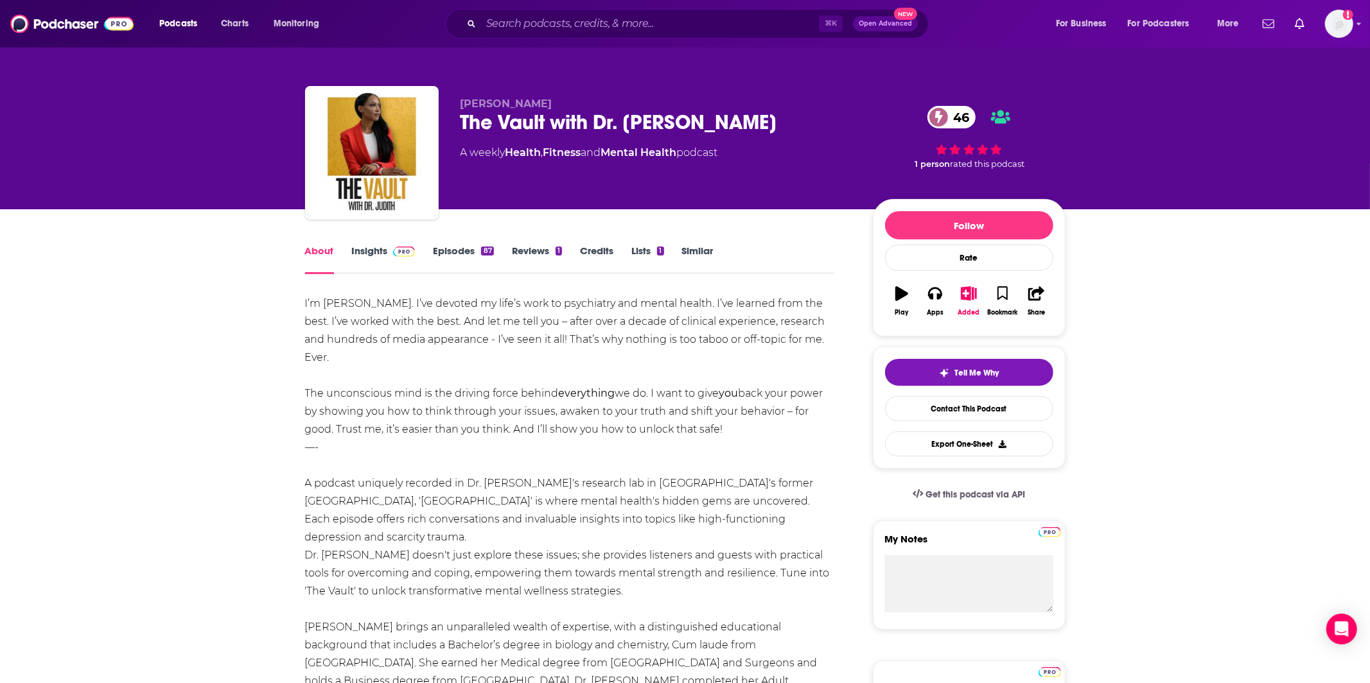
click at [380, 249] on link "Insights" at bounding box center [384, 260] width 64 height 30
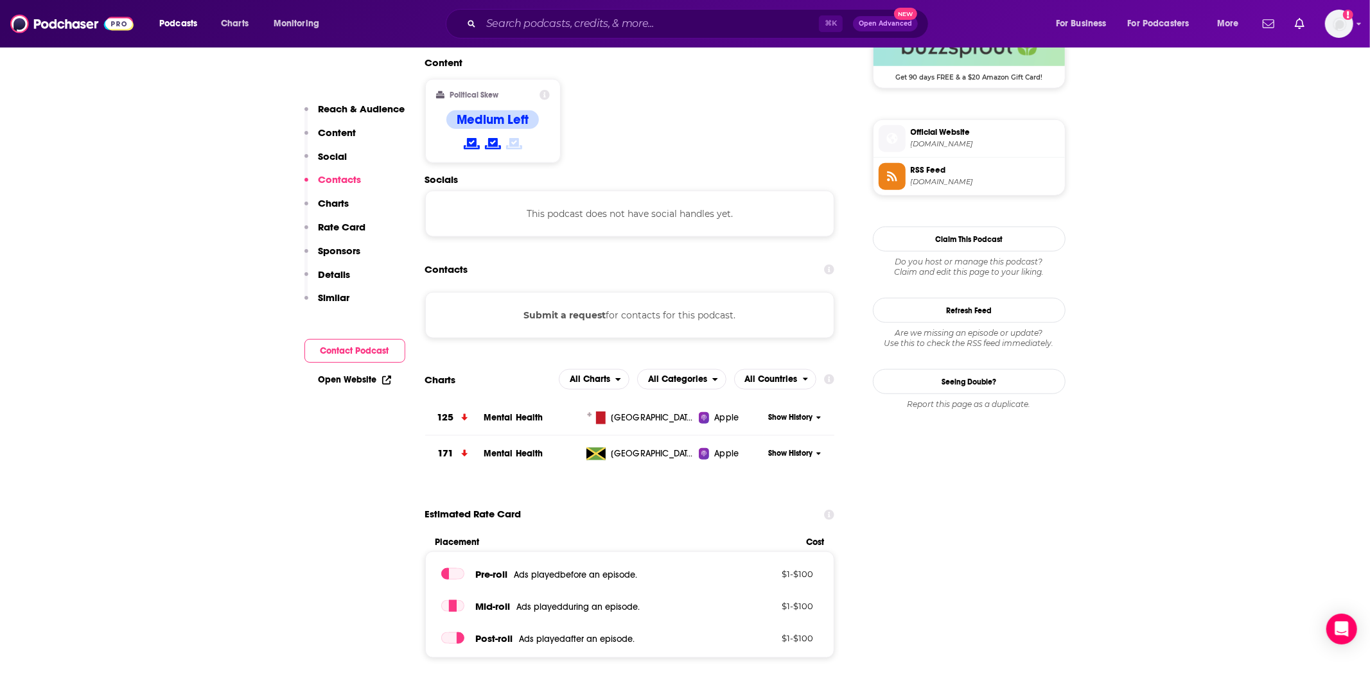
scroll to position [986, 0]
click at [557, 307] on button "Submit a request" at bounding box center [564, 314] width 82 height 14
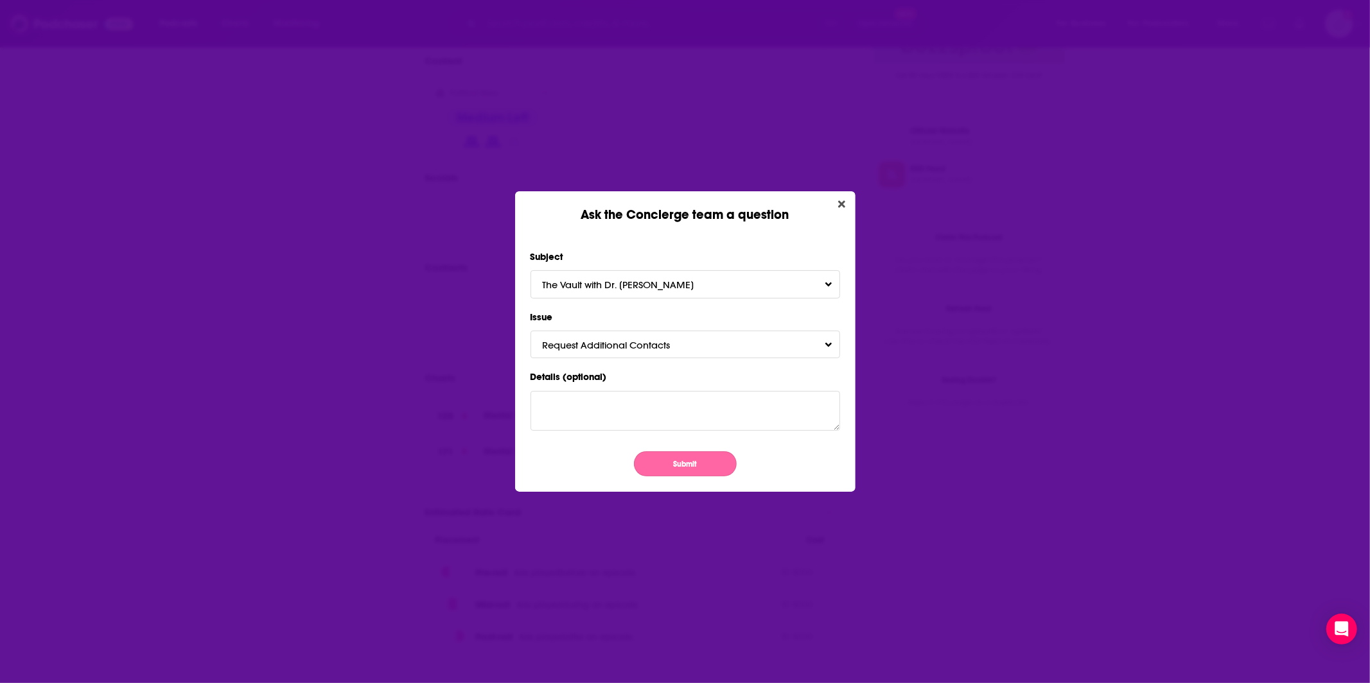
click at [681, 473] on button "Submit" at bounding box center [685, 463] width 103 height 25
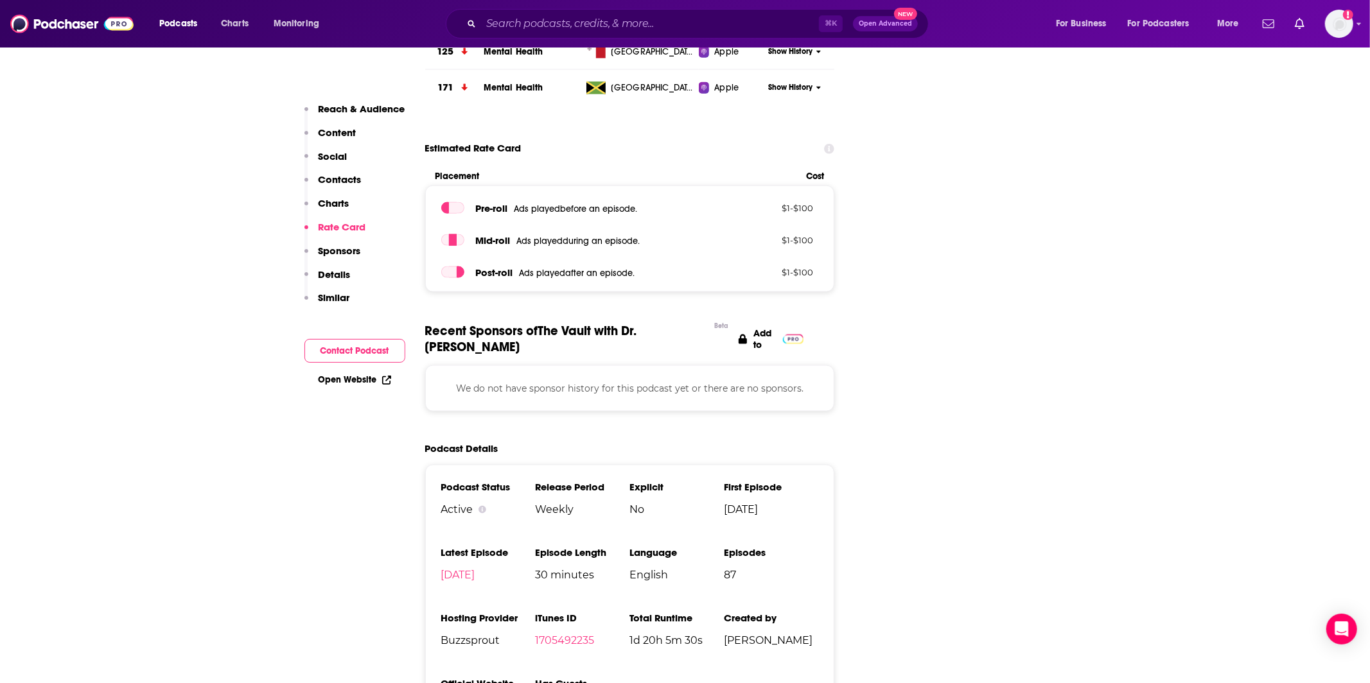
scroll to position [1359, 0]
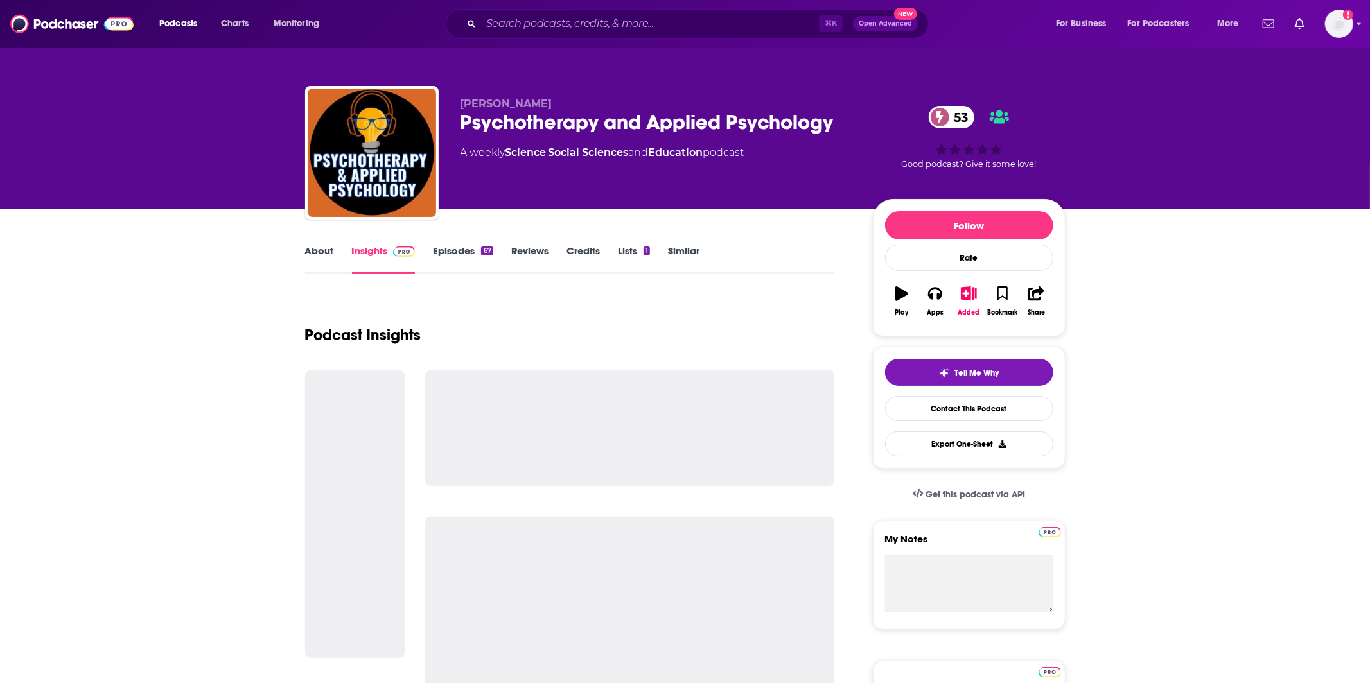
click at [331, 256] on link "About" at bounding box center [319, 260] width 29 height 30
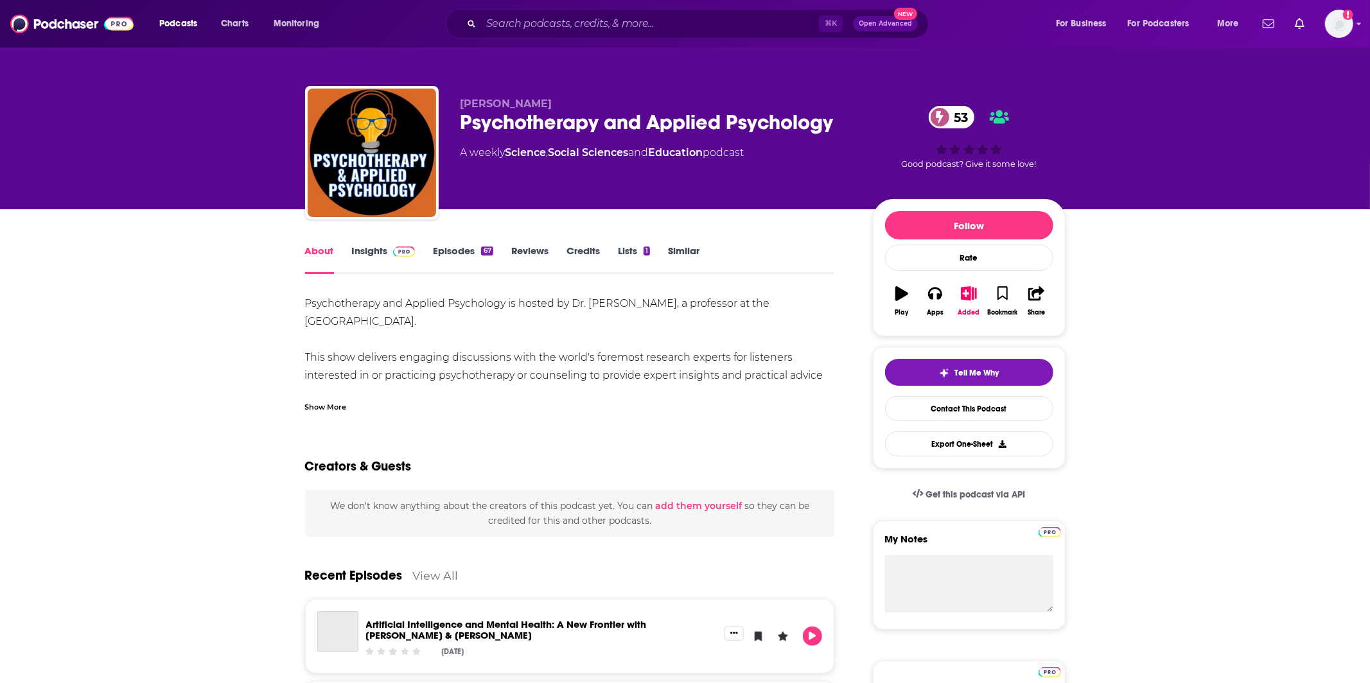
scroll to position [10, 0]
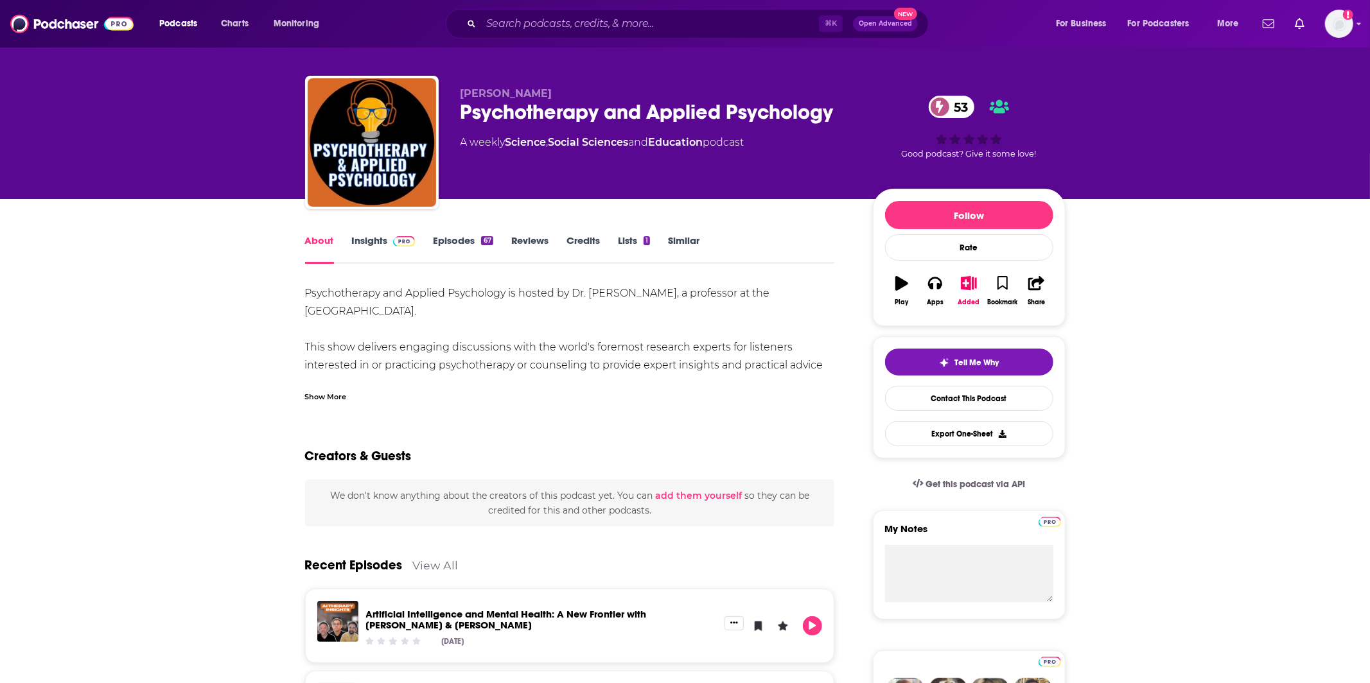
click at [327, 395] on div "Show More" at bounding box center [326, 396] width 42 height 12
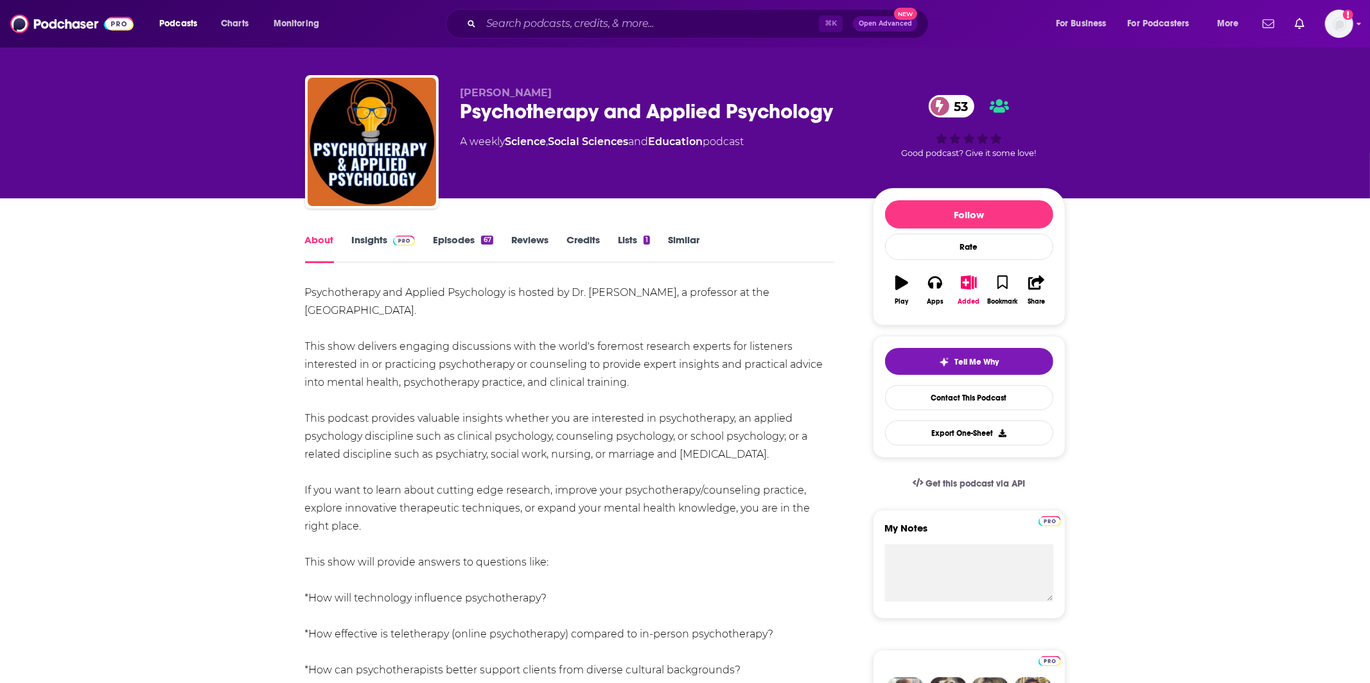
scroll to position [15, 0]
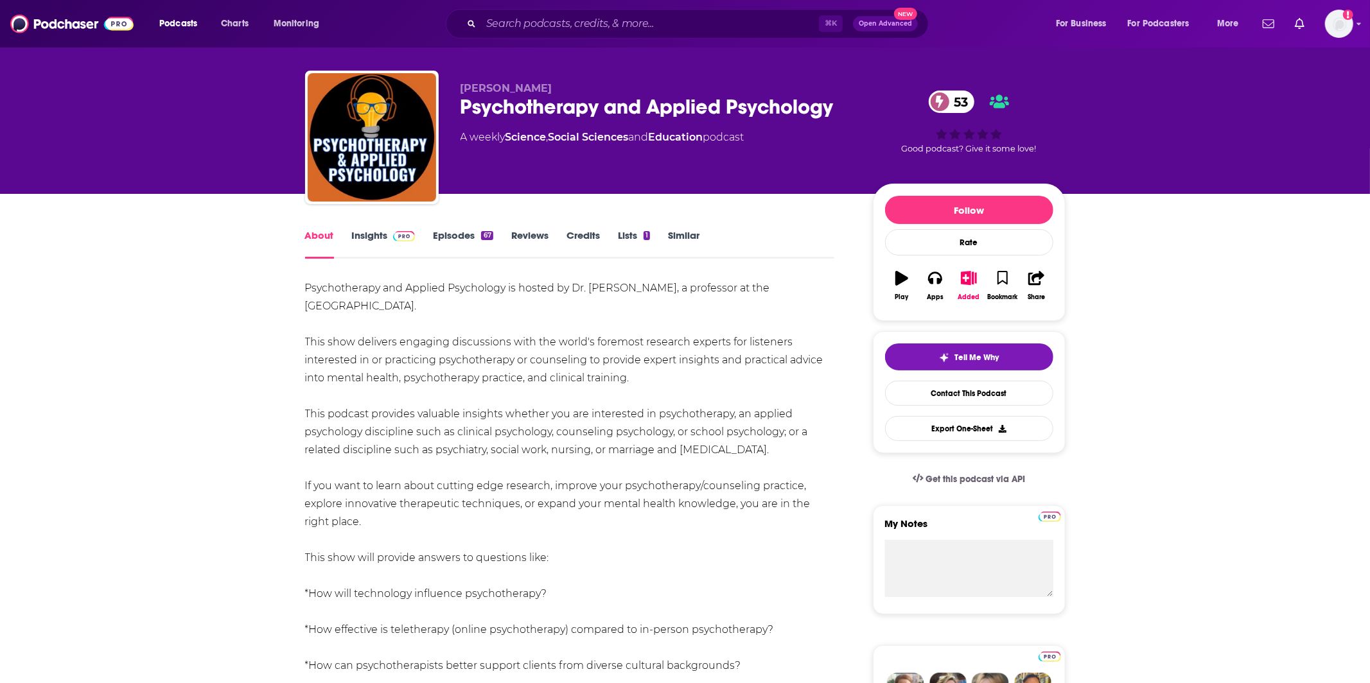
click at [375, 241] on link "Insights" at bounding box center [384, 244] width 64 height 30
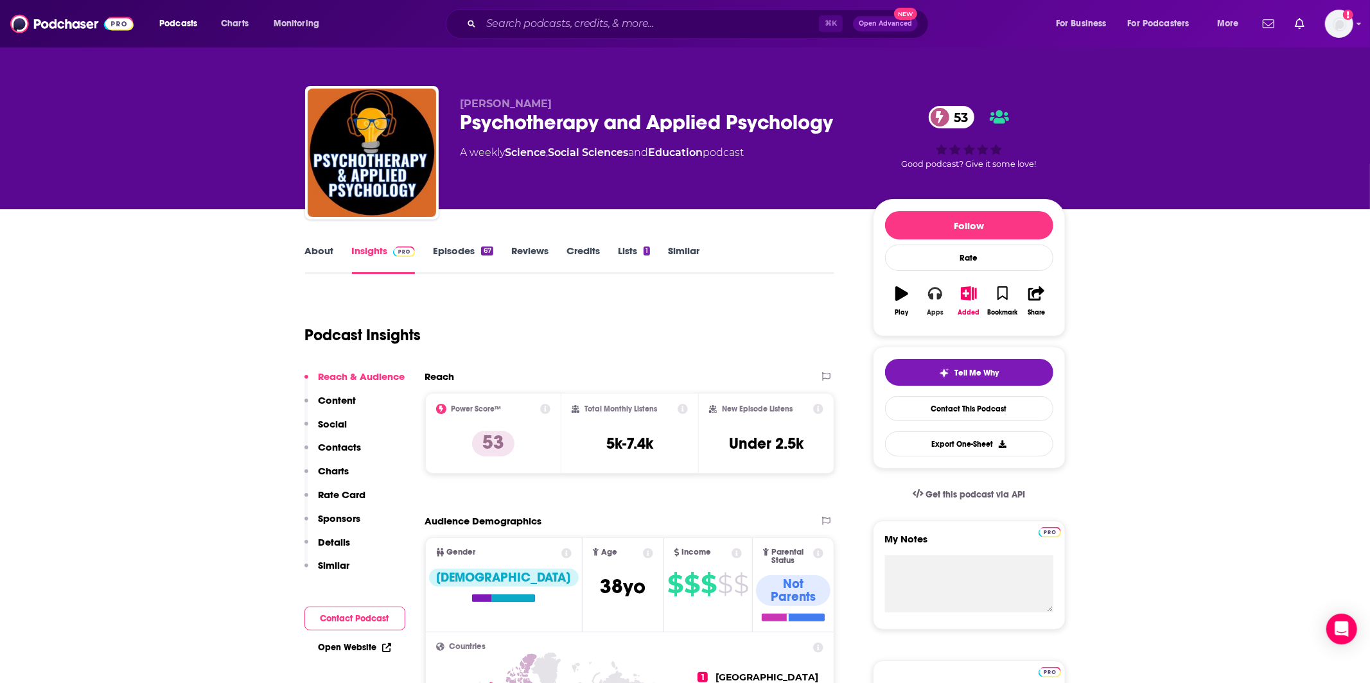
click at [943, 308] on button "Apps" at bounding box center [934, 301] width 33 height 46
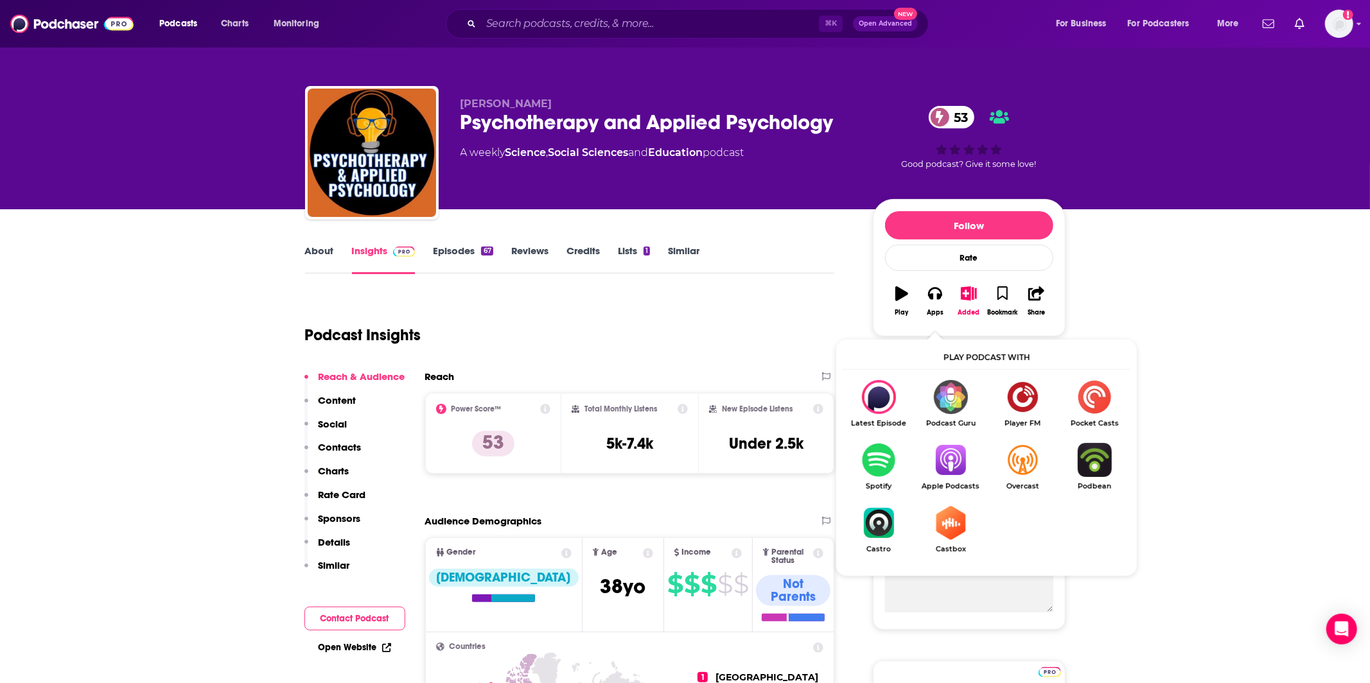
click at [949, 473] on img "Show Listen On dropdown" at bounding box center [950, 460] width 72 height 34
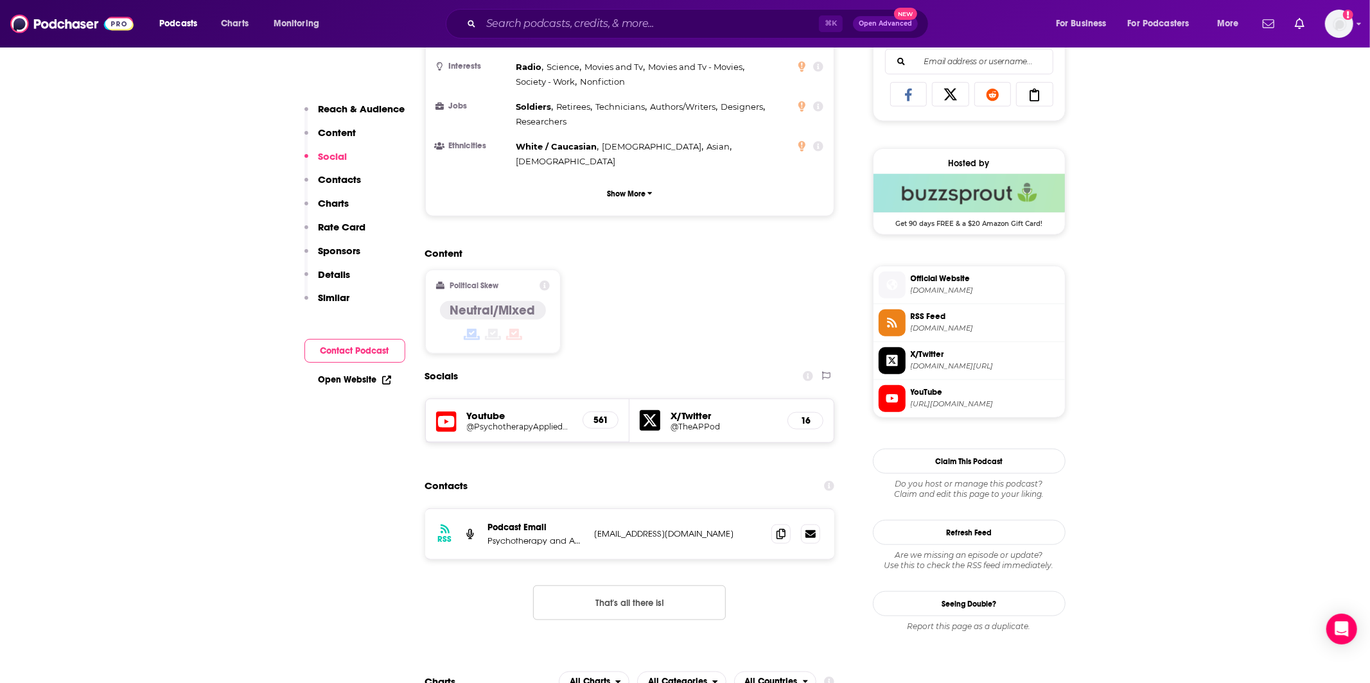
scroll to position [902, 0]
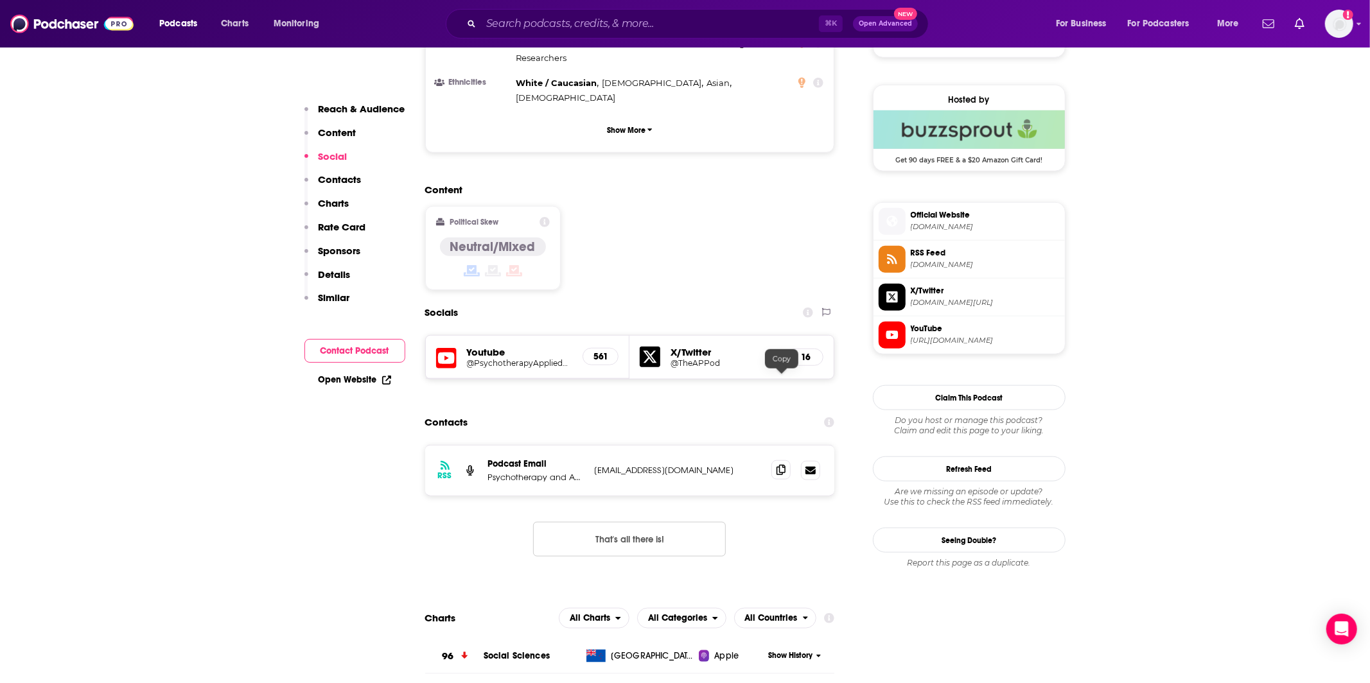
click at [782, 465] on icon at bounding box center [780, 470] width 9 height 10
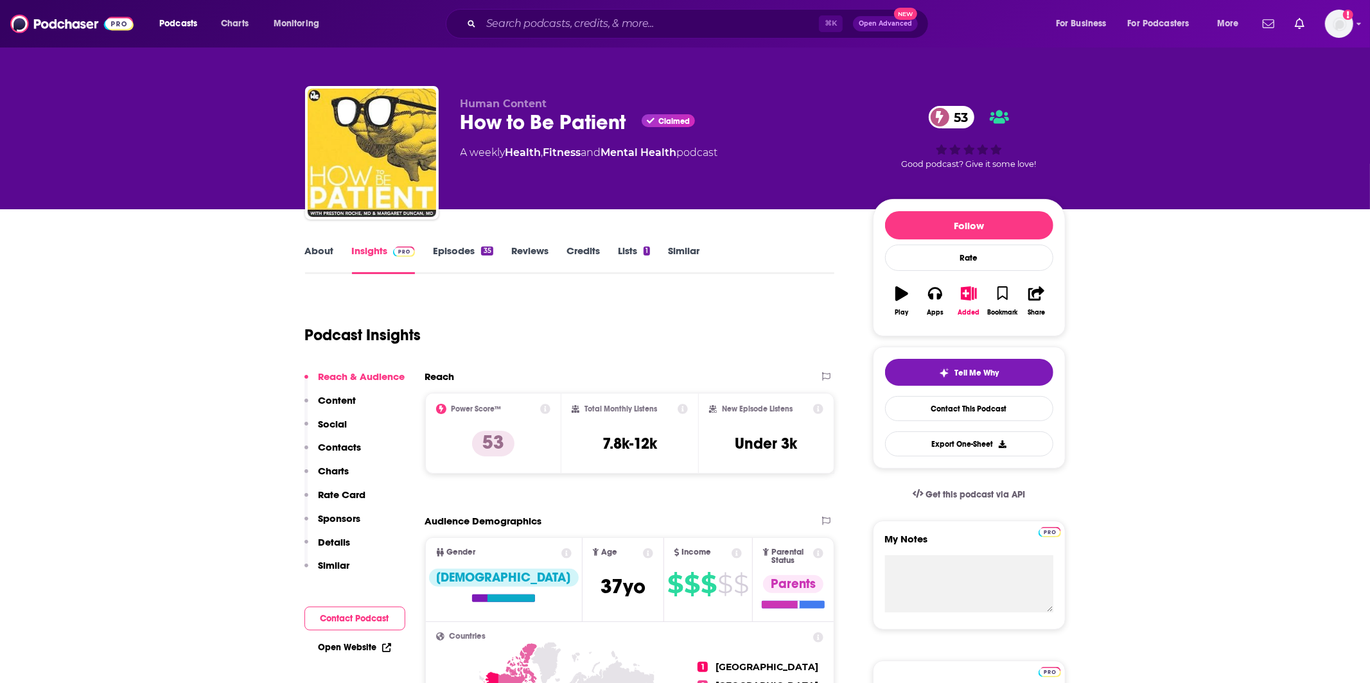
click at [320, 252] on link "About" at bounding box center [319, 260] width 29 height 30
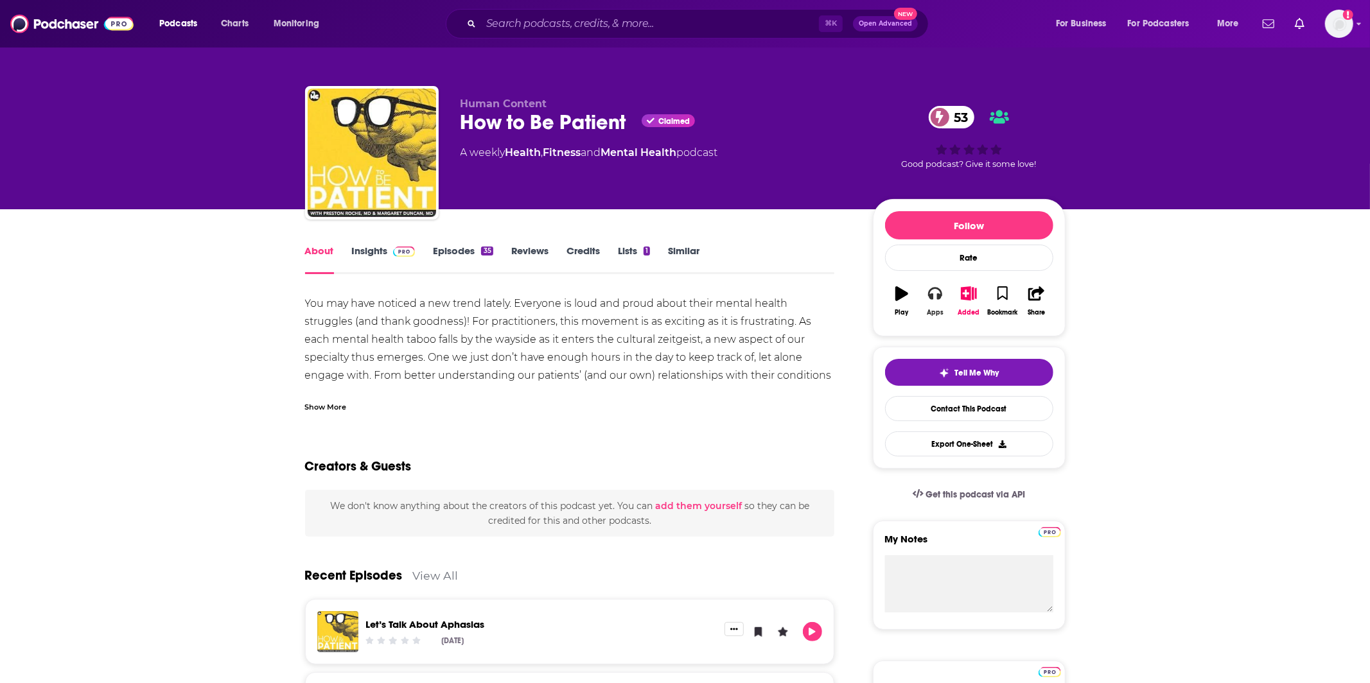
click at [937, 296] on icon "button" at bounding box center [935, 294] width 14 height 13
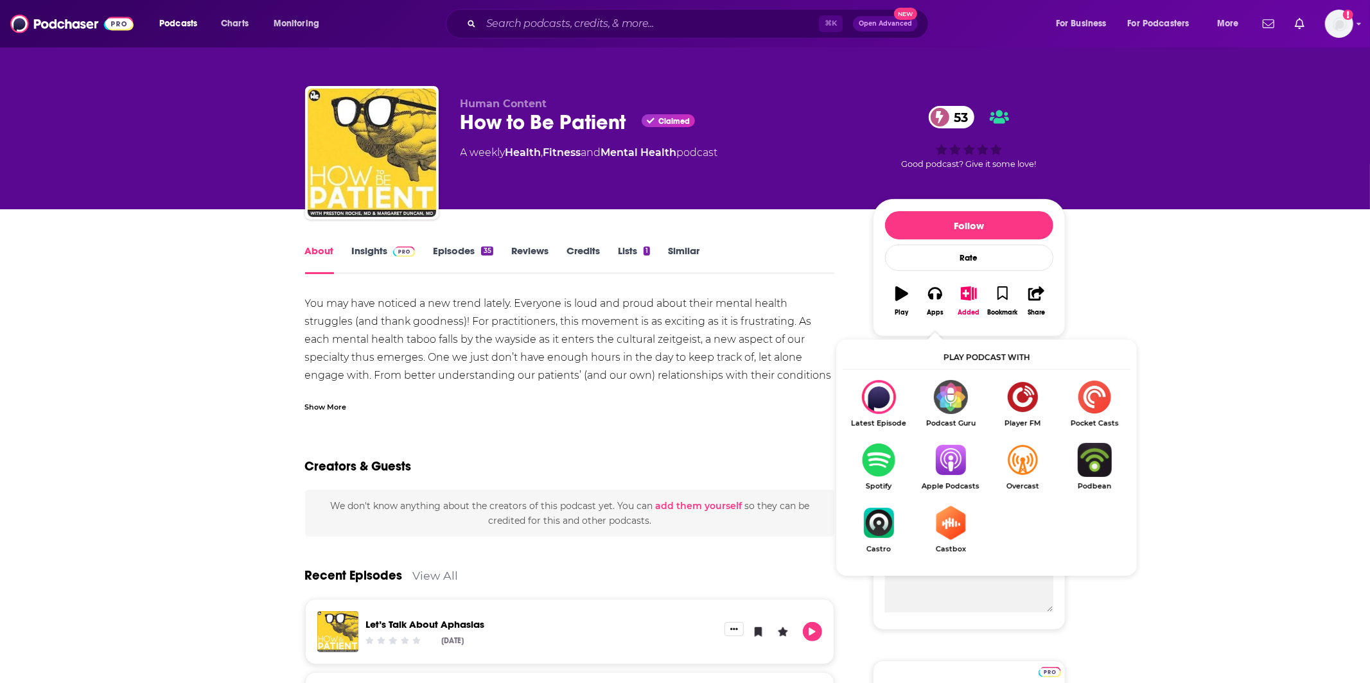
click at [930, 470] on img "Show Listen On dropdown" at bounding box center [950, 460] width 72 height 34
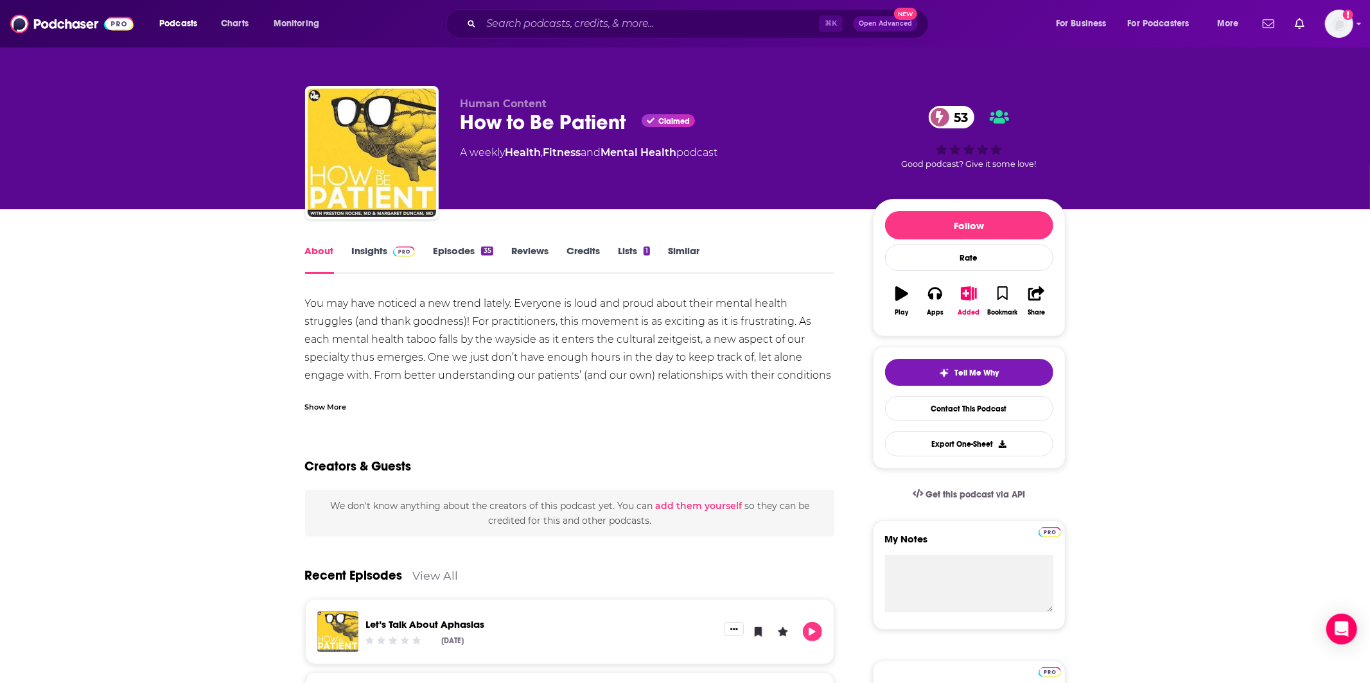
click at [360, 259] on link "Insights" at bounding box center [384, 260] width 64 height 30
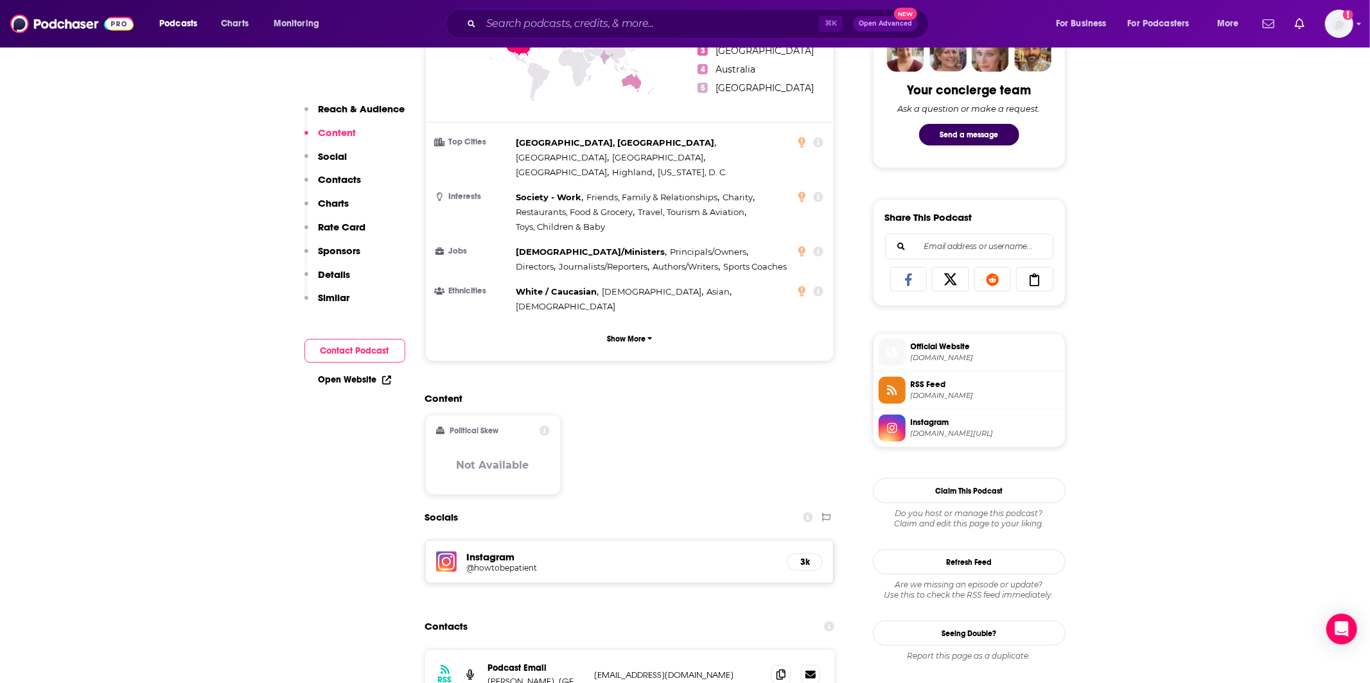
scroll to position [784, 0]
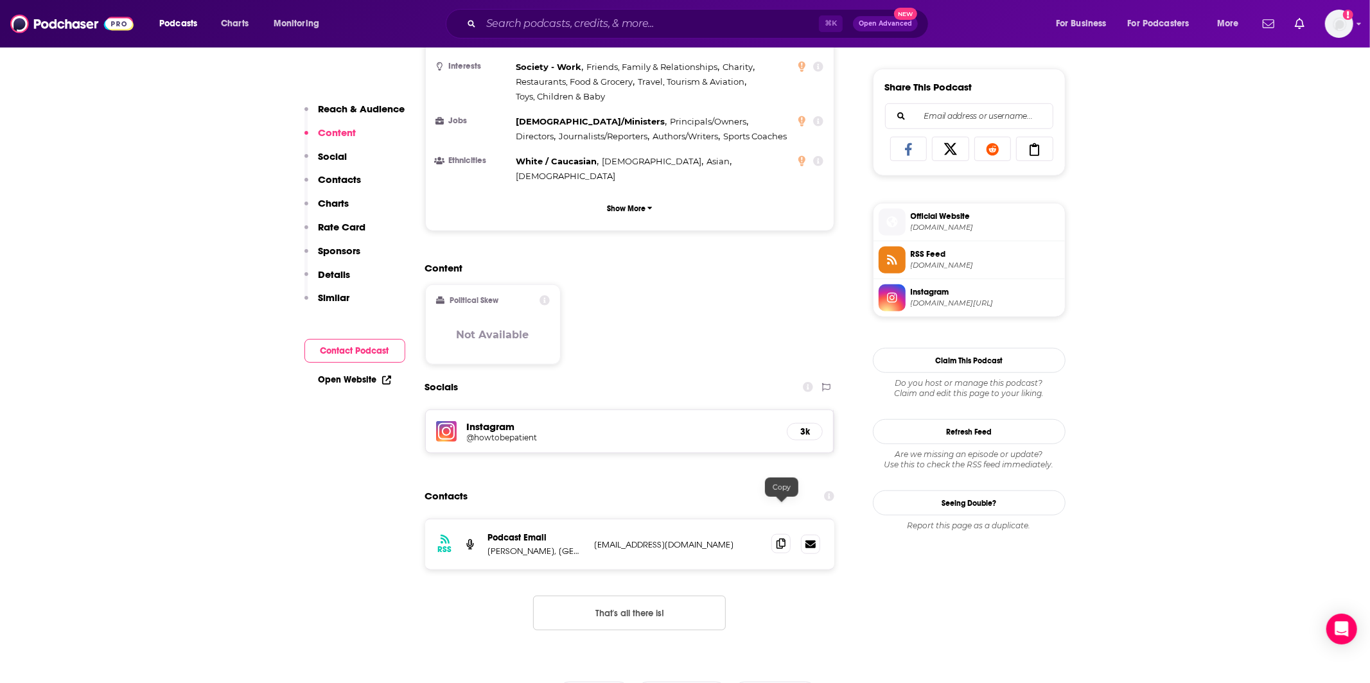
click at [778, 539] on icon at bounding box center [780, 544] width 9 height 10
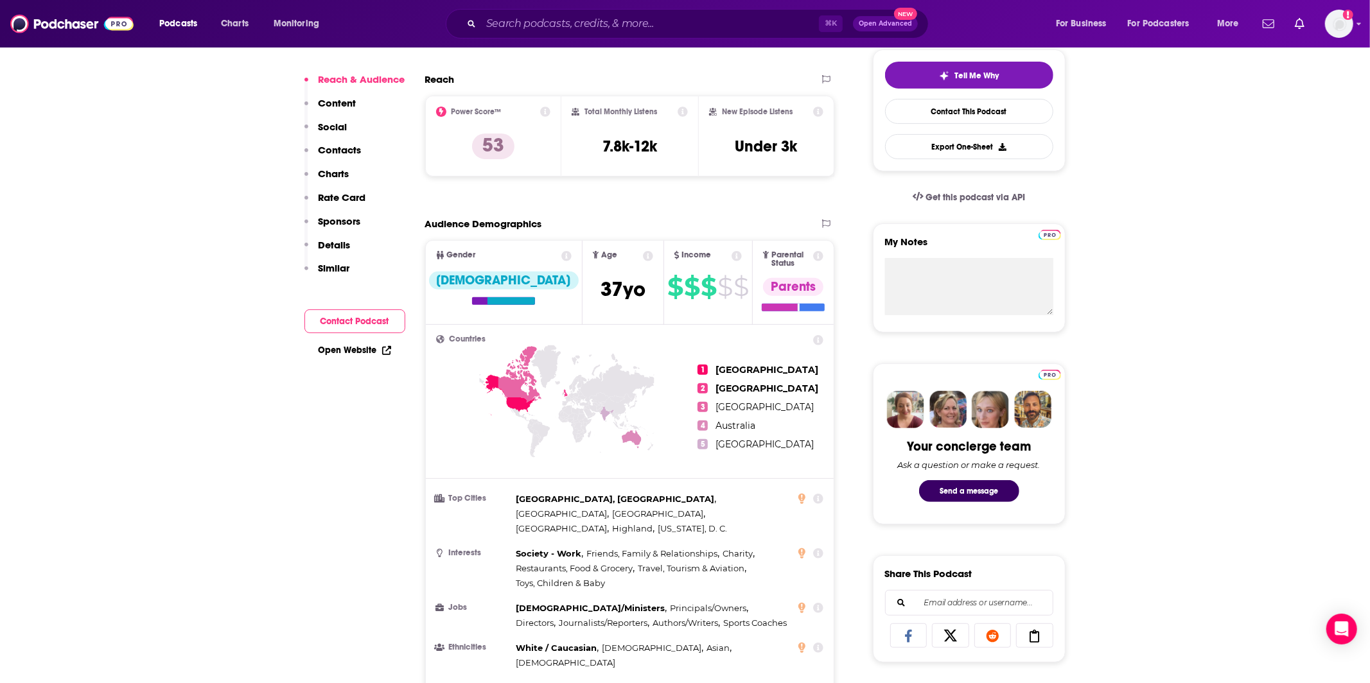
scroll to position [0, 0]
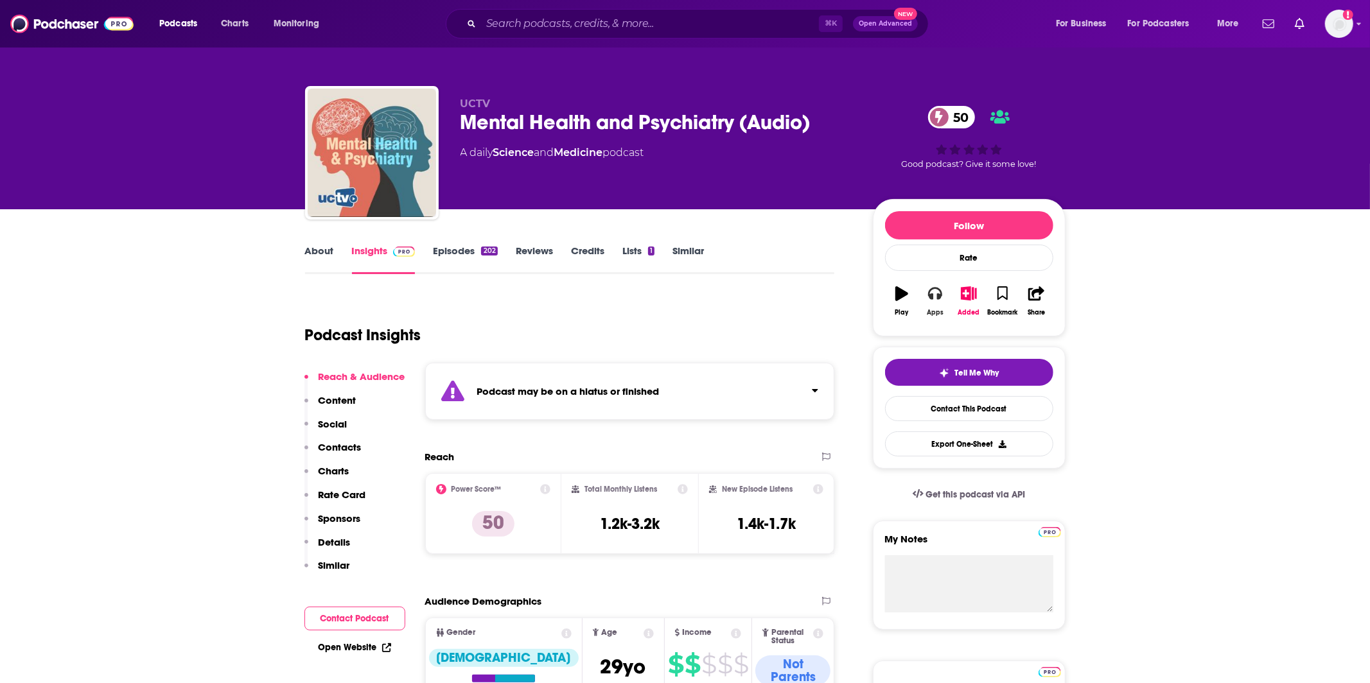
click at [937, 295] on icon "button" at bounding box center [935, 294] width 14 height 13
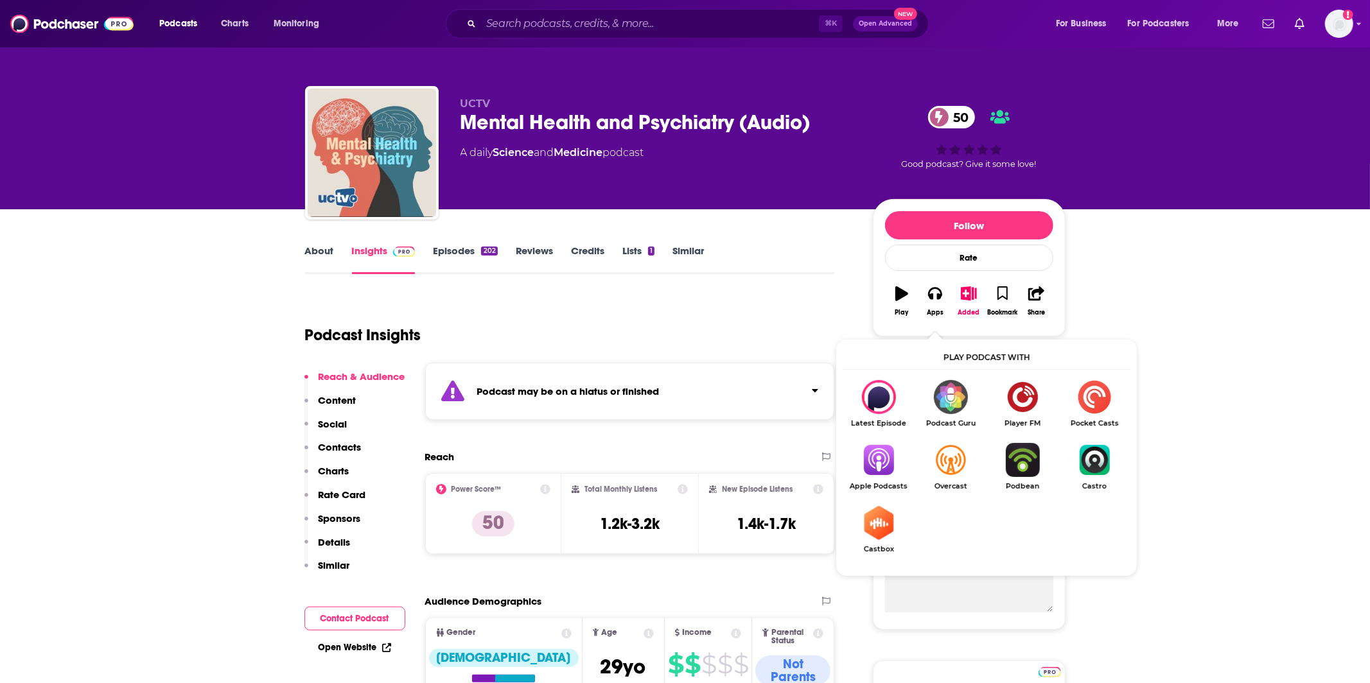
click at [900, 464] on img "Show Listen On dropdown" at bounding box center [878, 460] width 72 height 34
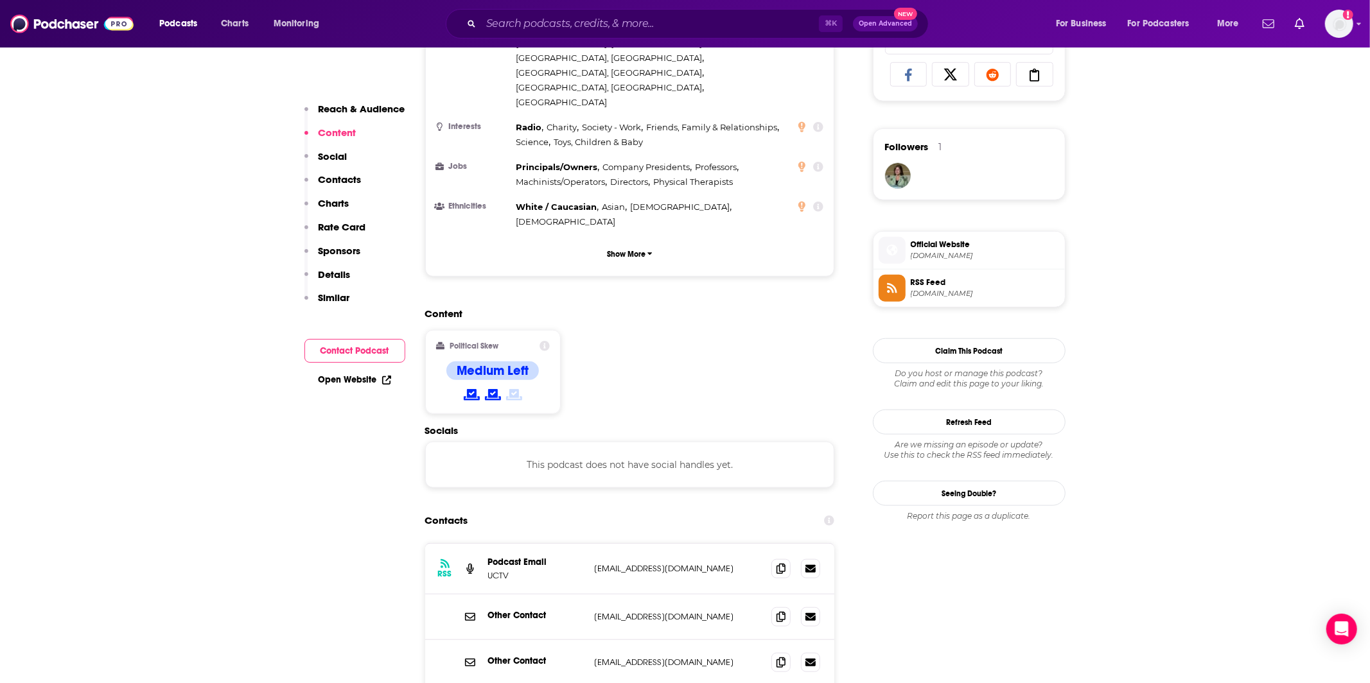
scroll to position [925, 0]
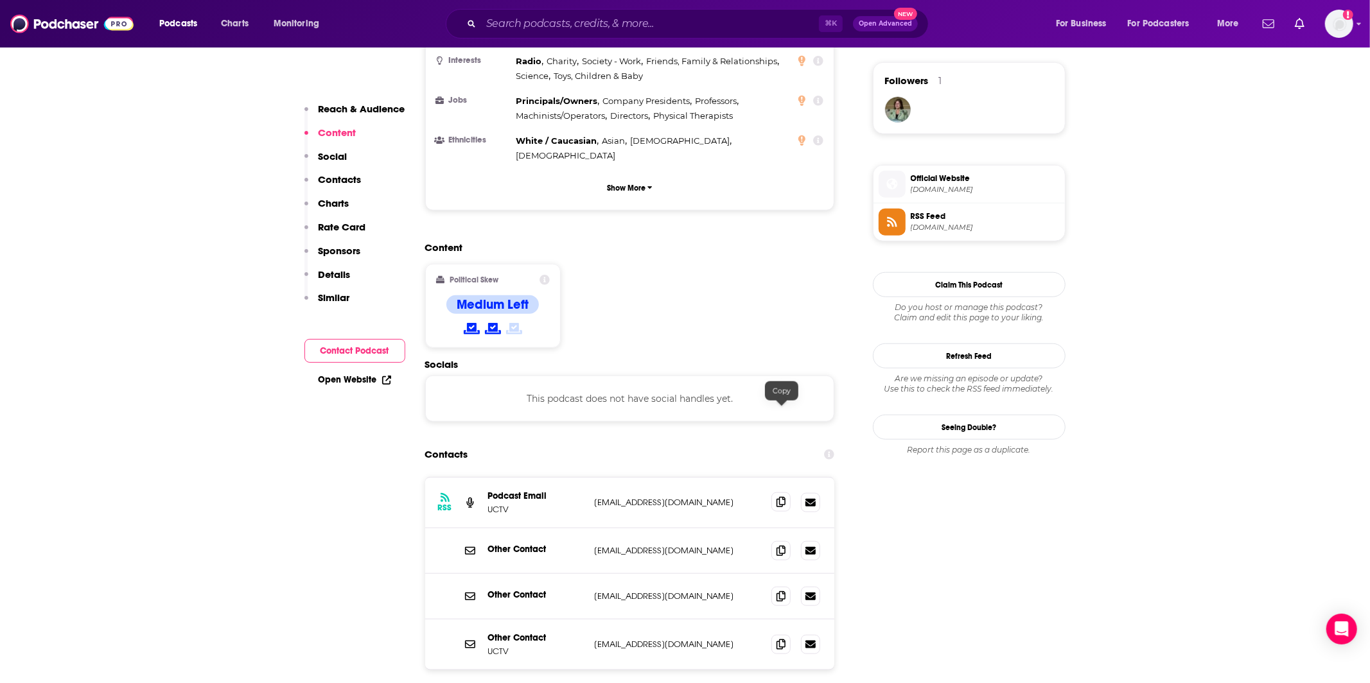
click at [778, 497] on icon at bounding box center [780, 502] width 9 height 10
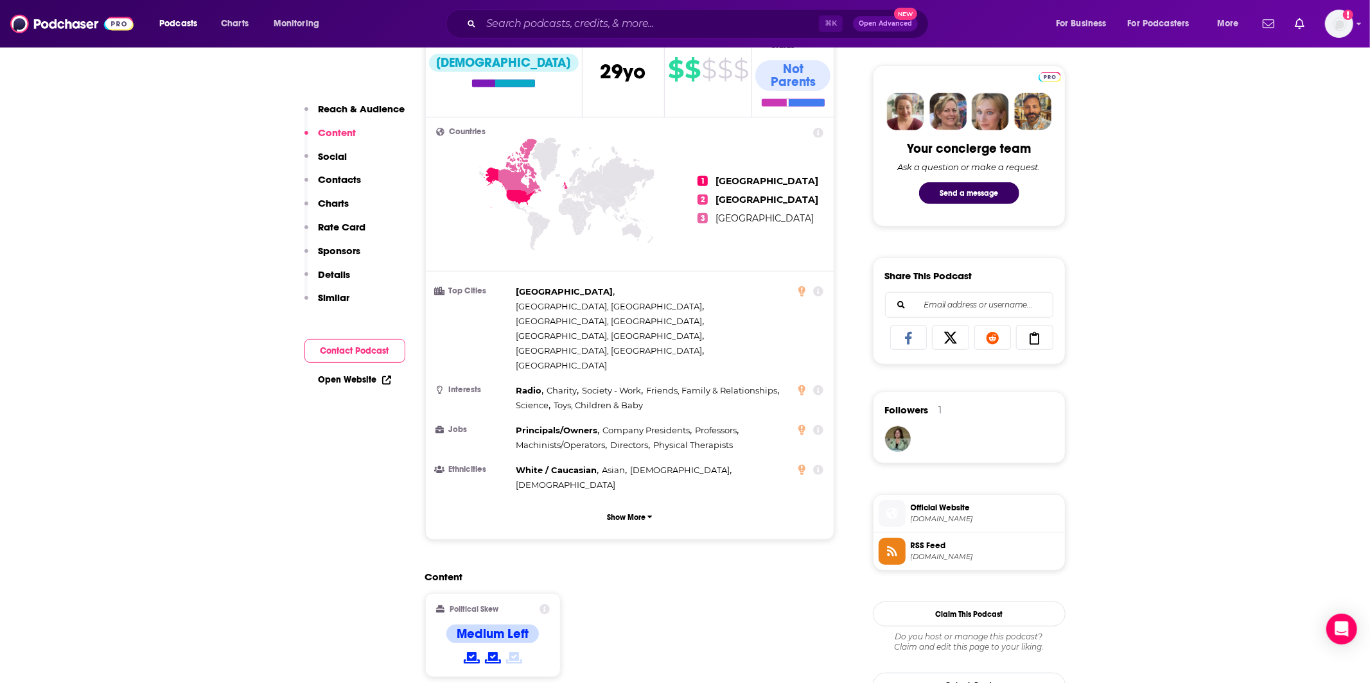
scroll to position [60, 0]
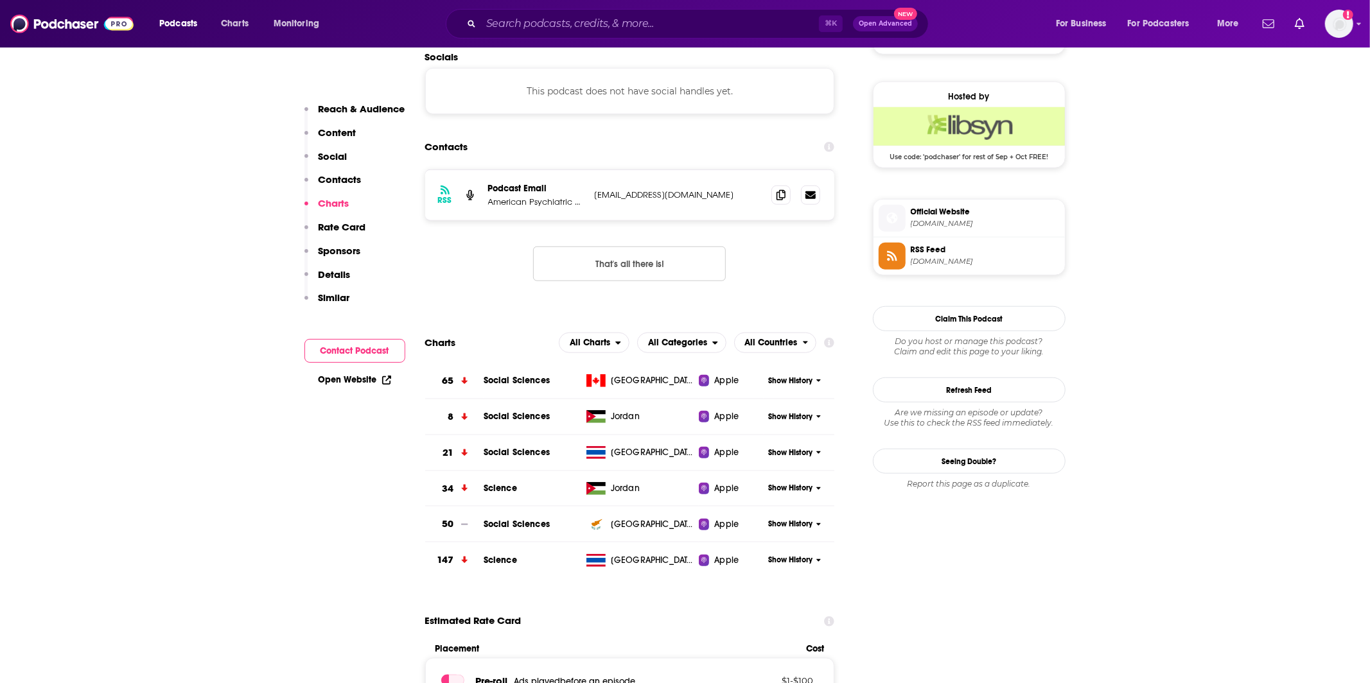
scroll to position [900, 0]
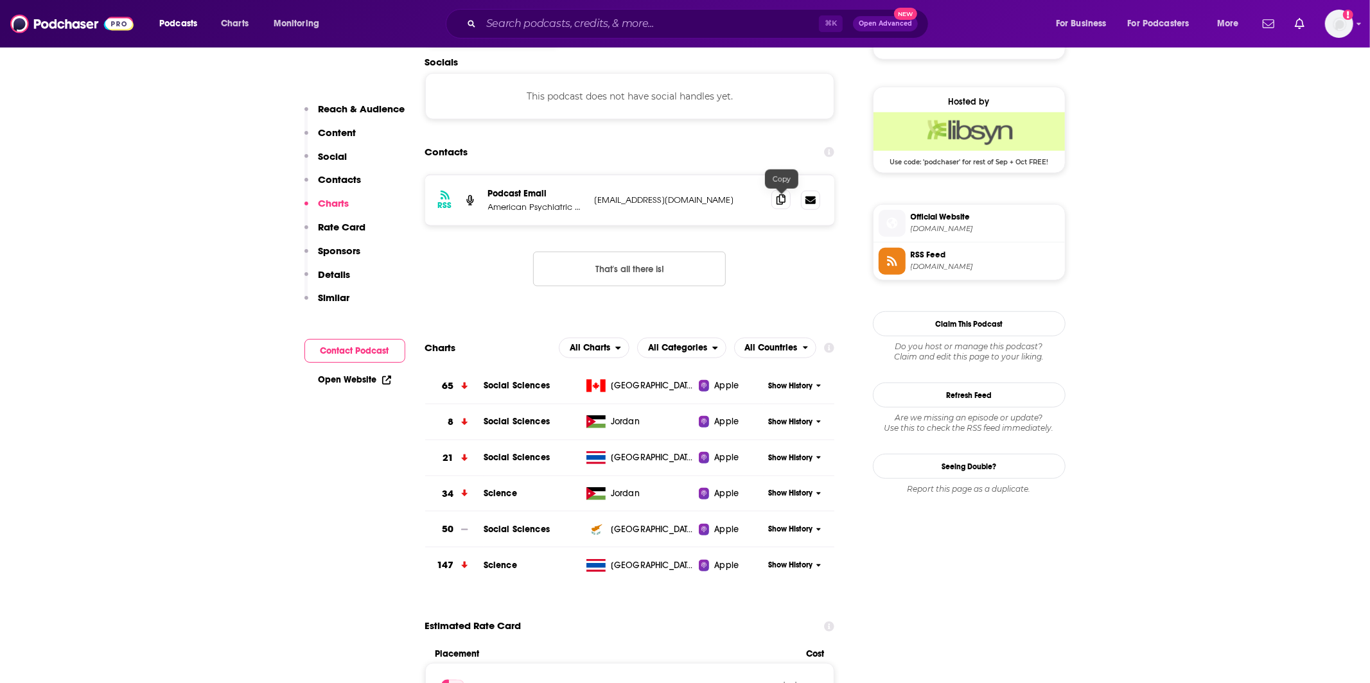
click at [778, 201] on icon at bounding box center [780, 200] width 9 height 10
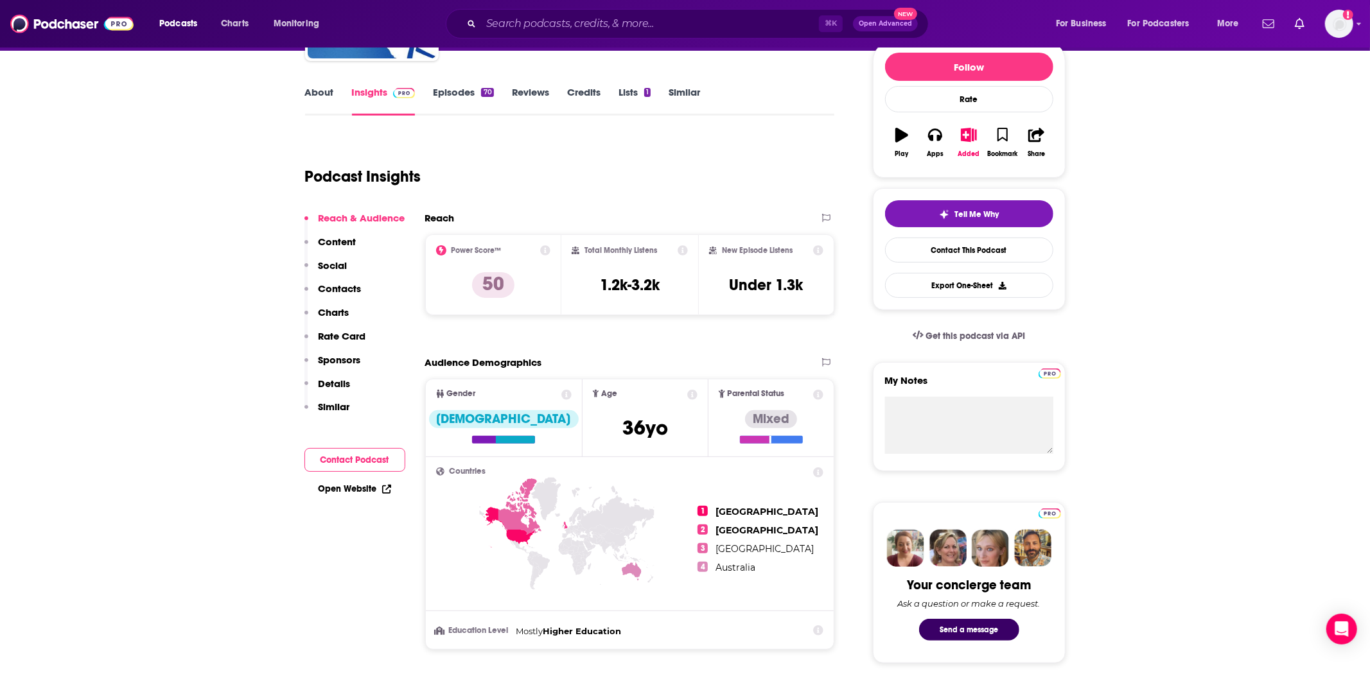
scroll to position [0, 0]
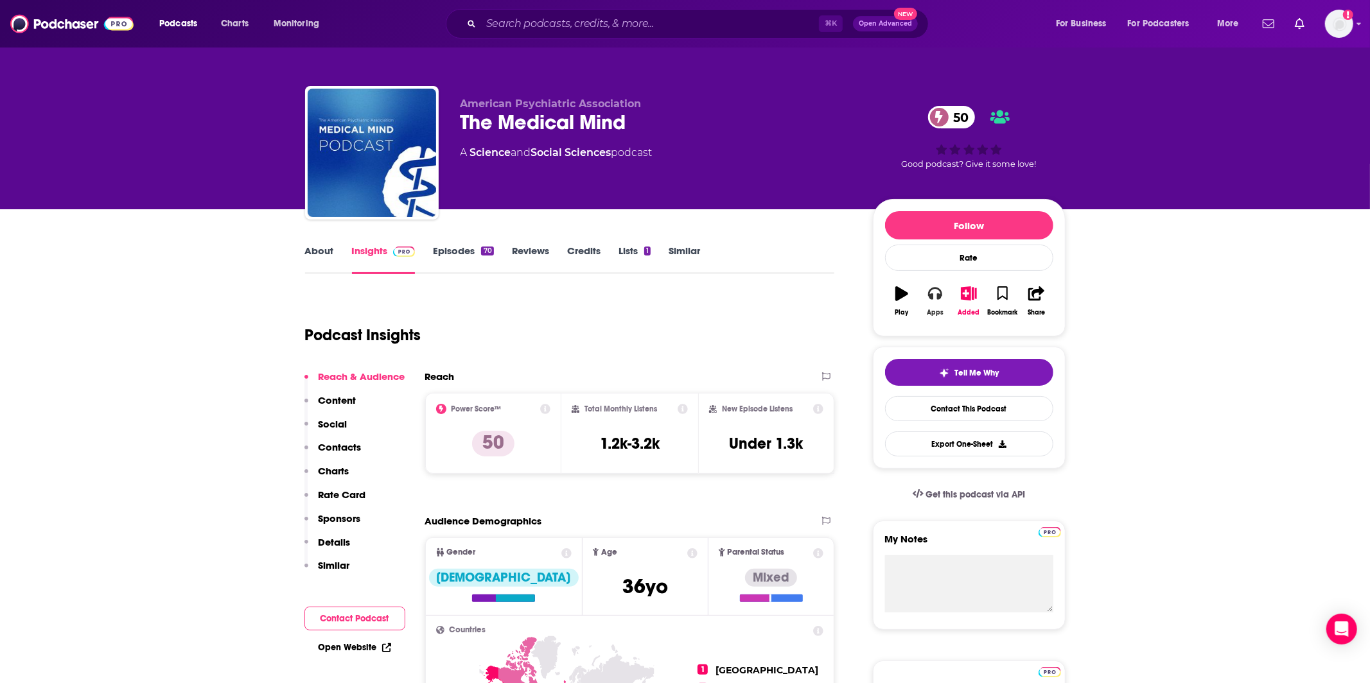
click at [925, 316] on button "Apps" at bounding box center [934, 301] width 33 height 46
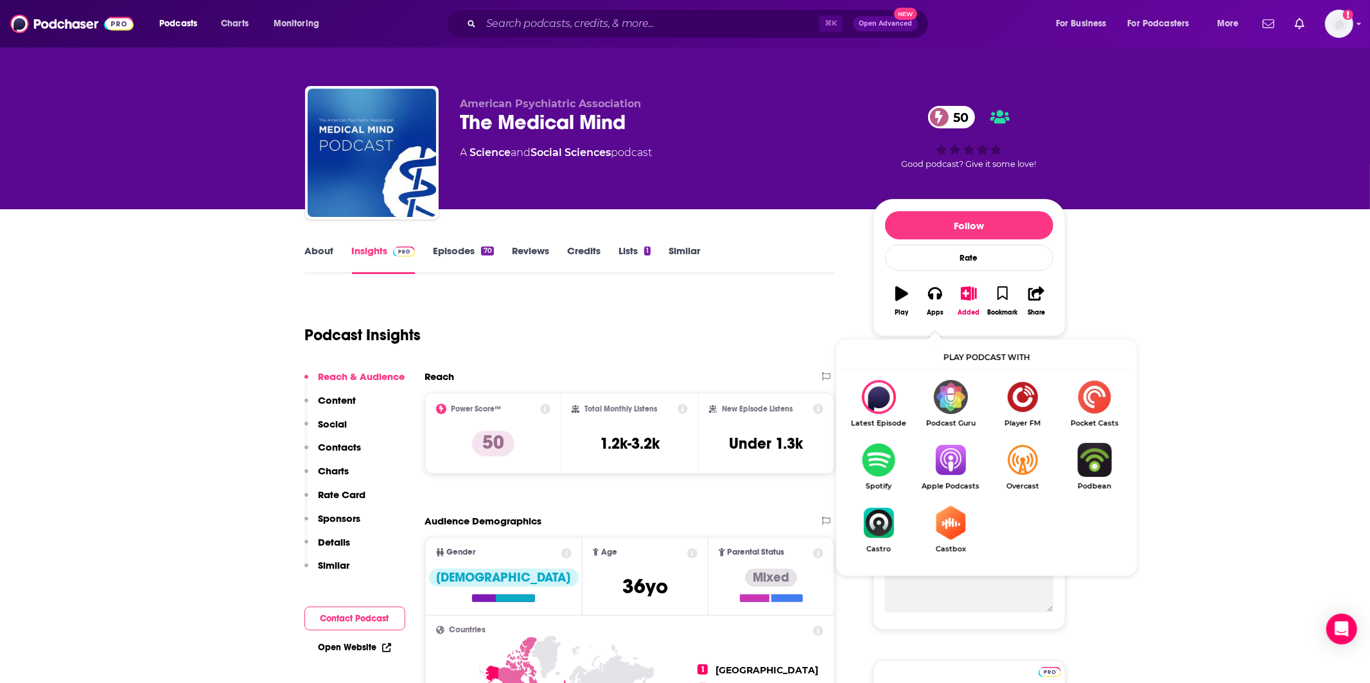
click at [950, 467] on img "Show Listen On dropdown" at bounding box center [950, 460] width 72 height 34
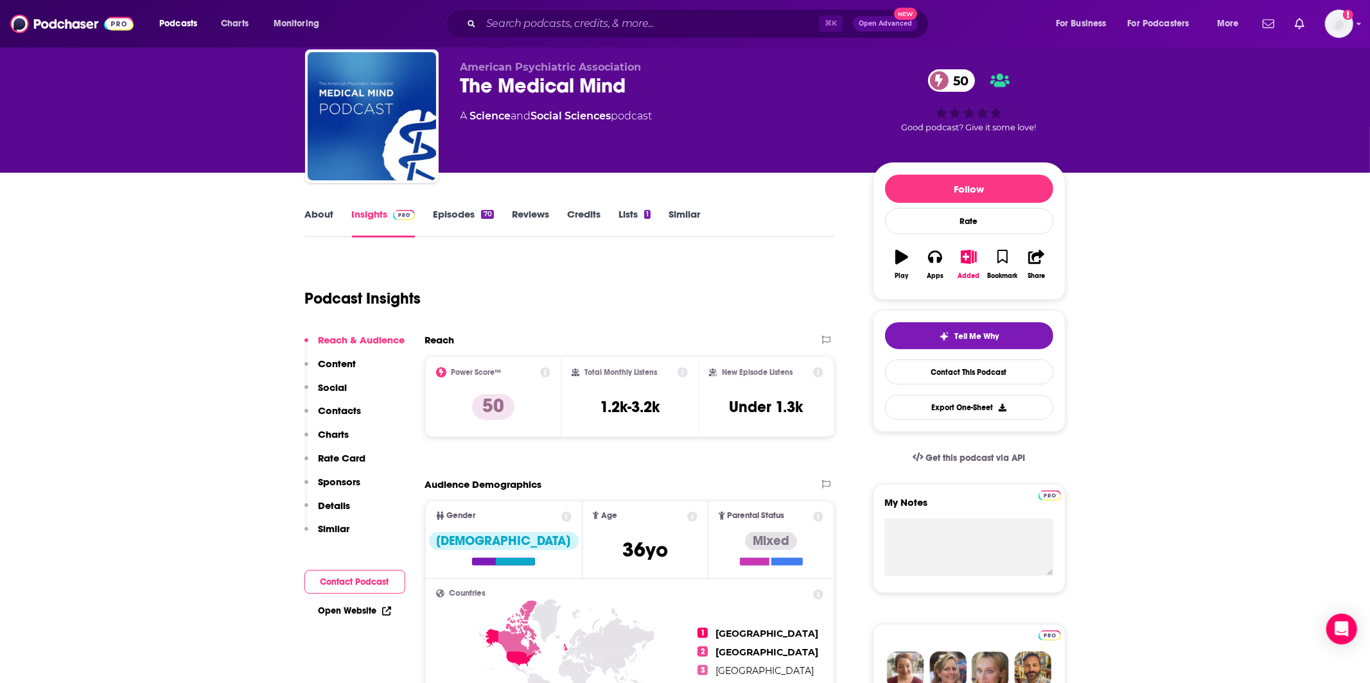
scroll to position [55, 0]
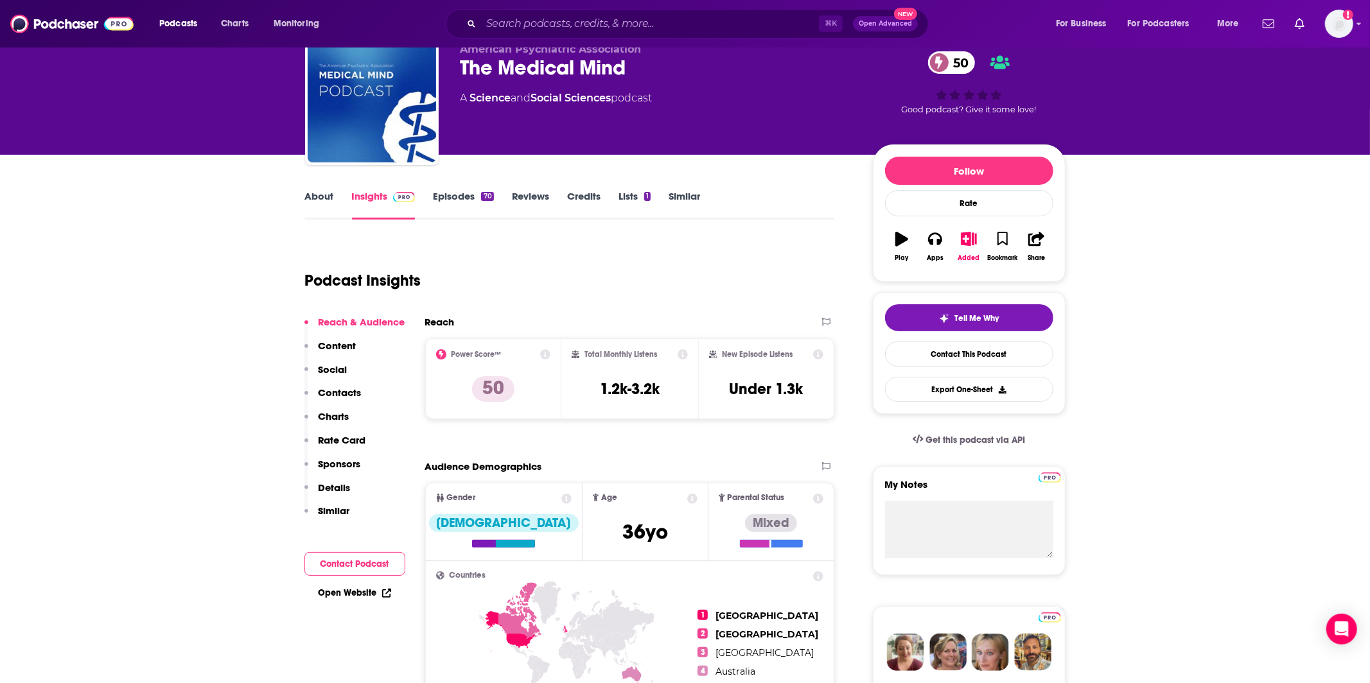
click at [319, 192] on link "About" at bounding box center [319, 205] width 29 height 30
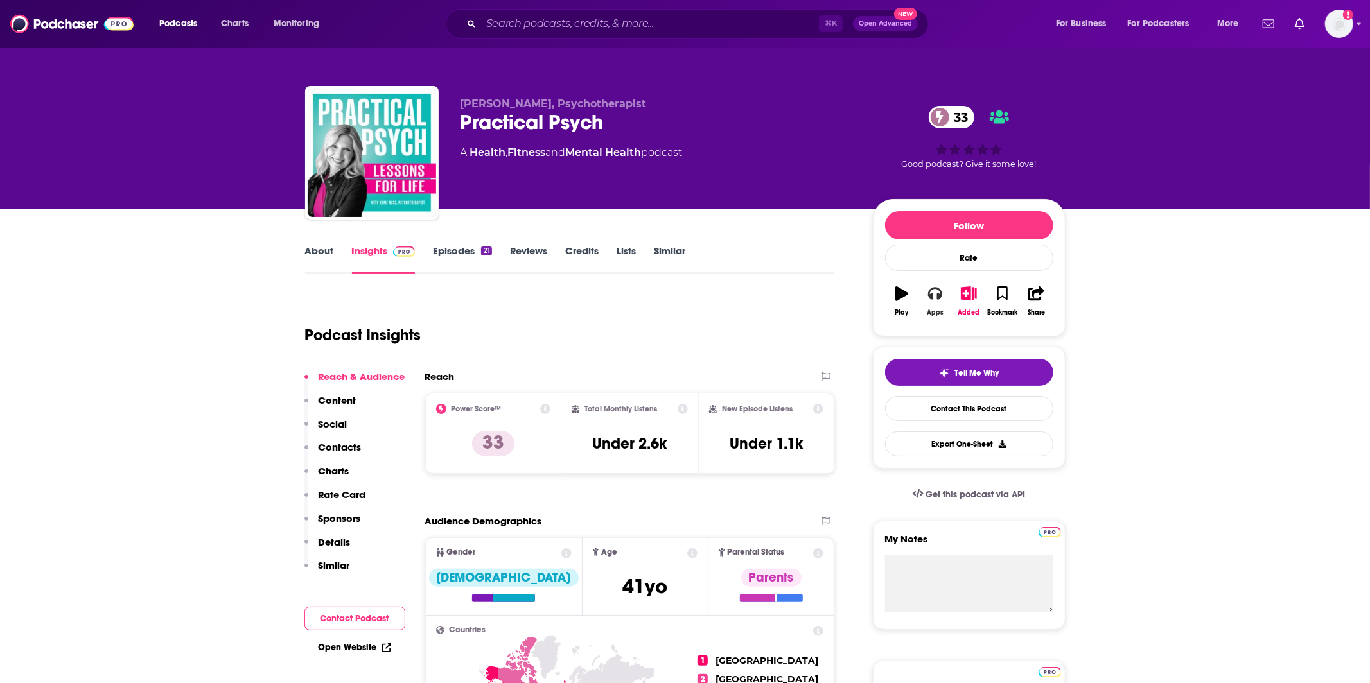
click at [938, 309] on div "Apps" at bounding box center [935, 313] width 17 height 8
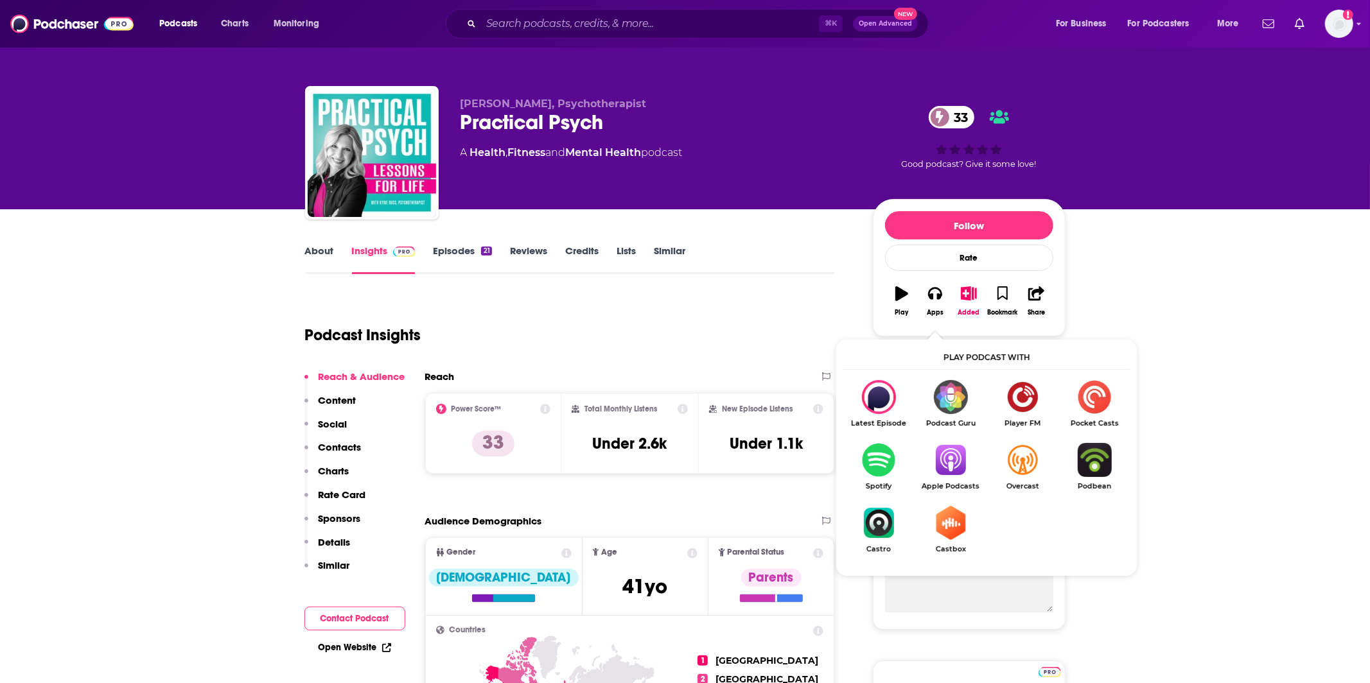
click at [958, 467] on img "Show Listen On dropdown" at bounding box center [950, 460] width 72 height 34
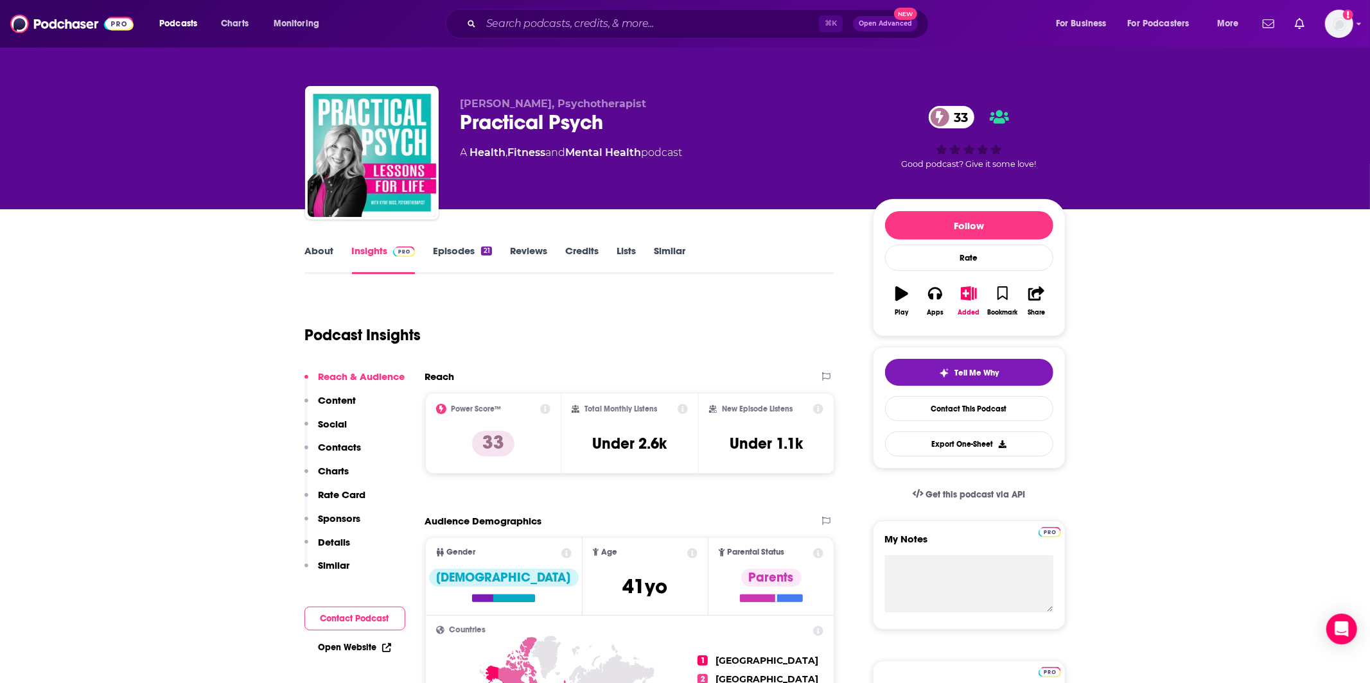
click at [311, 261] on link "About" at bounding box center [319, 260] width 29 height 30
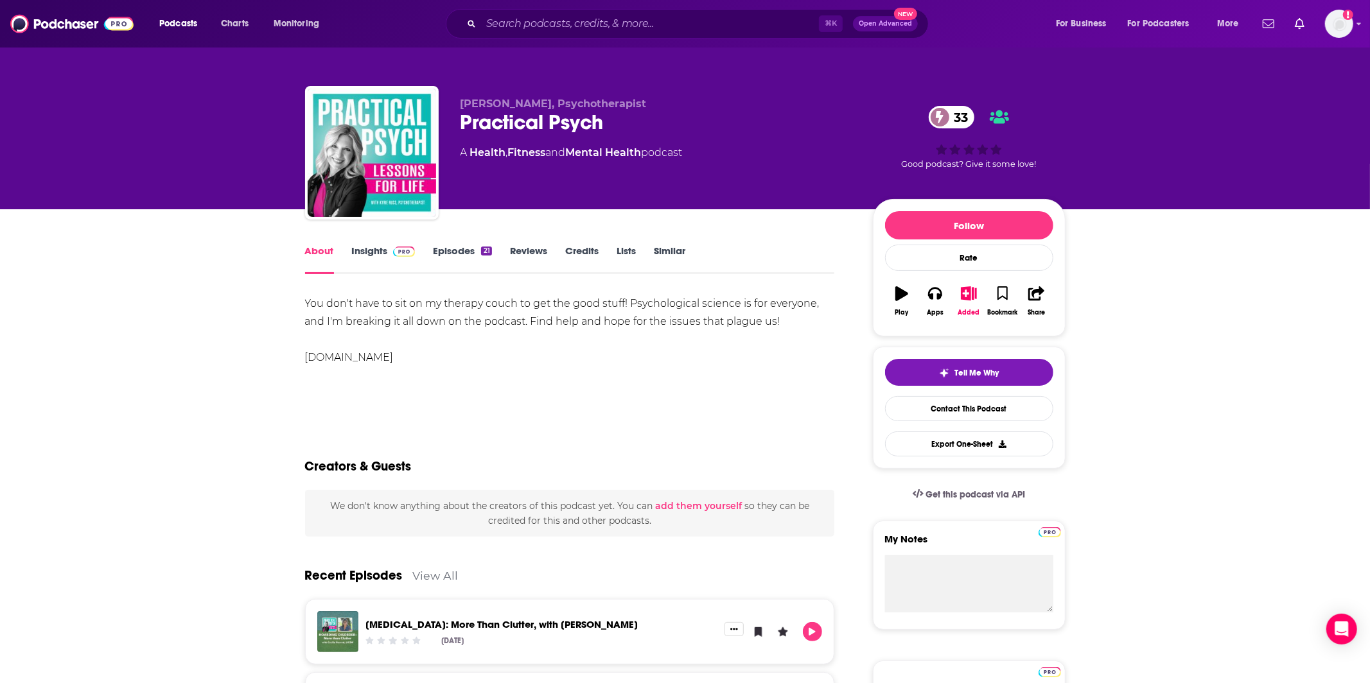
click at [381, 256] on link "Insights" at bounding box center [384, 260] width 64 height 30
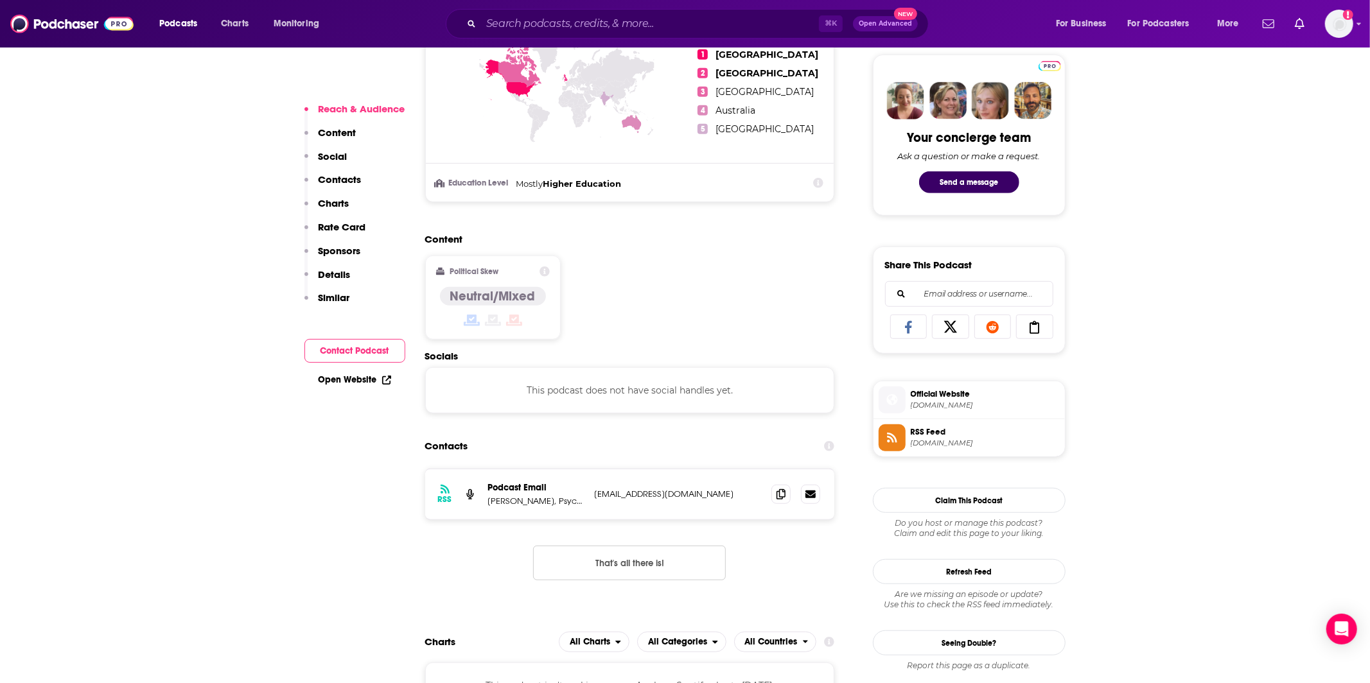
scroll to position [690, 0]
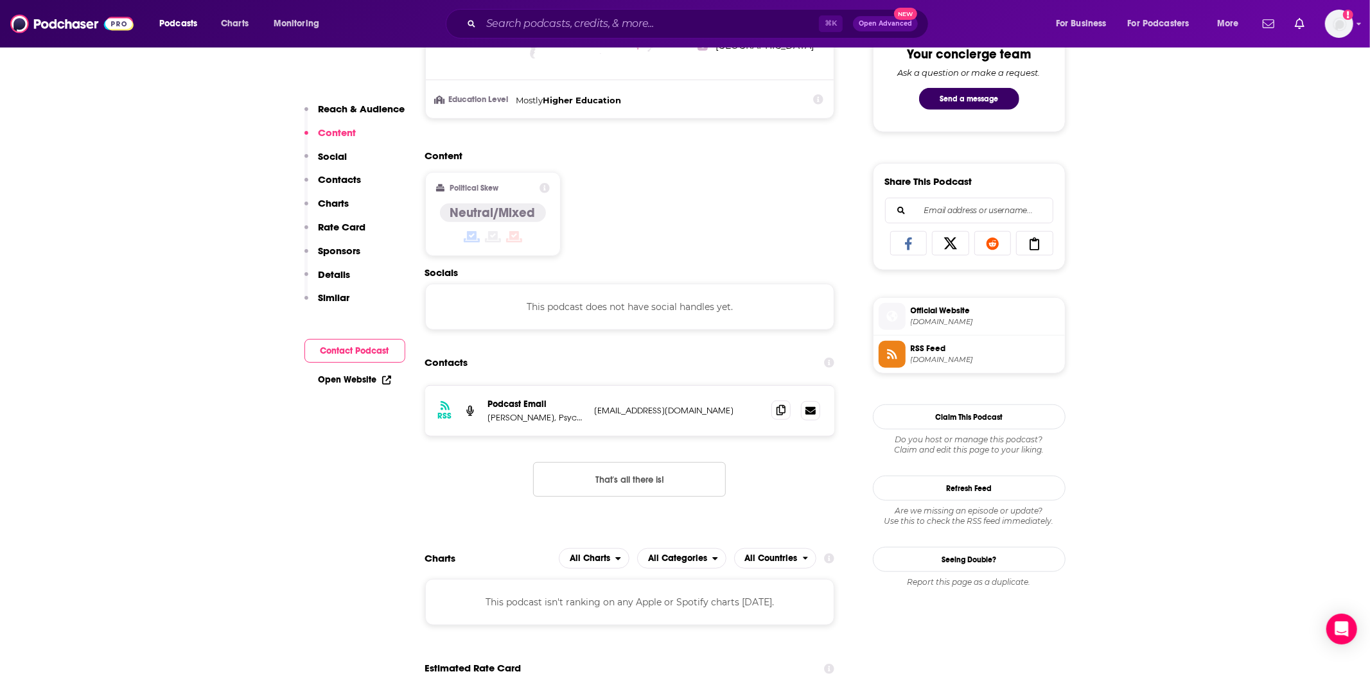
click at [779, 411] on icon at bounding box center [780, 410] width 9 height 10
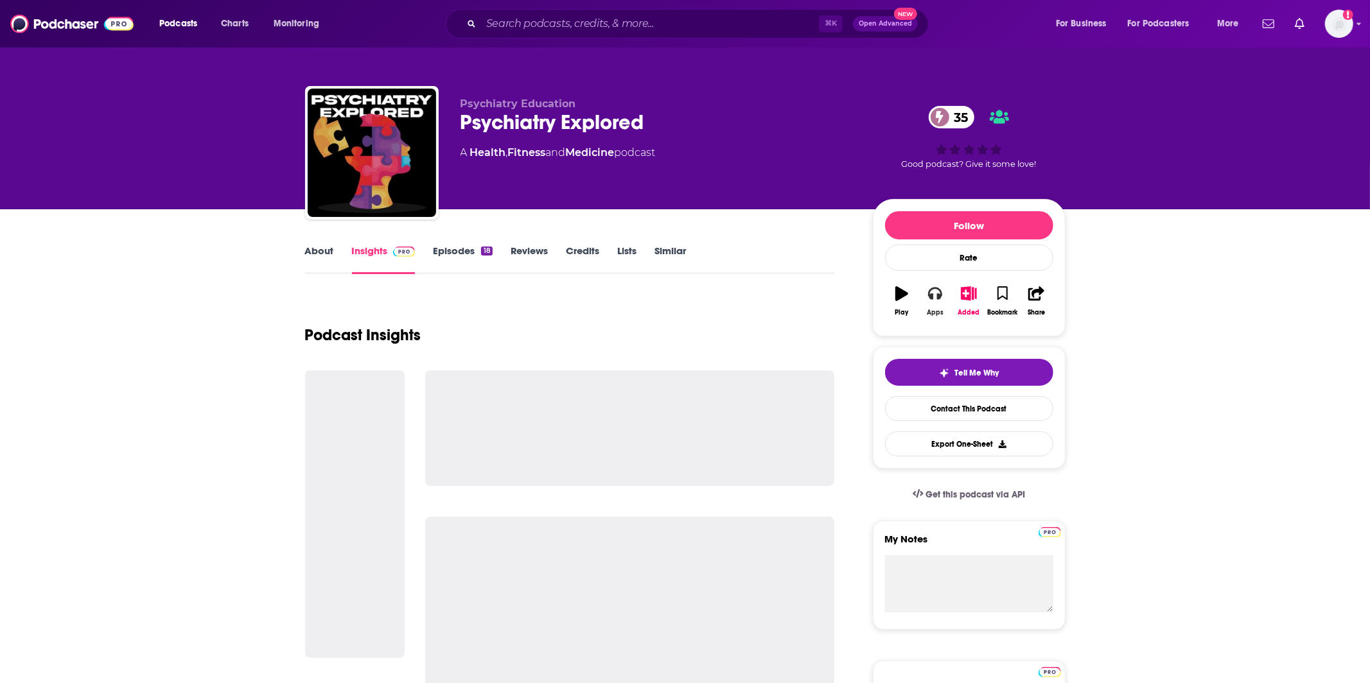
click at [937, 297] on icon "button" at bounding box center [935, 294] width 14 height 13
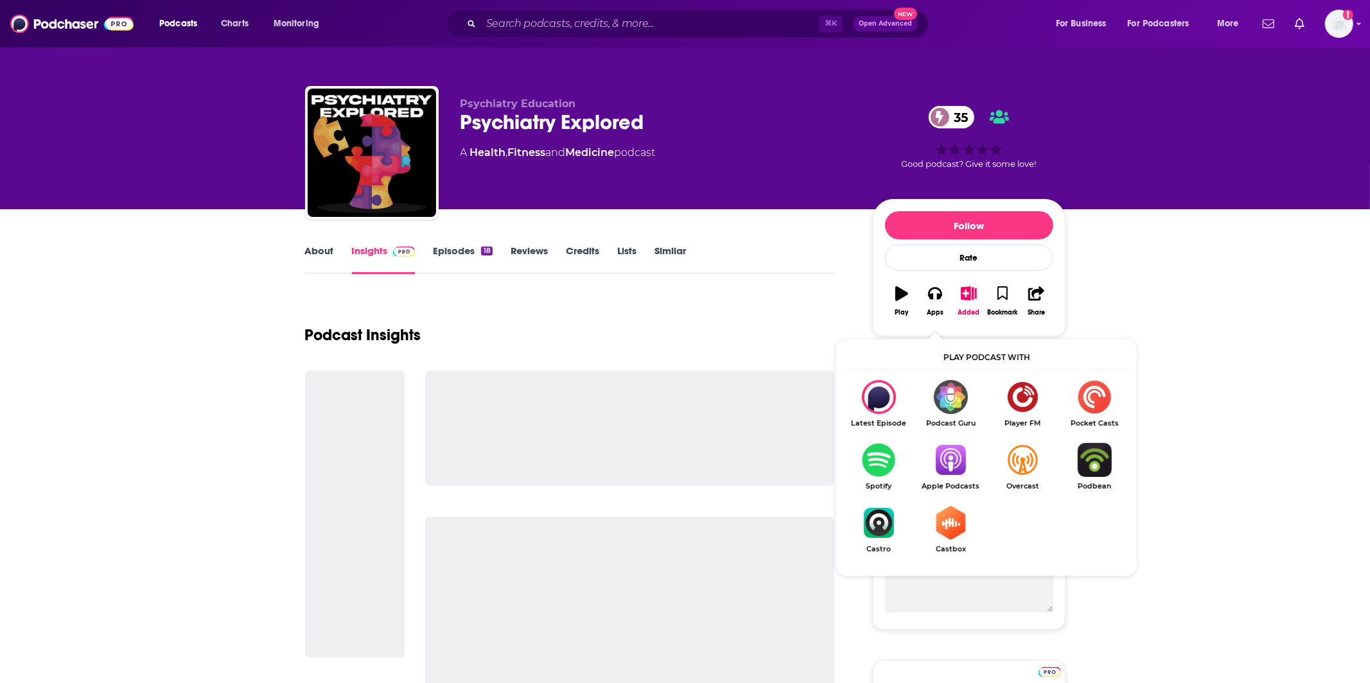
click at [949, 454] on img "Show Listen On dropdown" at bounding box center [950, 460] width 72 height 34
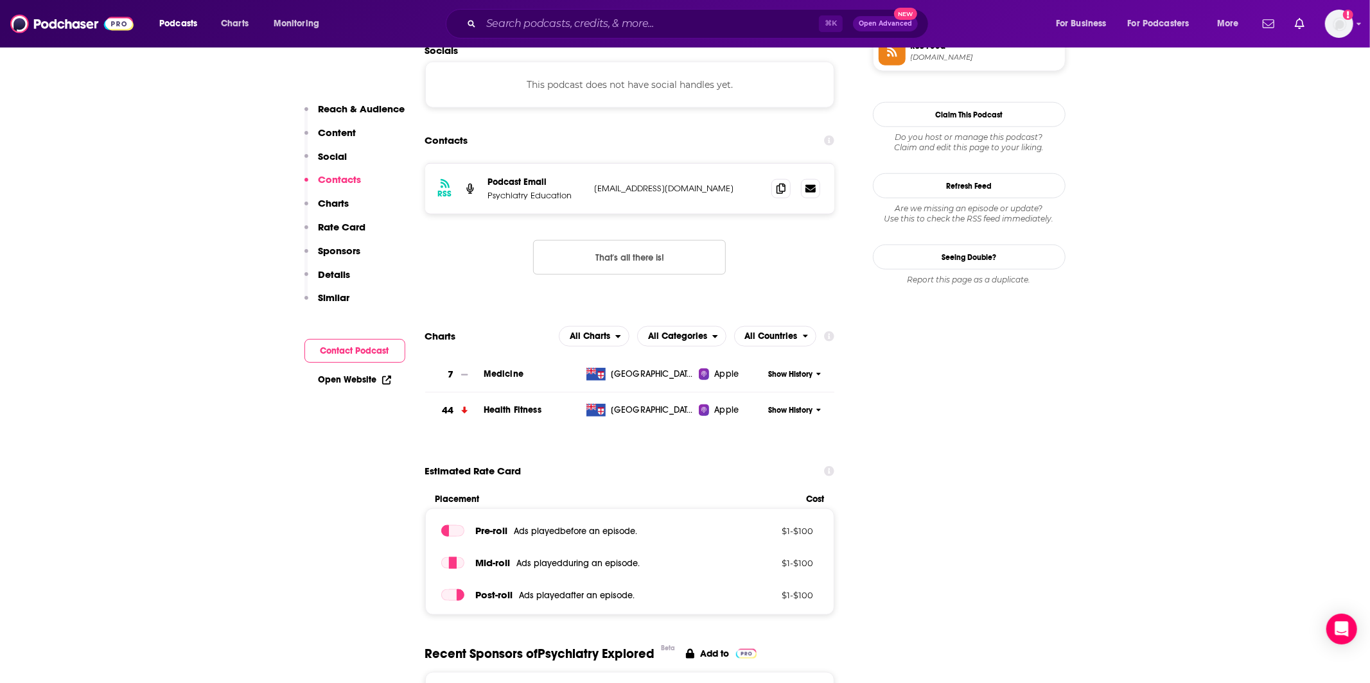
scroll to position [1009, 0]
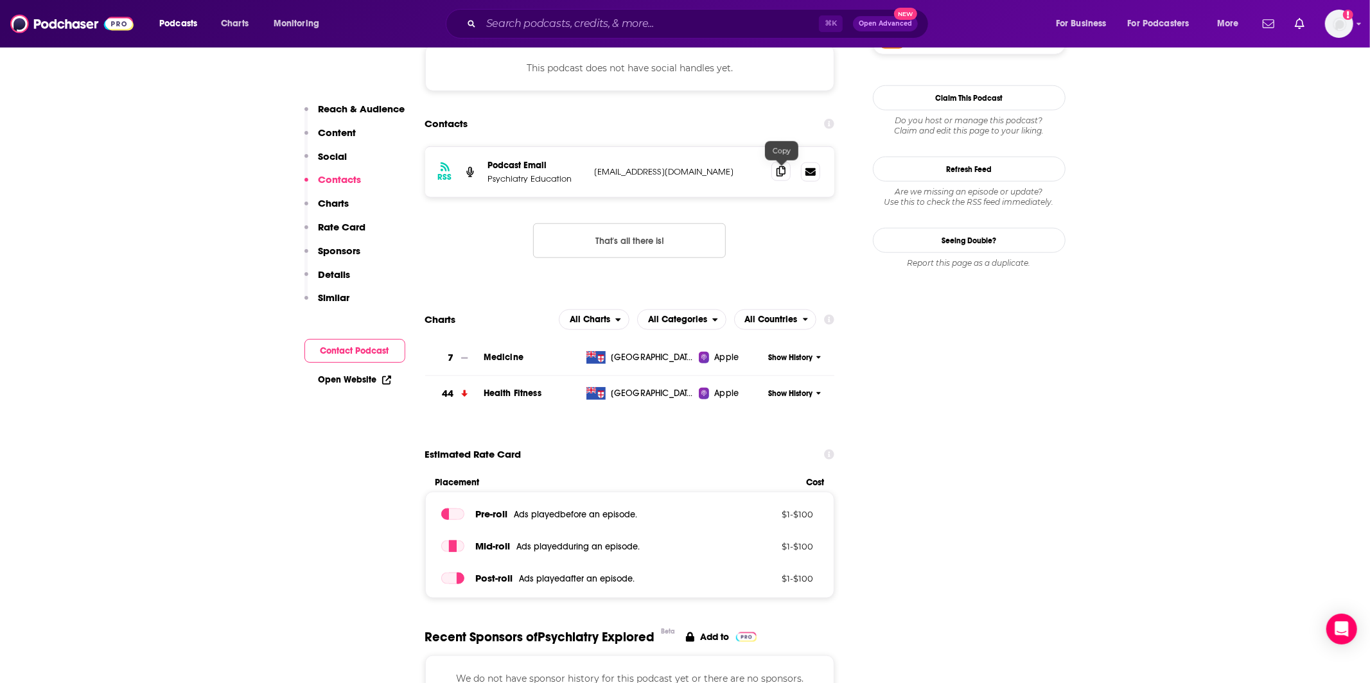
click at [780, 171] on icon at bounding box center [780, 171] width 9 height 10
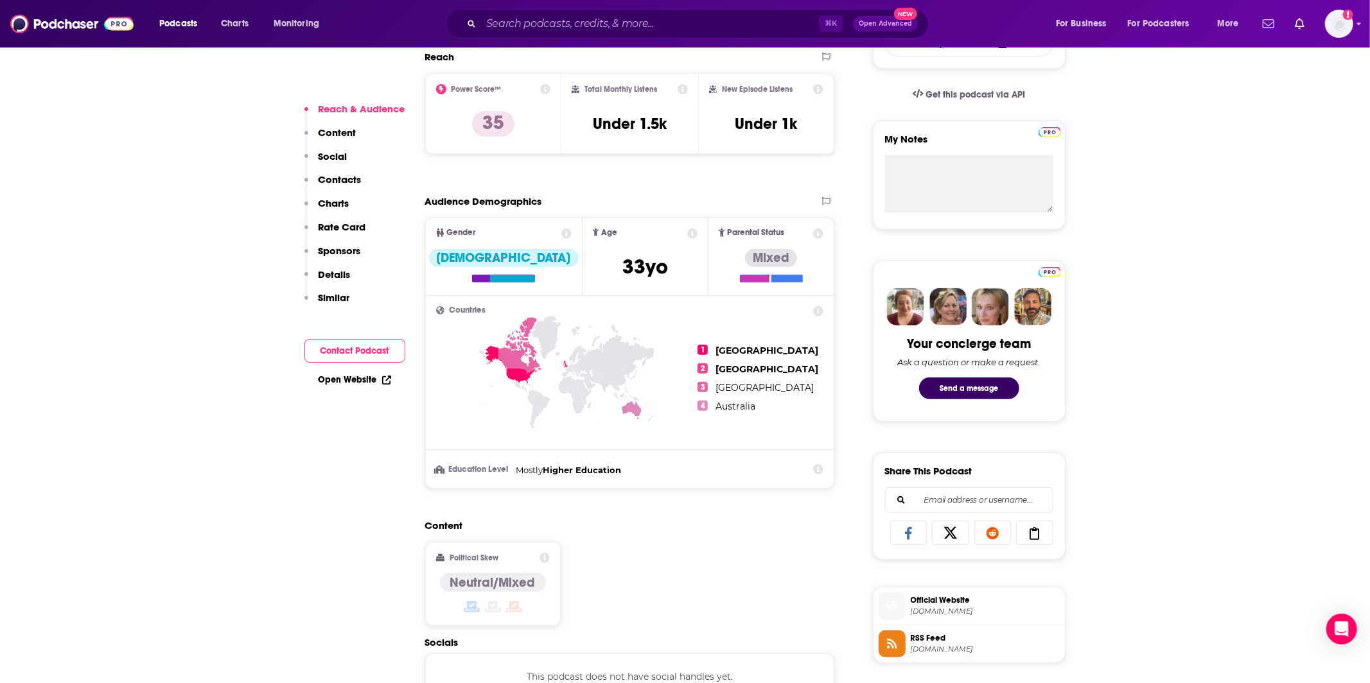
scroll to position [620, 0]
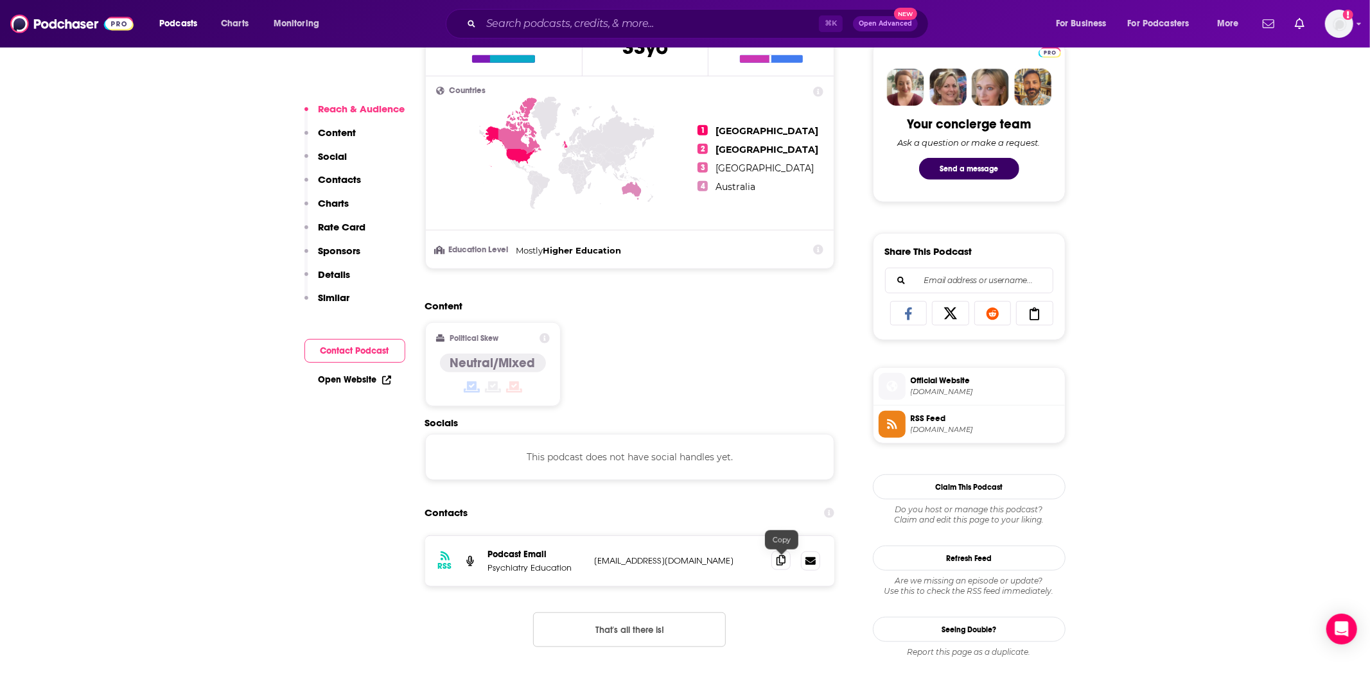
click at [778, 561] on icon at bounding box center [780, 560] width 9 height 10
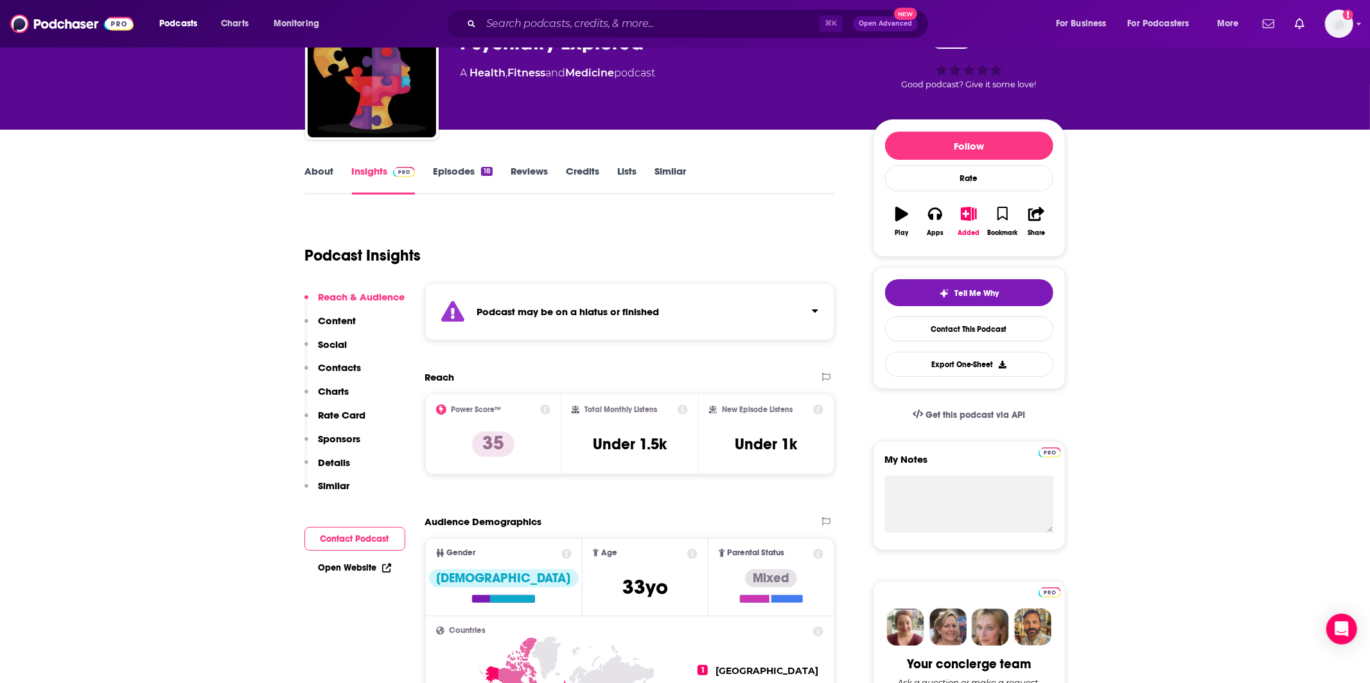
scroll to position [0, 0]
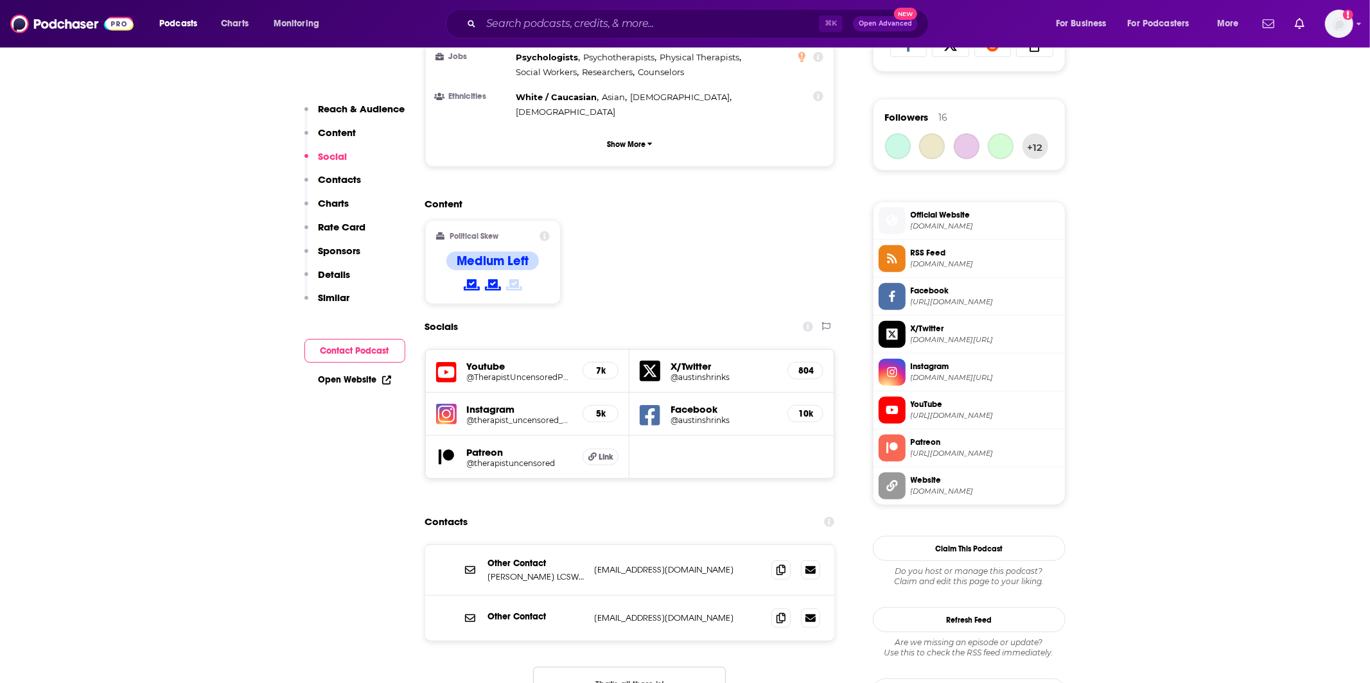
scroll to position [1089, 0]
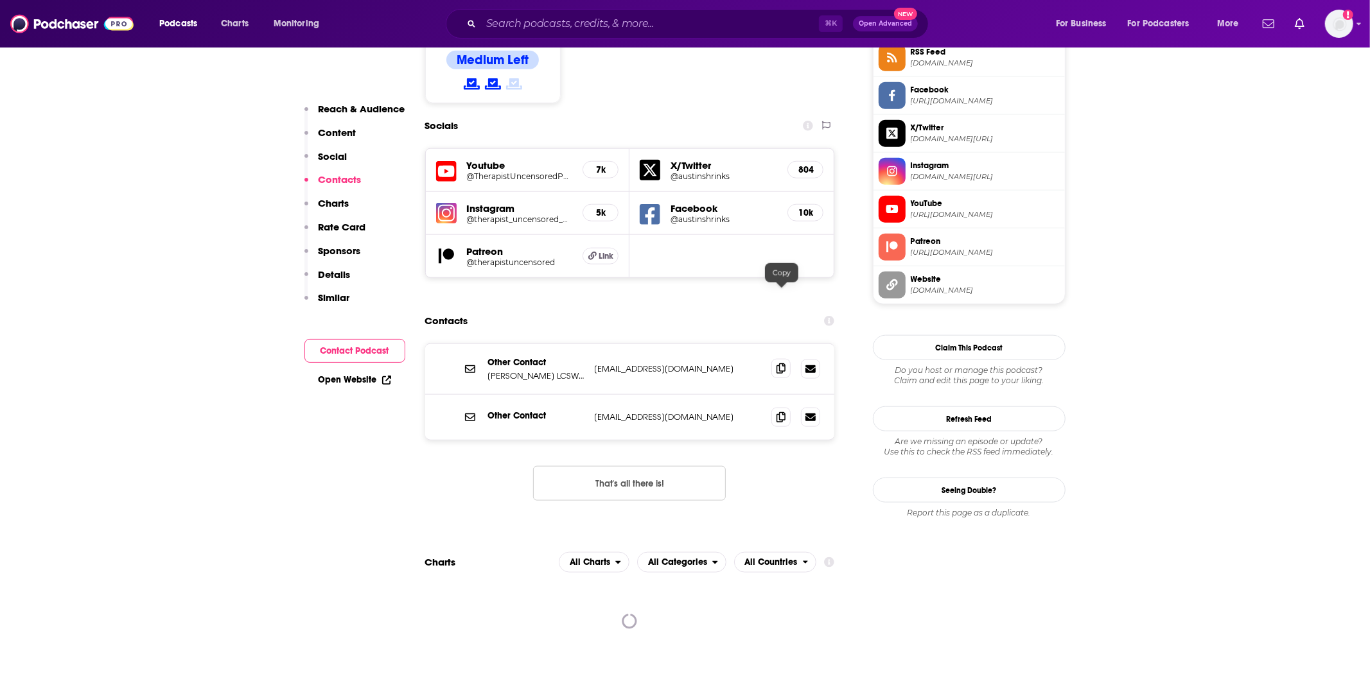
click at [781, 363] on icon at bounding box center [780, 368] width 9 height 10
click at [781, 412] on icon at bounding box center [780, 417] width 9 height 10
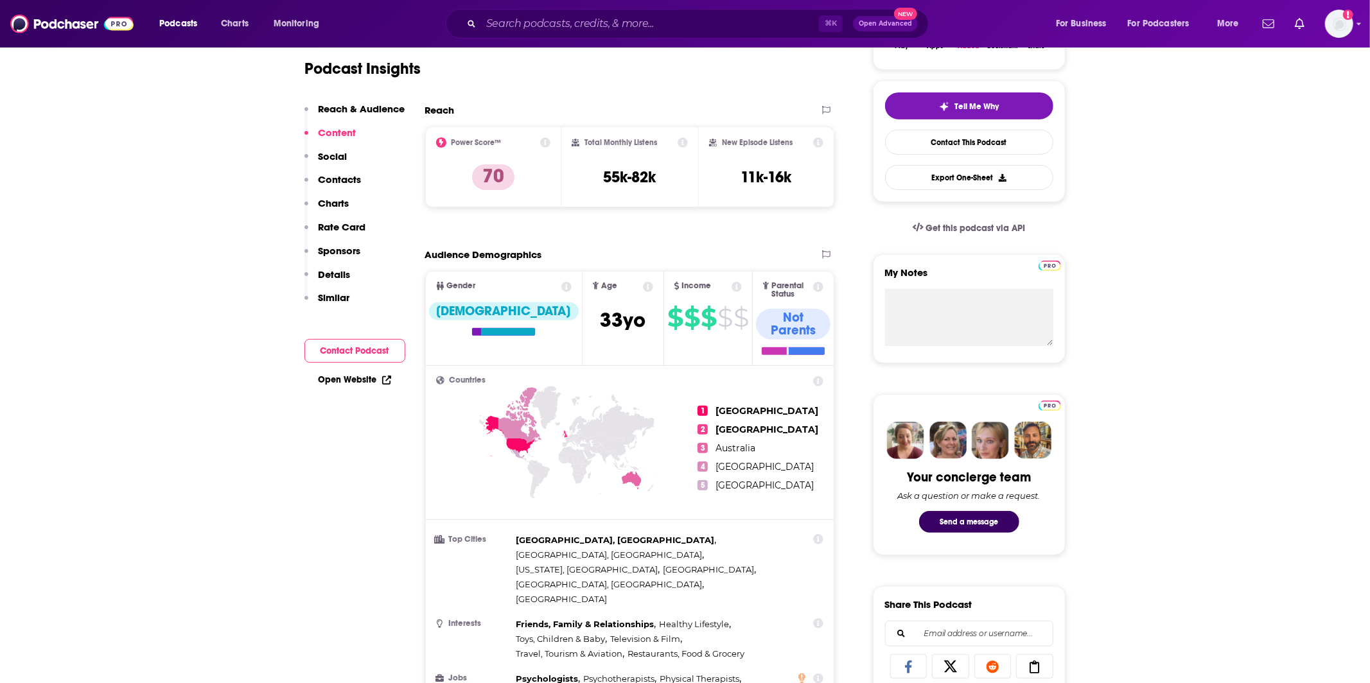
scroll to position [0, 0]
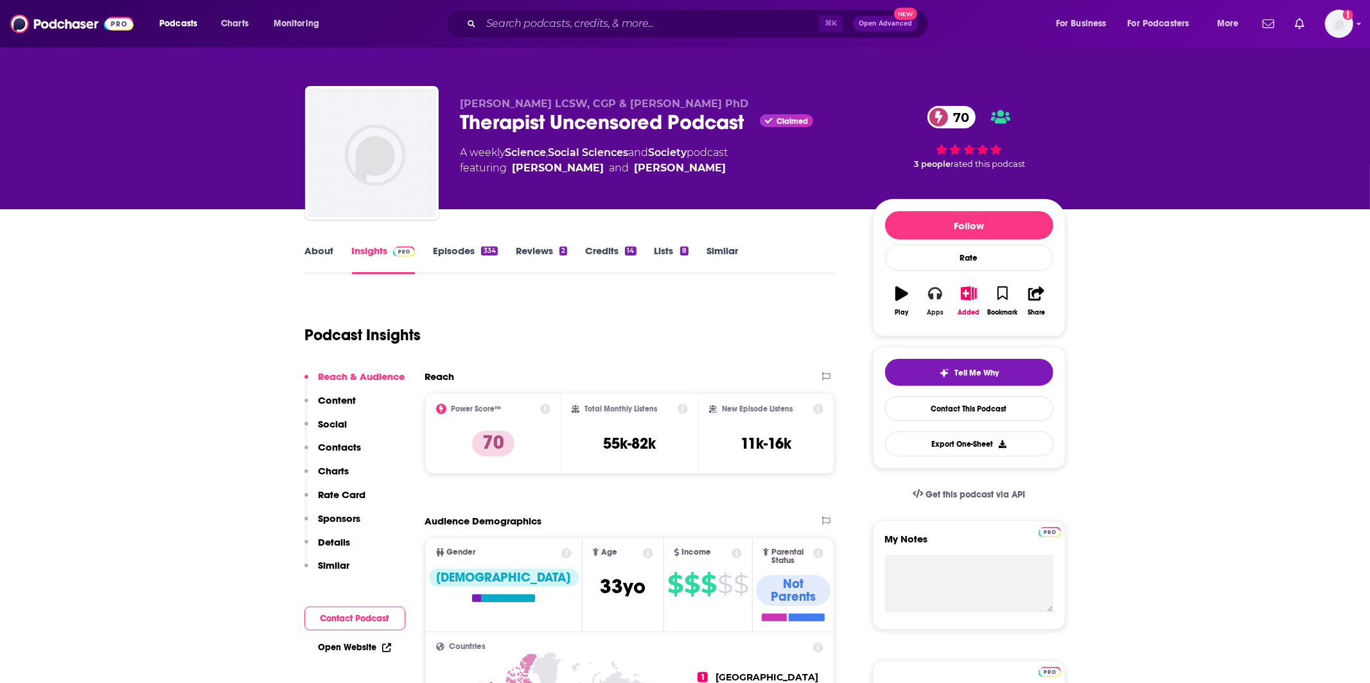
click at [932, 300] on icon "button" at bounding box center [935, 293] width 14 height 14
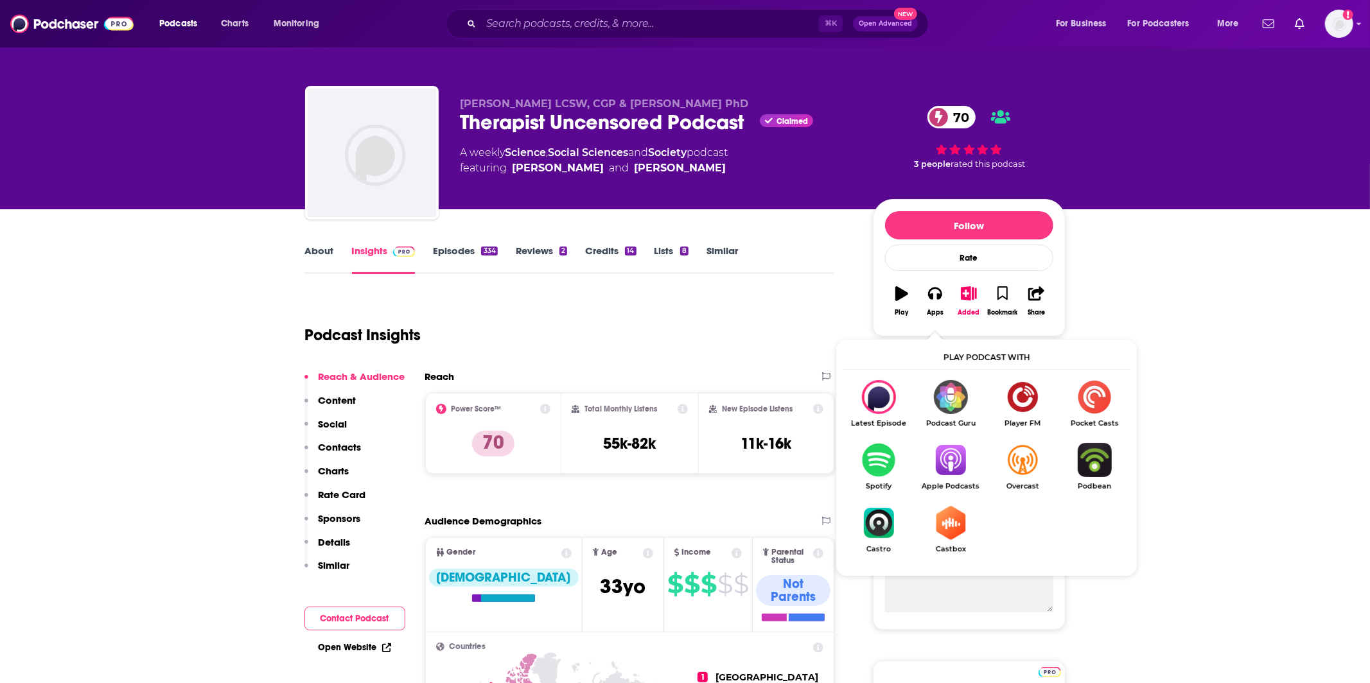
click at [943, 454] on img "Show Listen On dropdown" at bounding box center [950, 460] width 72 height 34
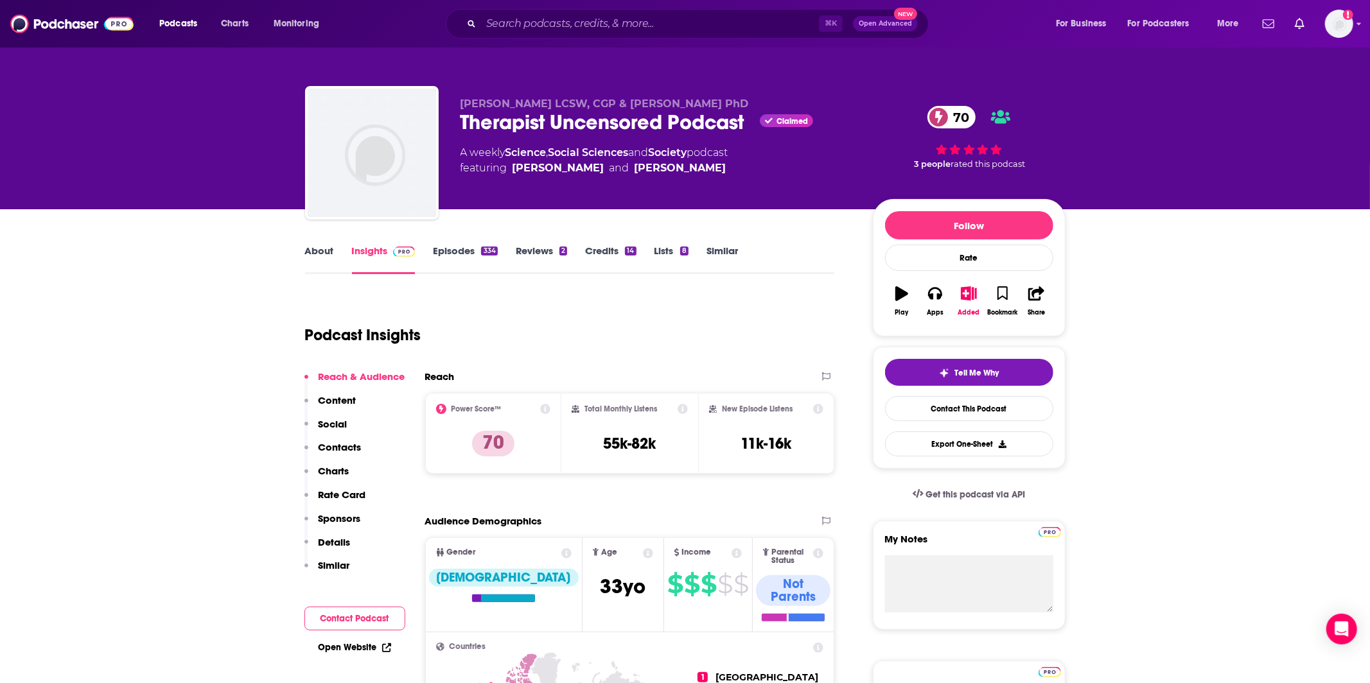
click at [172, 141] on div "Sue Marriott LCSW, CGP & Ann Kelley PhD Therapist Uncensored Podcast Claimed 70…" at bounding box center [685, 104] width 1370 height 209
